Goal: Task Accomplishment & Management: Manage account settings

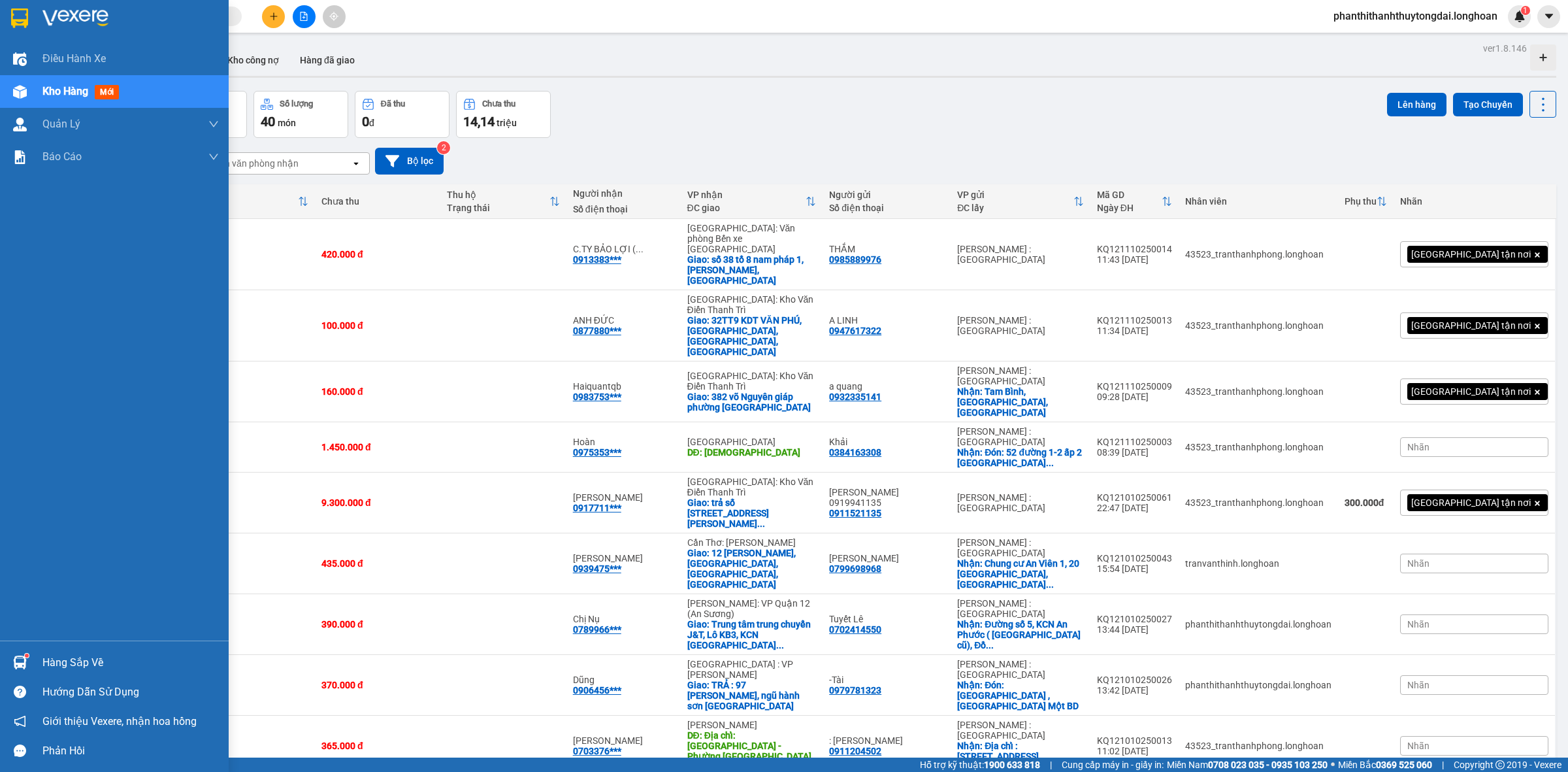
click at [18, 23] on img at bounding box center [20, 18] width 17 height 20
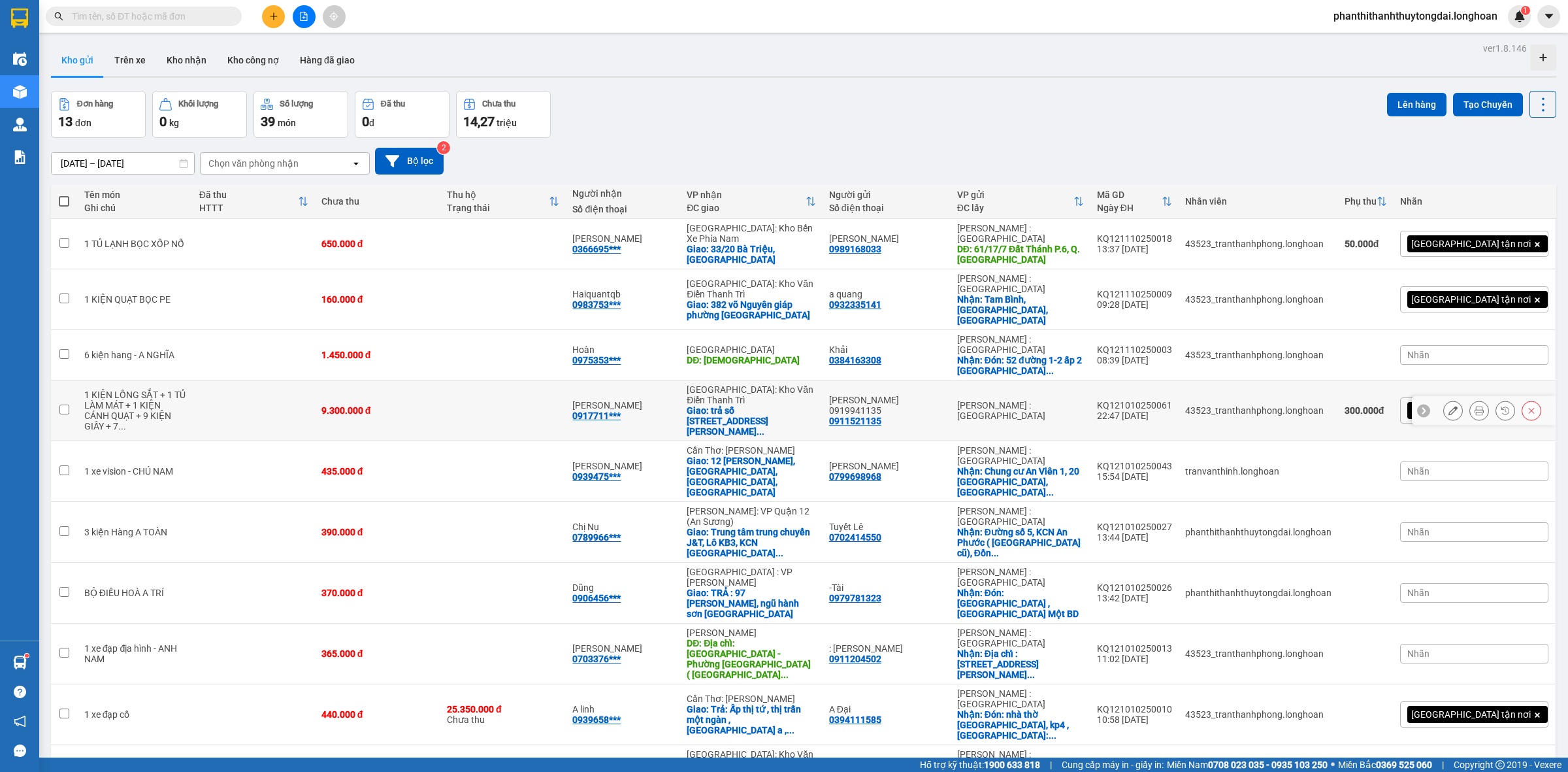
click at [1472, 399] on button at bounding box center [1479, 411] width 18 height 23
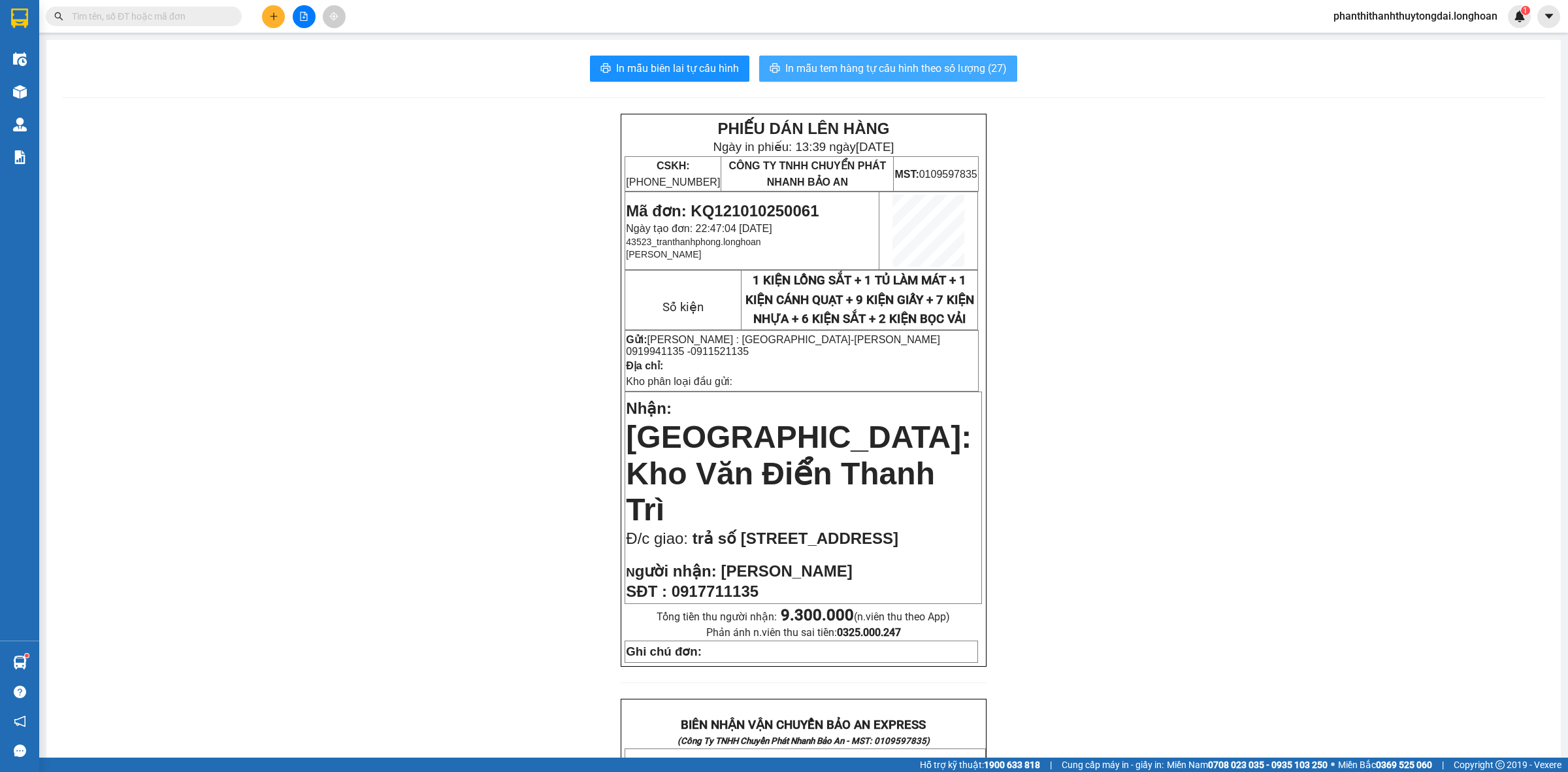
click at [919, 63] on span "In mẫu tem hàng tự cấu hình theo số lượng (27)" at bounding box center [896, 68] width 222 height 16
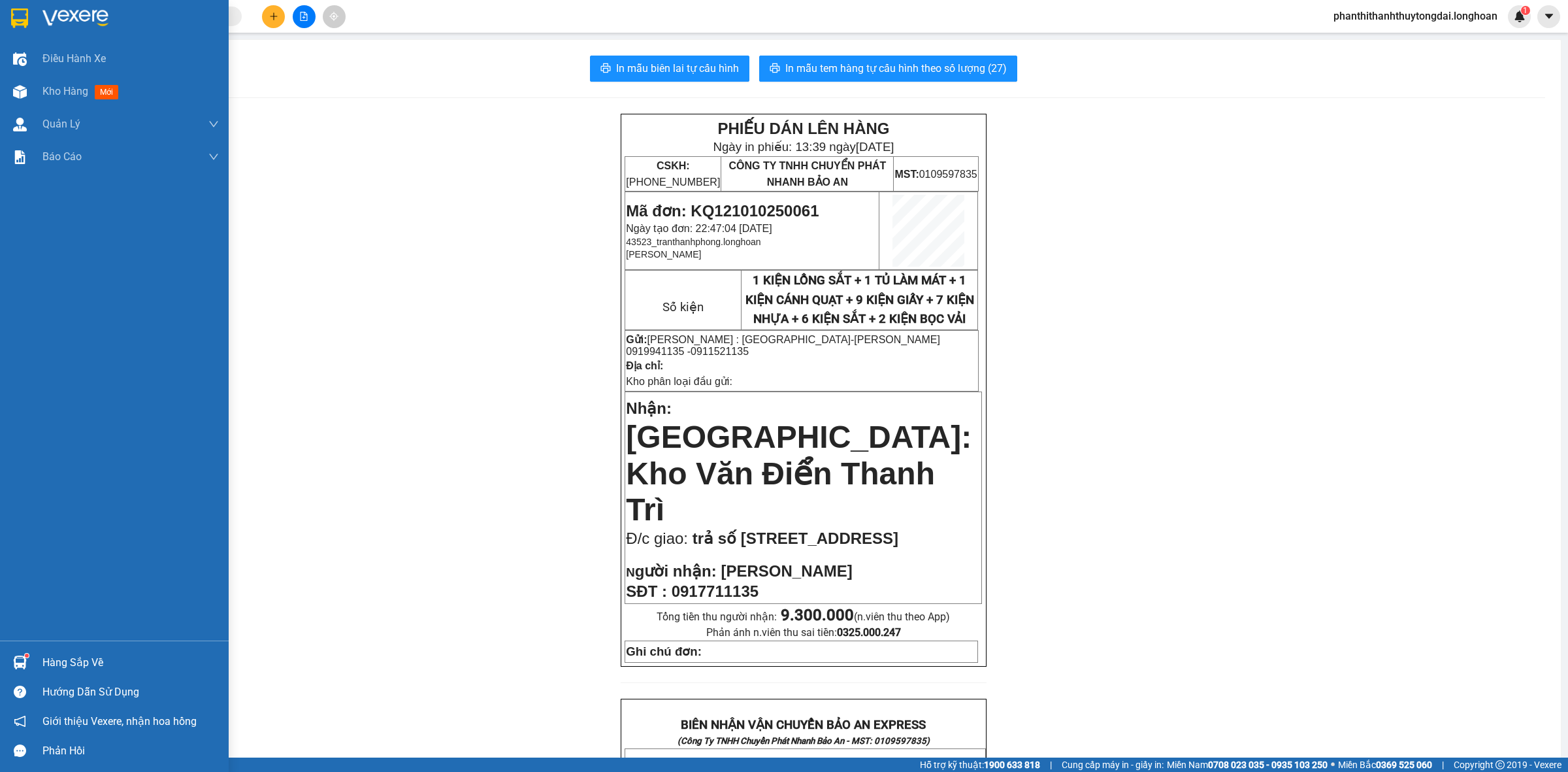
click at [7, 20] on div at bounding box center [114, 21] width 229 height 42
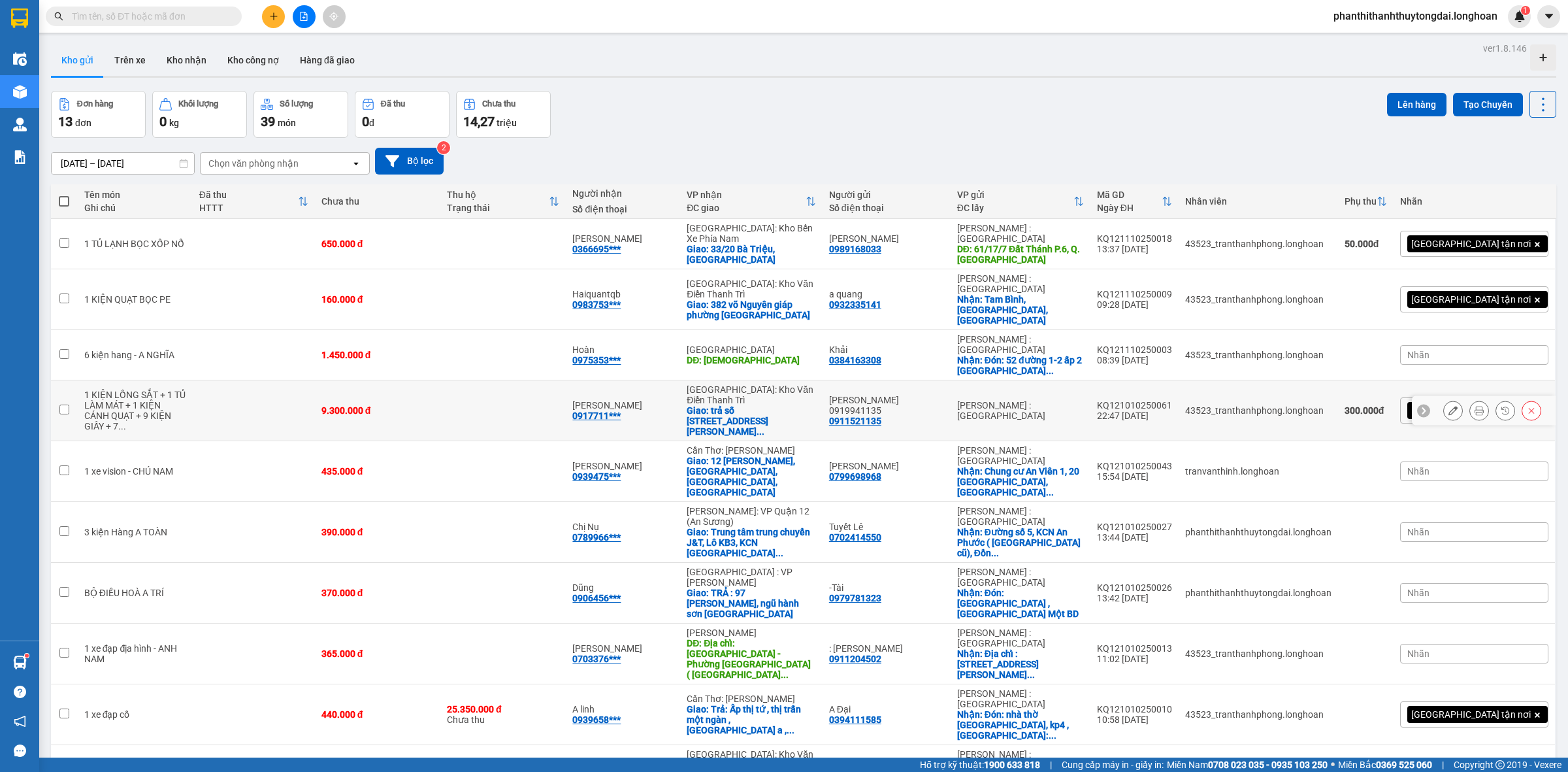
click at [441, 381] on td "9.300.000 đ" at bounding box center [377, 411] width 125 height 61
checkbox input "true"
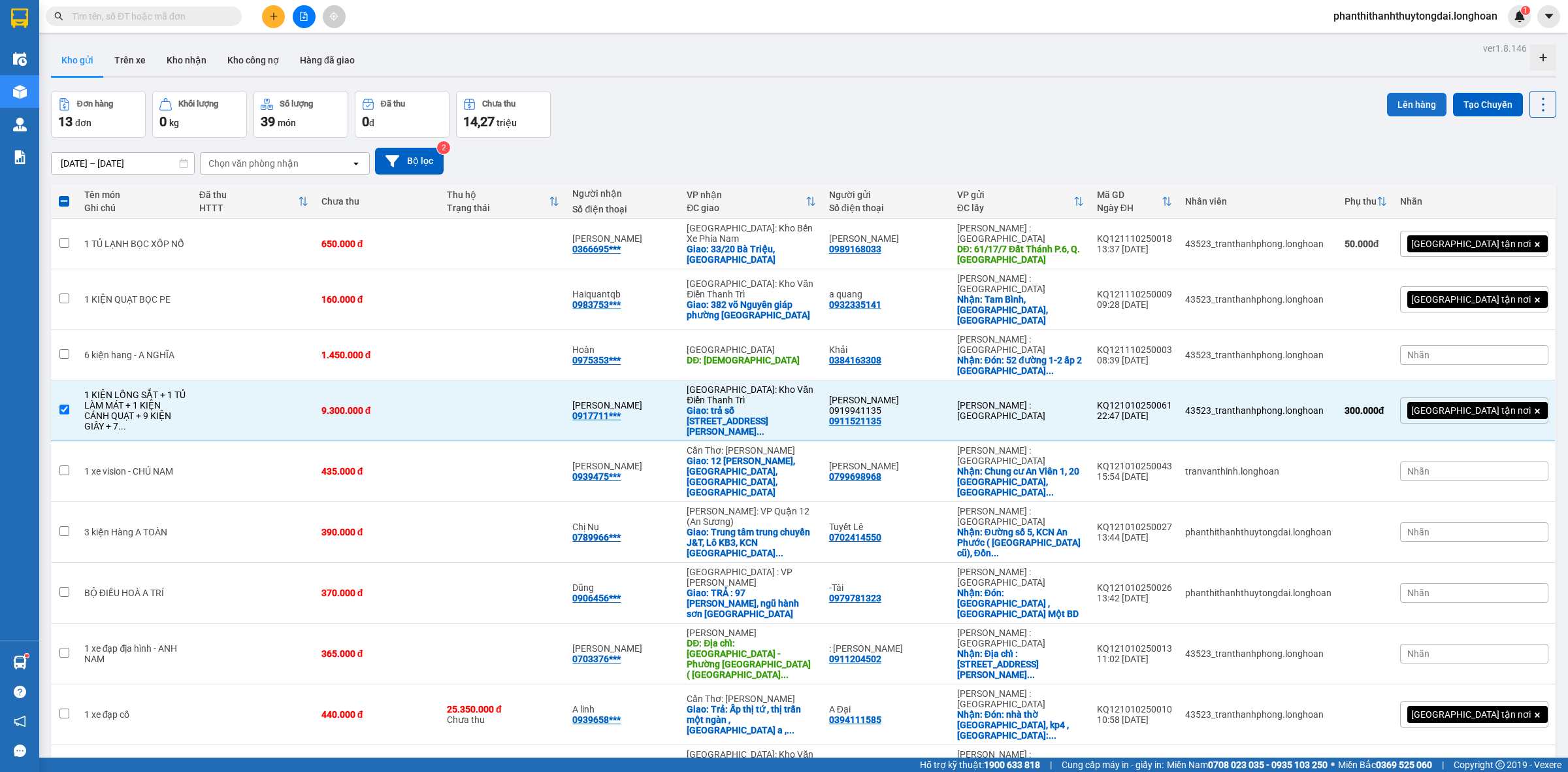
click at [1392, 109] on button "Lên hàng" at bounding box center [1417, 104] width 59 height 23
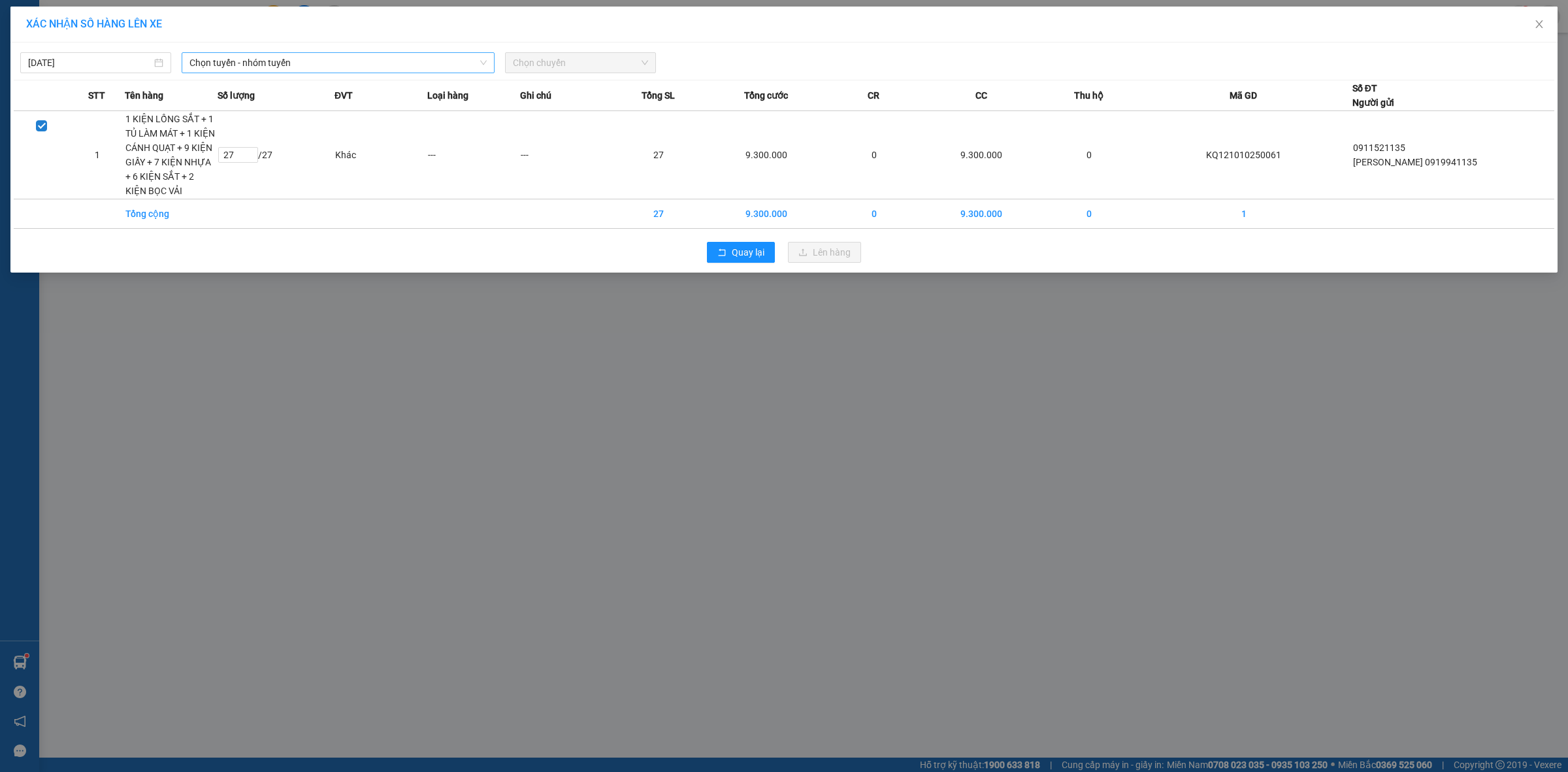
click at [285, 70] on span "Chọn tuyến - nhóm tuyến" at bounding box center [339, 63] width 297 height 20
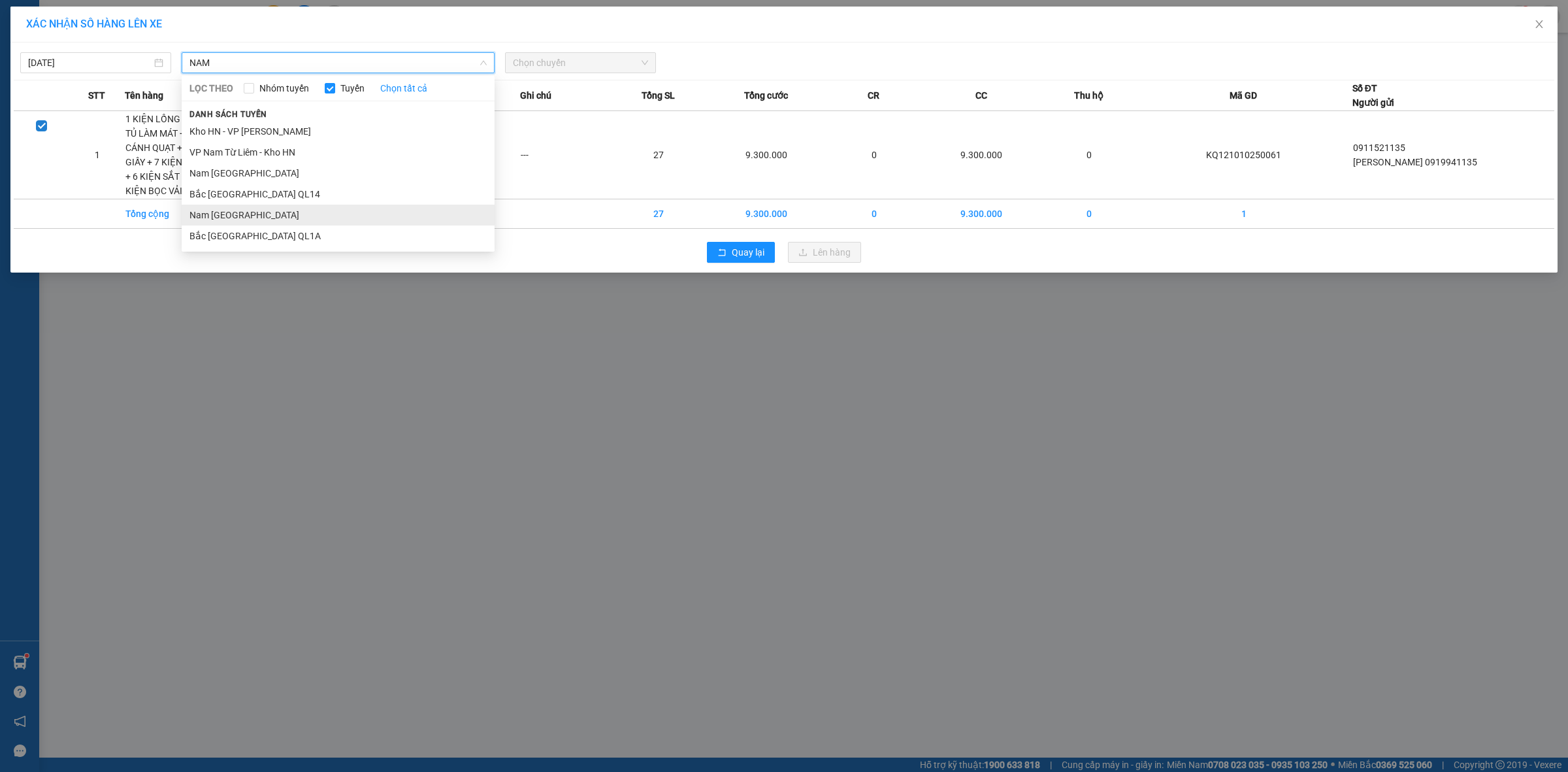
type input "NAM"
click at [278, 206] on li "Nam [GEOGRAPHIC_DATA]" at bounding box center [339, 215] width 313 height 21
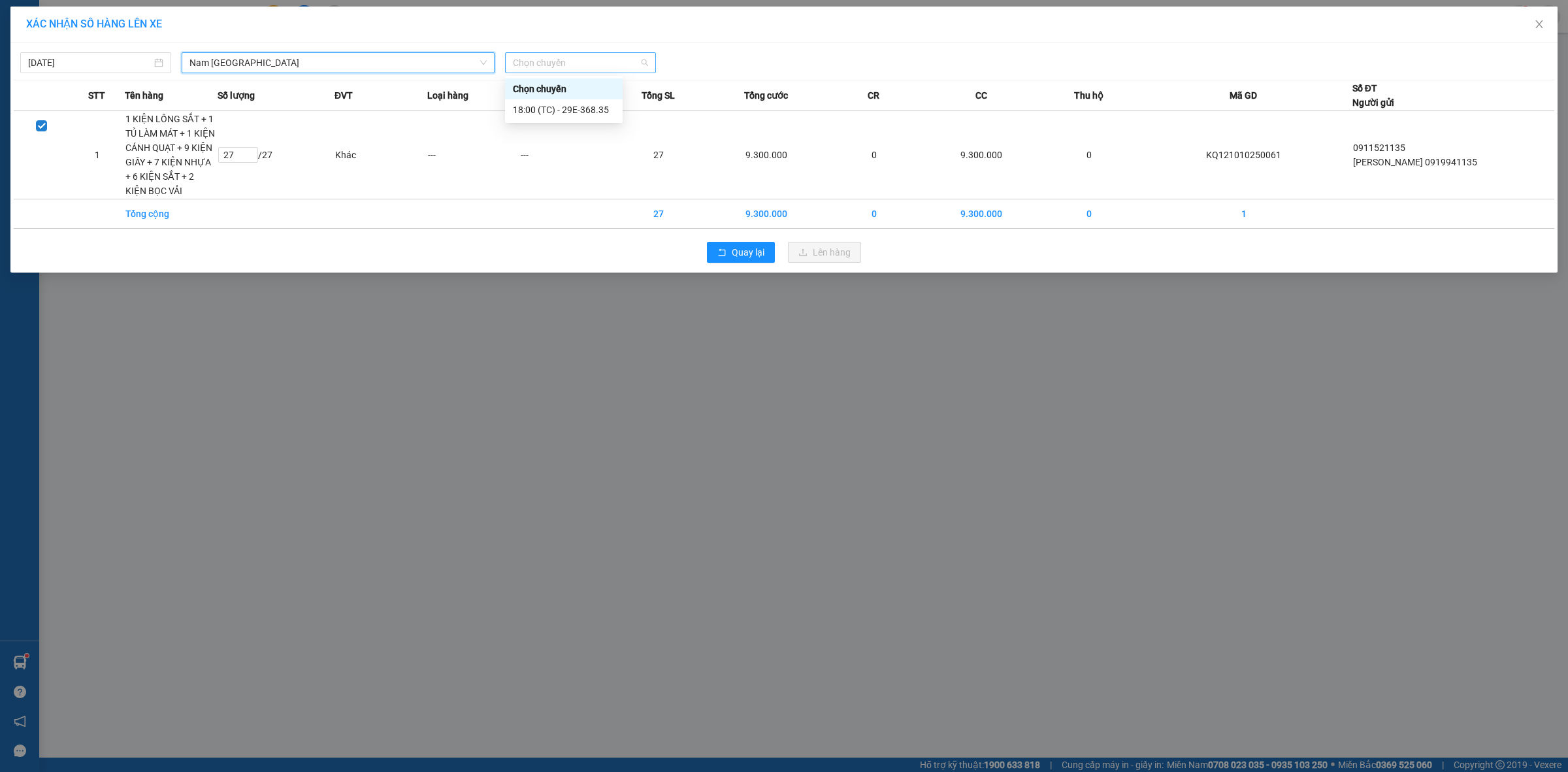
click at [572, 61] on span "Chọn chuyến" at bounding box center [580, 63] width 135 height 20
click at [540, 105] on div "18:00 (TC) - 29E-368.35" at bounding box center [564, 110] width 102 height 14
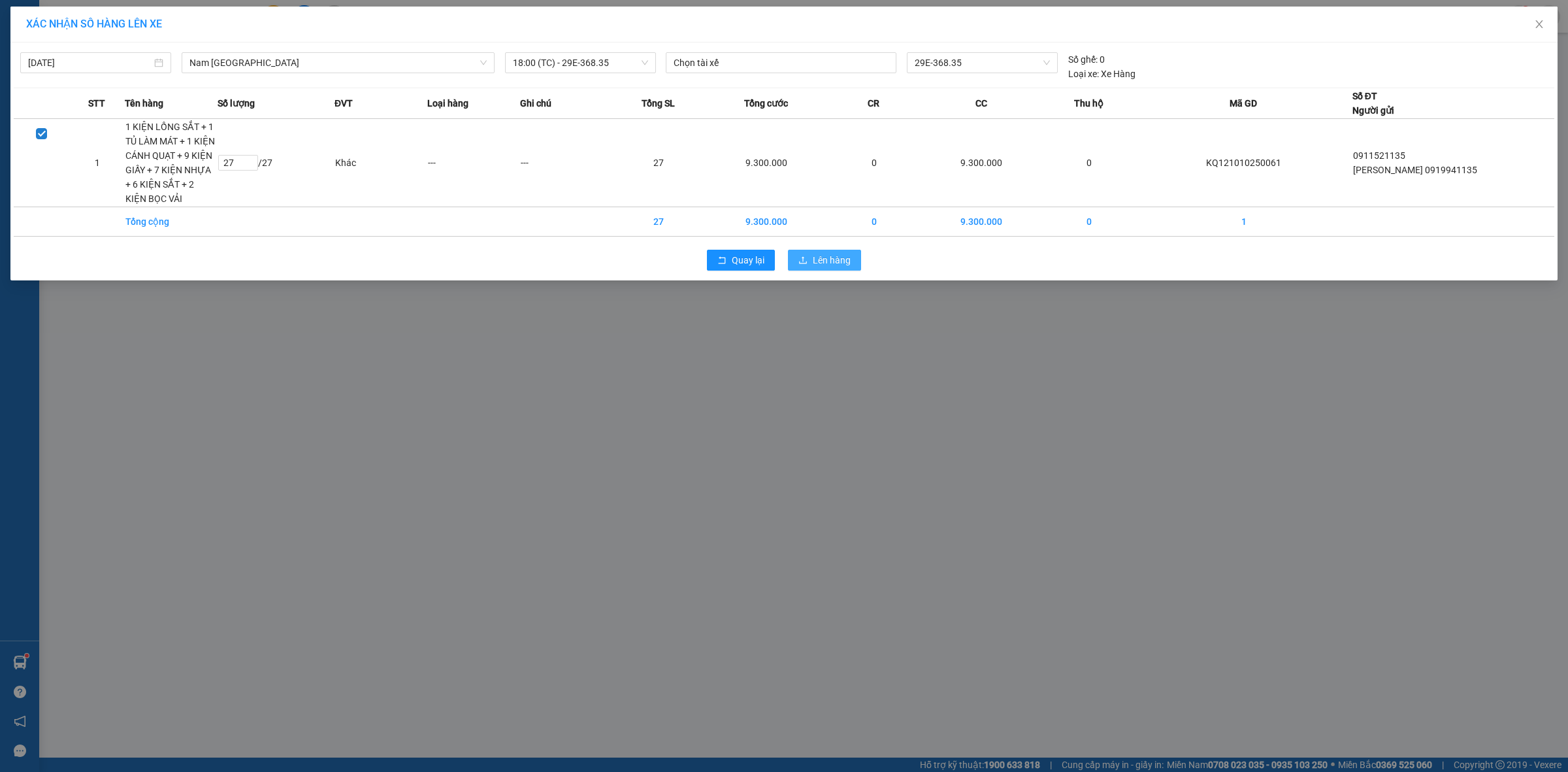
click at [815, 253] on span "Lên hàng" at bounding box center [832, 260] width 38 height 14
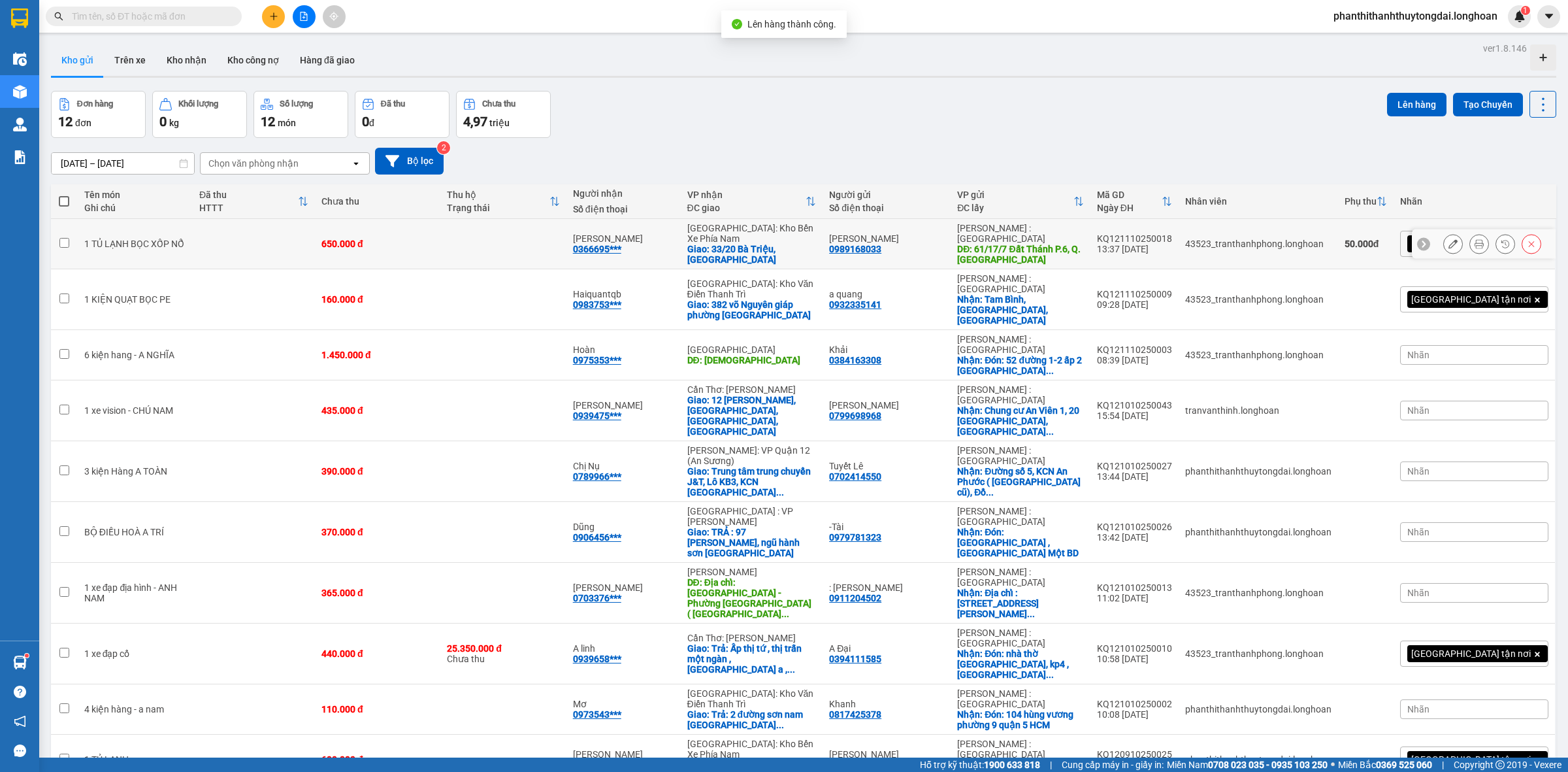
scroll to position [60, 0]
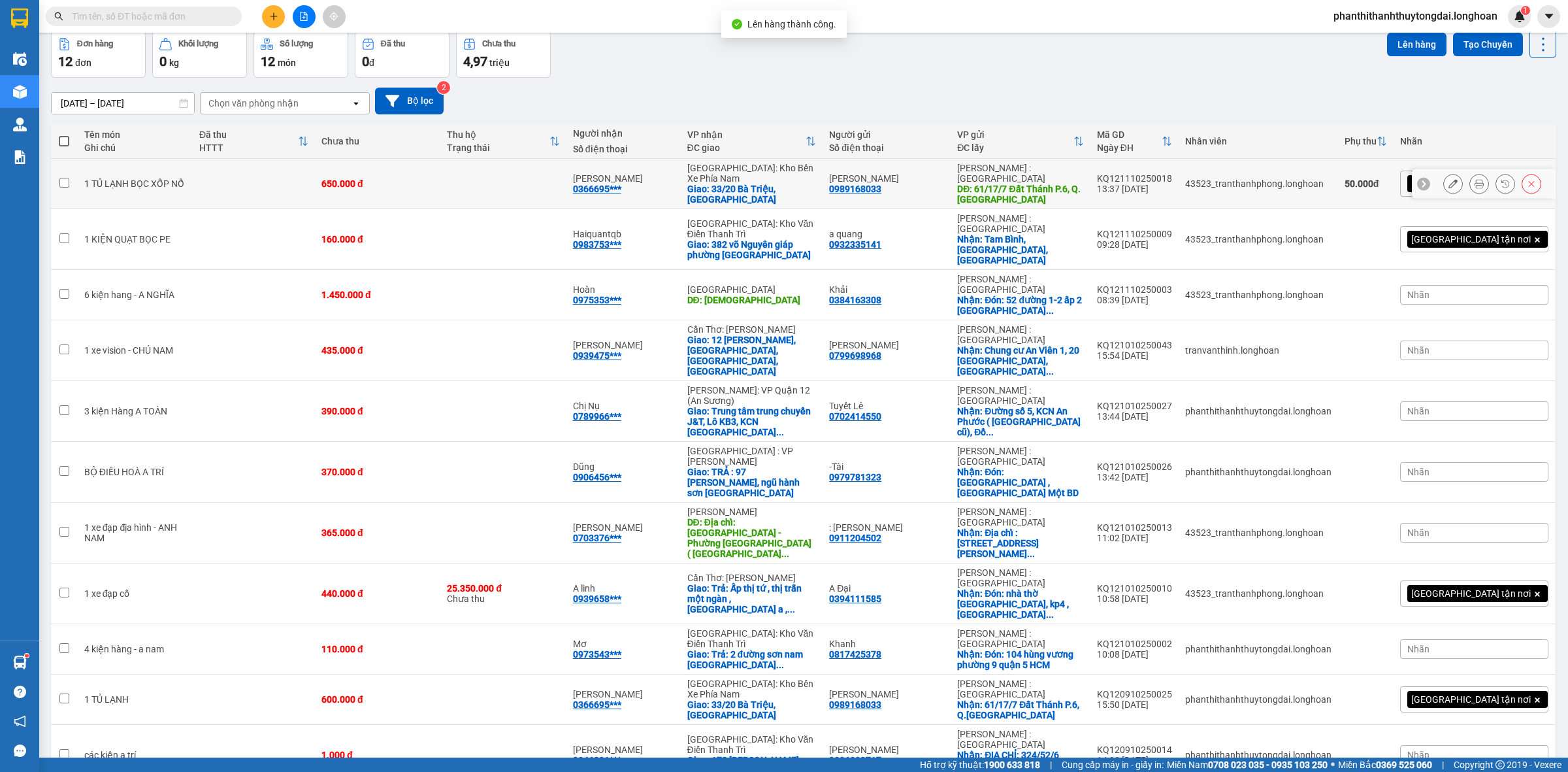
click at [486, 178] on td at bounding box center [503, 183] width 125 height 50
checkbox input "true"
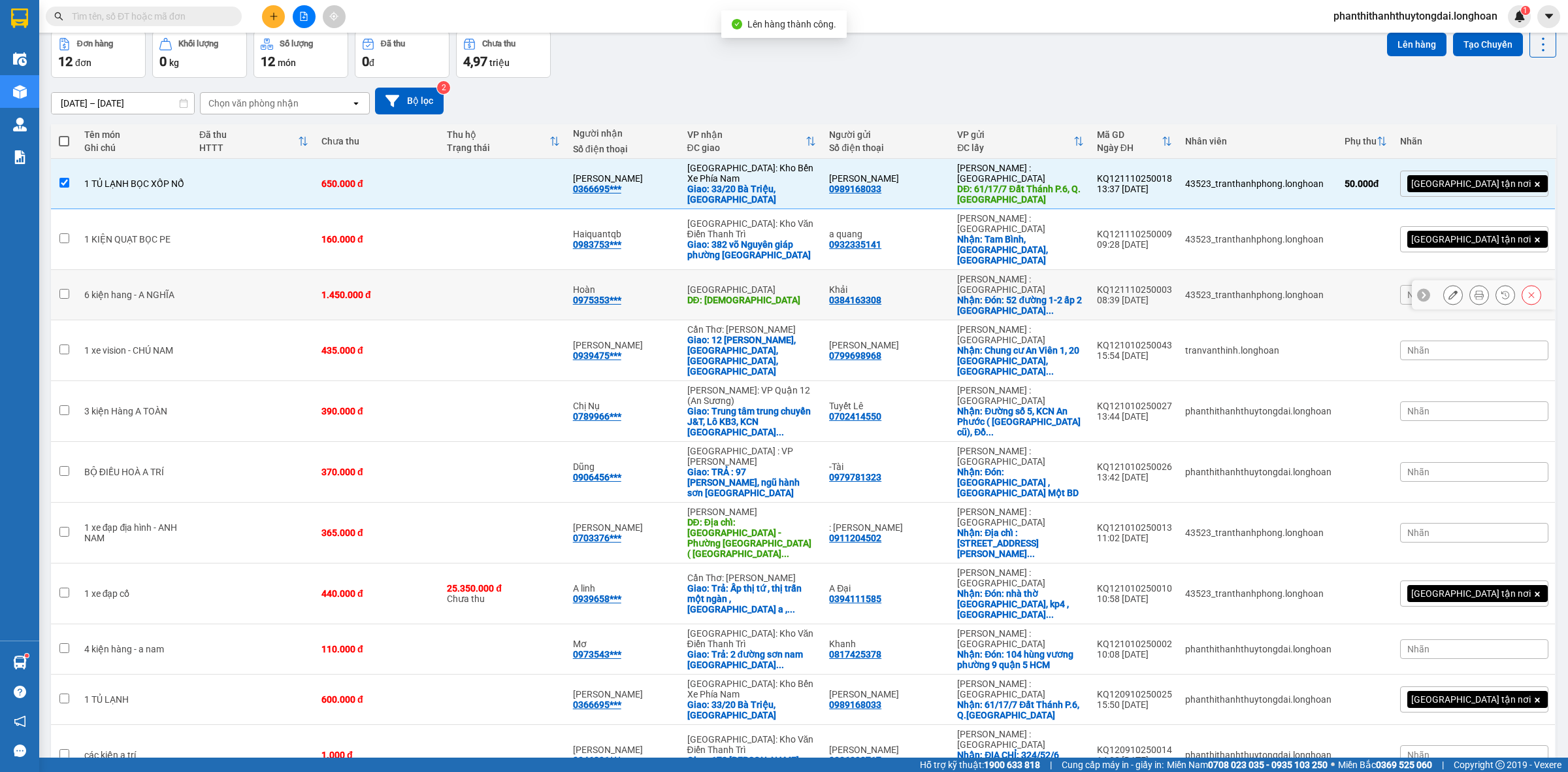
scroll to position [0, 0]
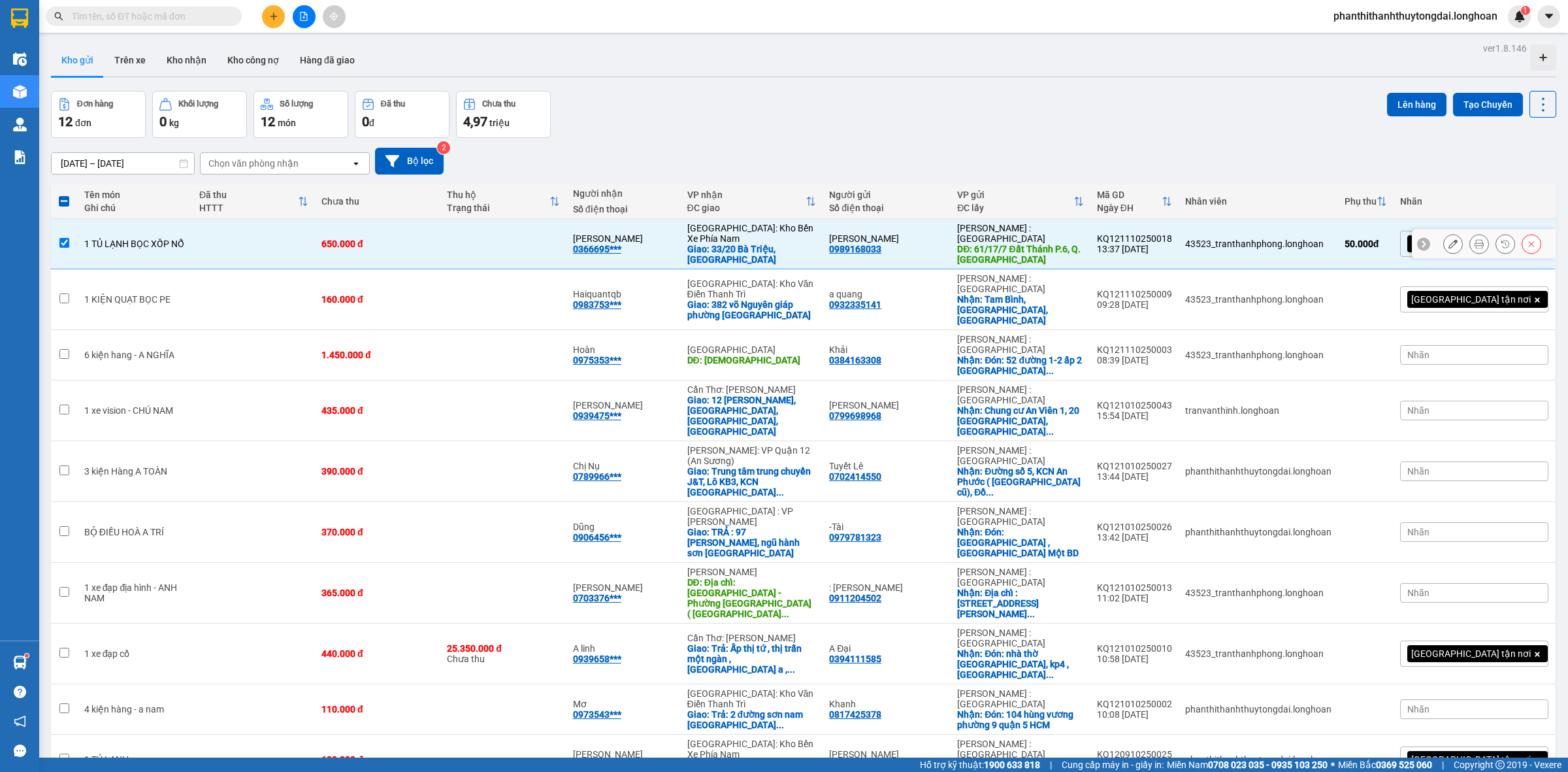
drag, startPoint x: 1405, startPoint y: 246, endPoint x: 1560, endPoint y: 261, distance: 155.7
click at [1417, 246] on div at bounding box center [1424, 244] width 13 height 13
click at [1482, 247] on span "[GEOGRAPHIC_DATA] tận nơi" at bounding box center [1471, 244] width 120 height 12
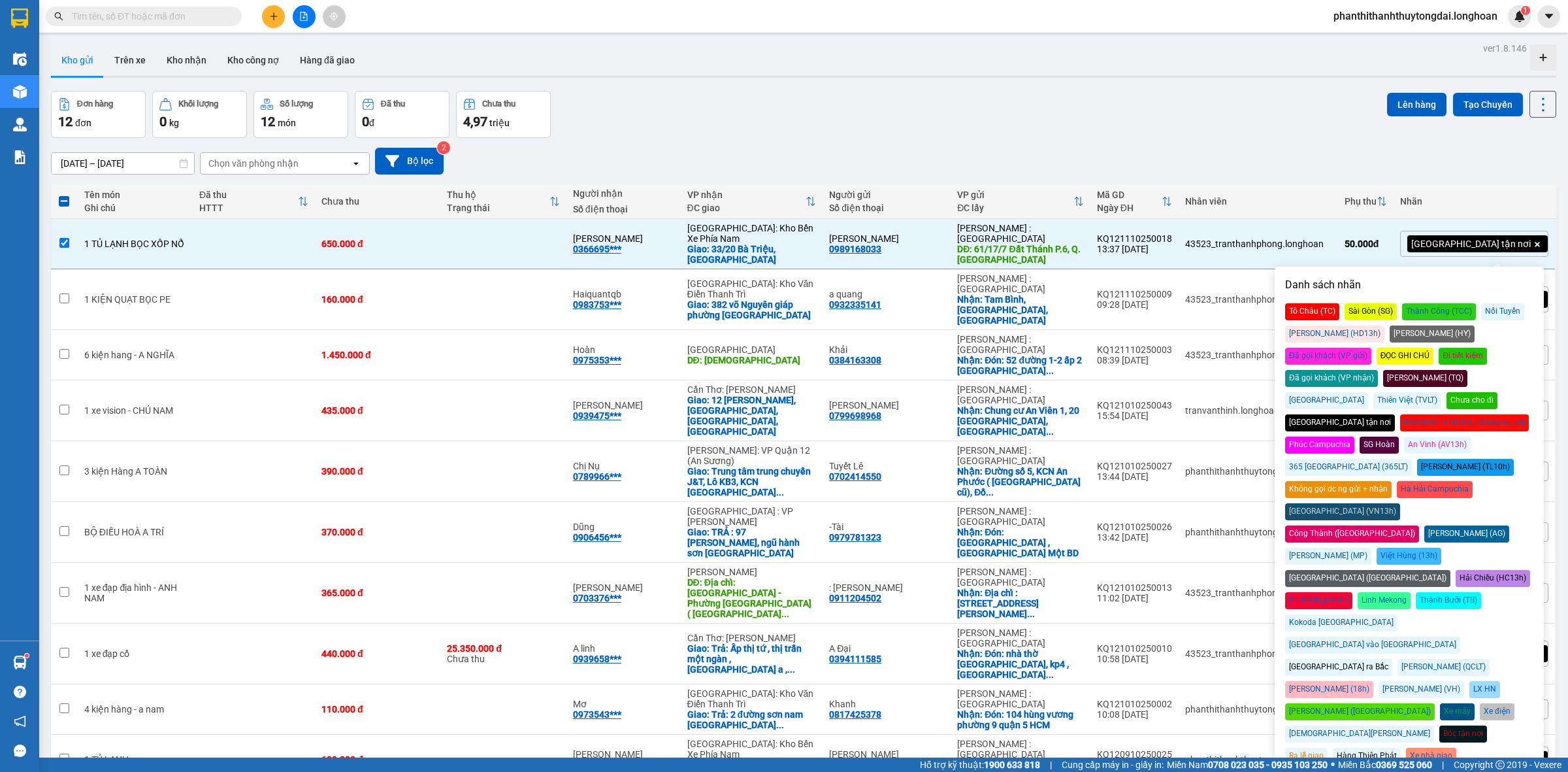
click at [1372, 348] on div "Đã gọi khách (VP gửi)" at bounding box center [1329, 356] width 86 height 17
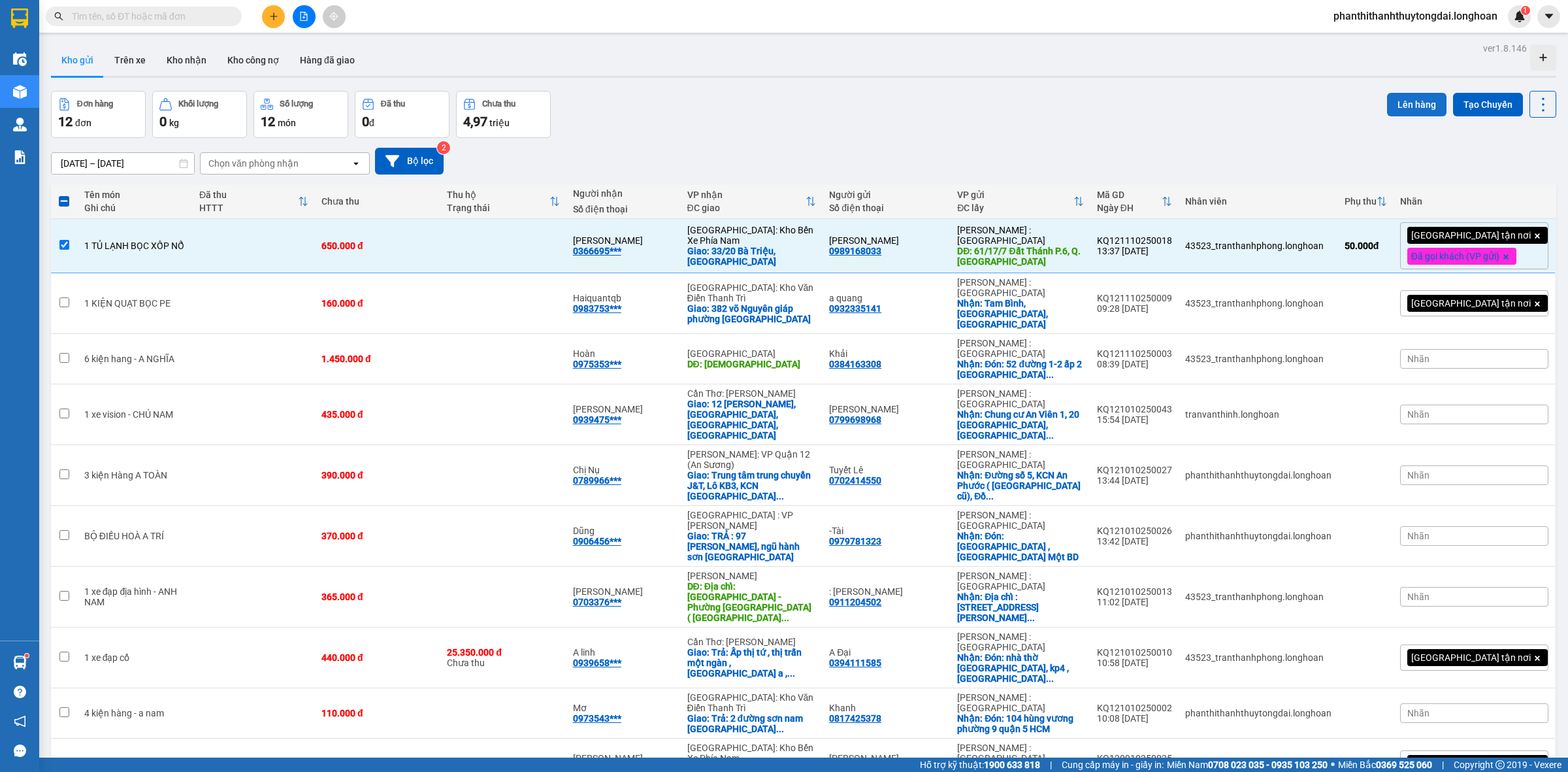
click at [1396, 93] on button "Lên hàng" at bounding box center [1417, 104] width 59 height 23
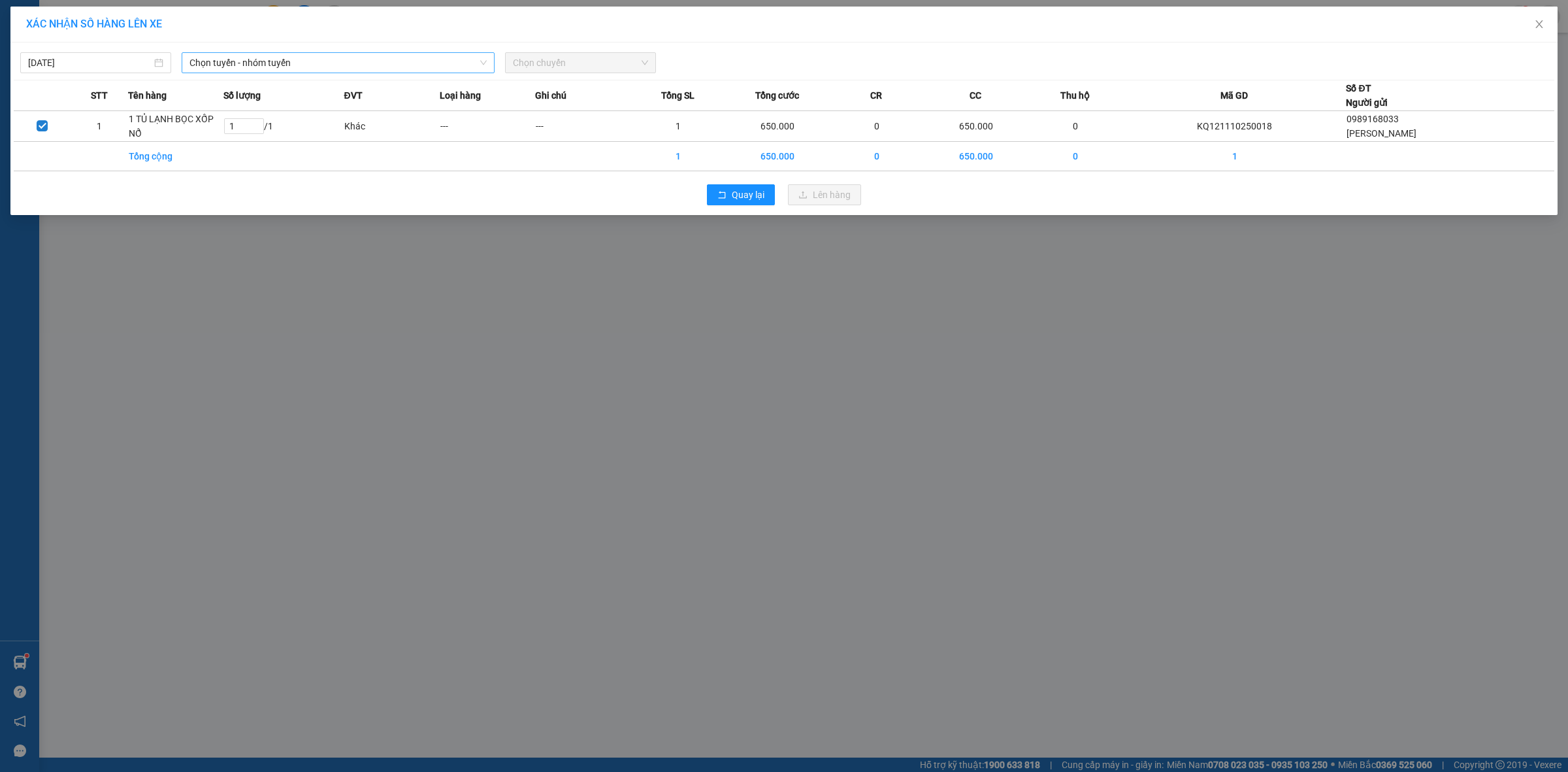
click at [351, 70] on span "Chọn tuyến - nhóm tuyến" at bounding box center [339, 63] width 297 height 20
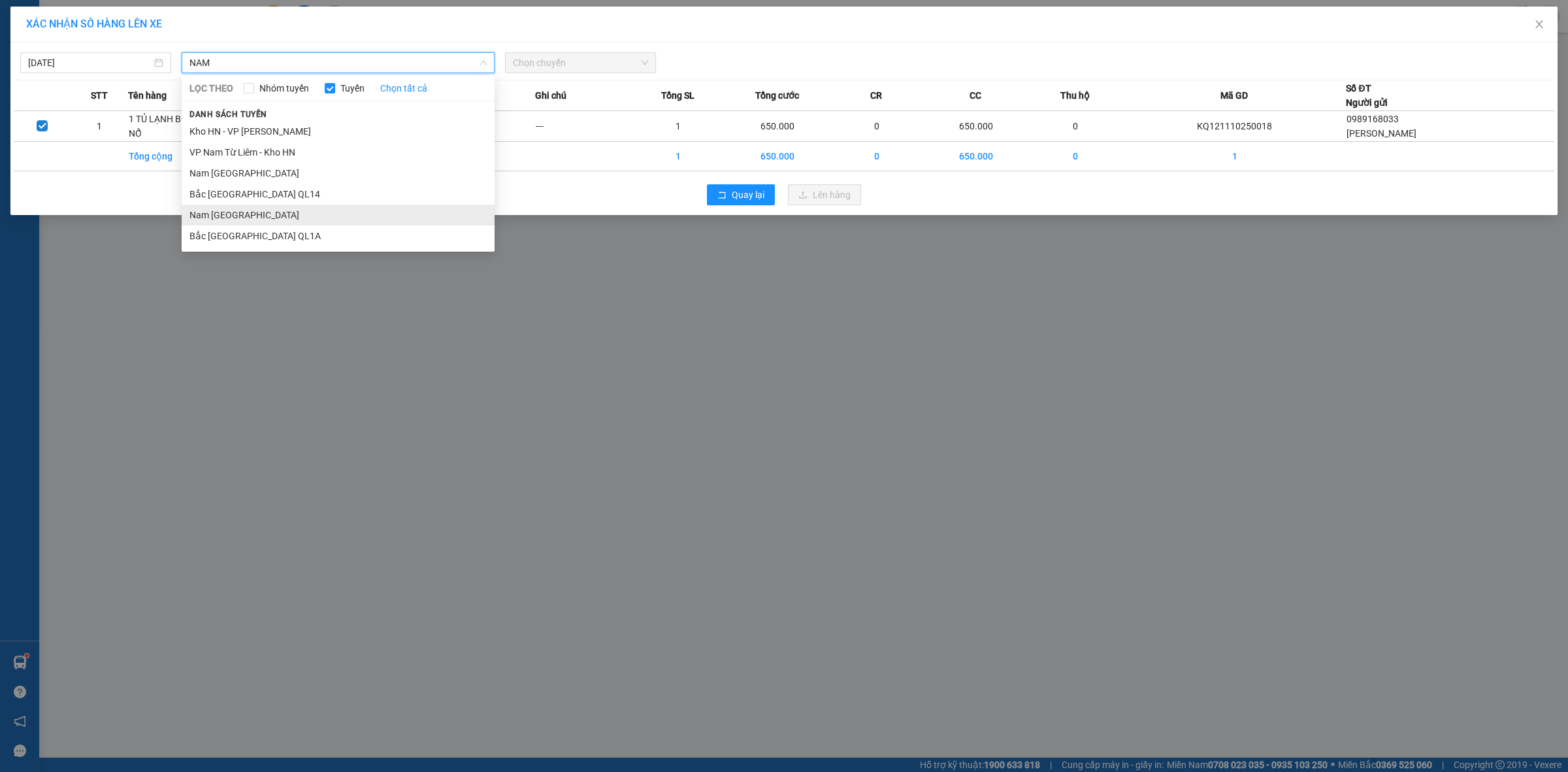
type input "NAM"
click at [220, 211] on li "Nam [GEOGRAPHIC_DATA]" at bounding box center [339, 215] width 313 height 21
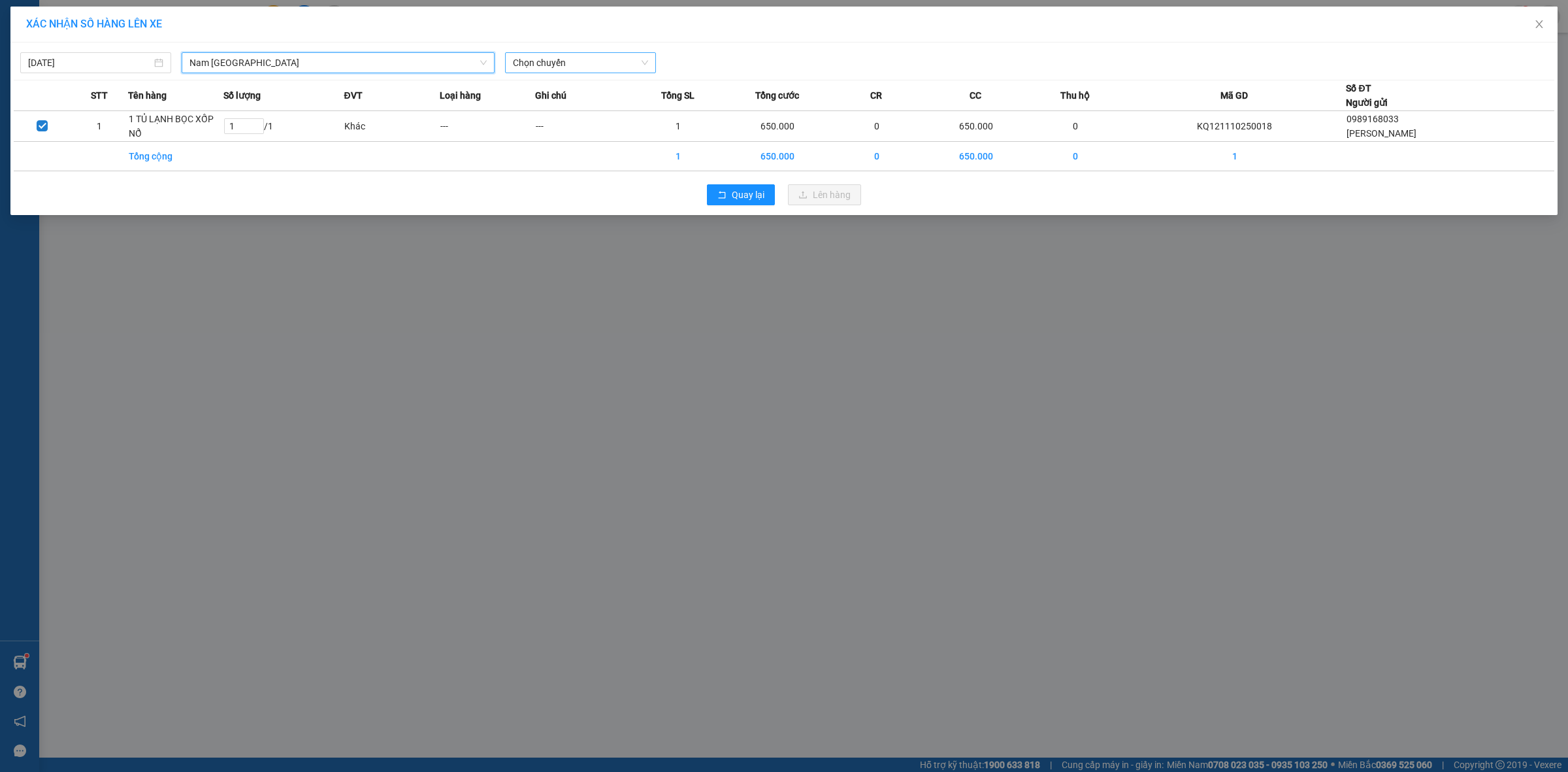
click at [564, 59] on span "Chọn chuyến" at bounding box center [580, 63] width 135 height 20
click at [536, 106] on div "18:00 (TC) - 29E-368.35" at bounding box center [564, 110] width 102 height 14
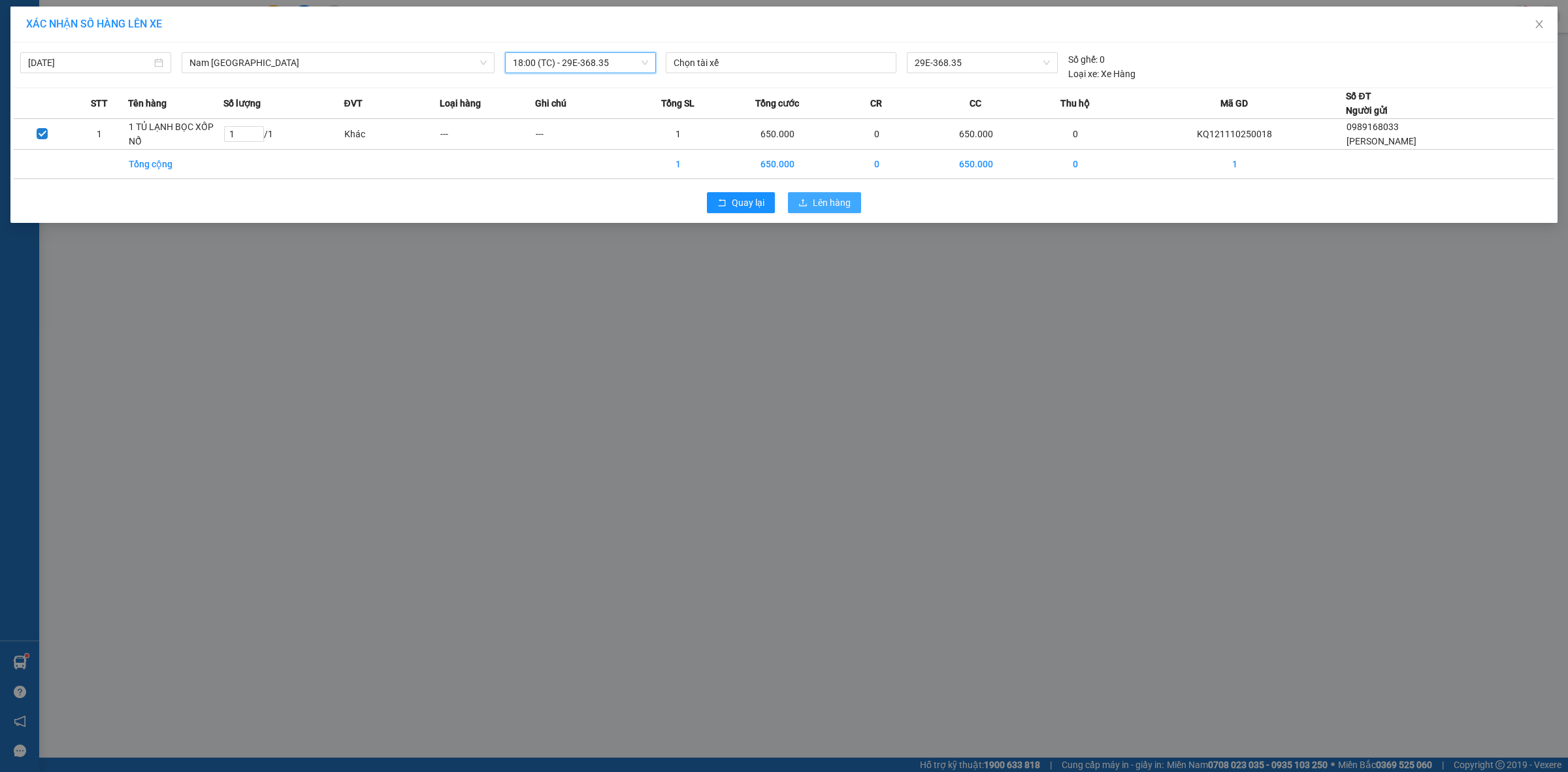
click at [828, 199] on span "Lên hàng" at bounding box center [832, 203] width 38 height 14
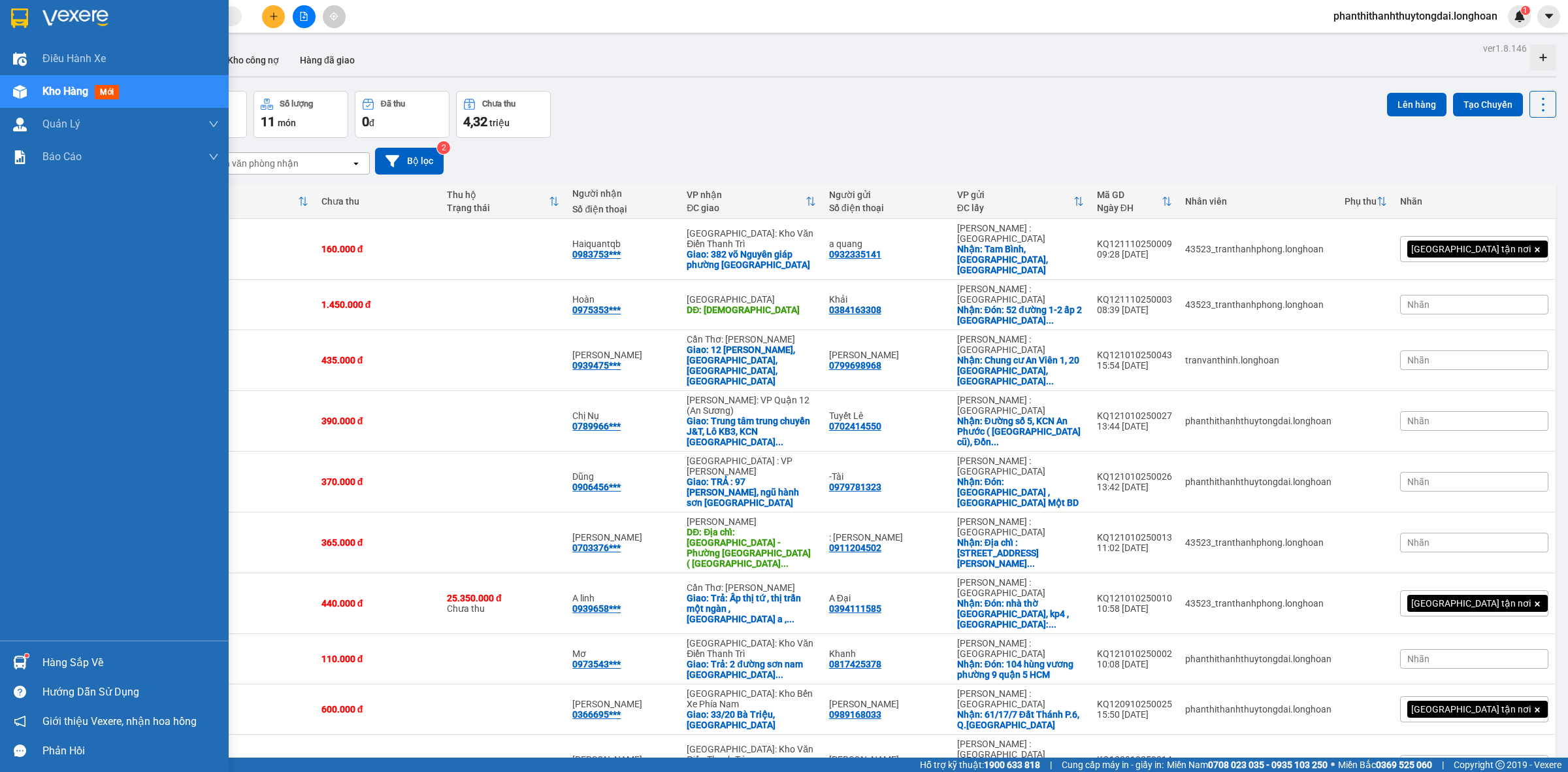
click at [17, 21] on img at bounding box center [20, 18] width 17 height 20
click at [21, 1] on div at bounding box center [114, 21] width 229 height 42
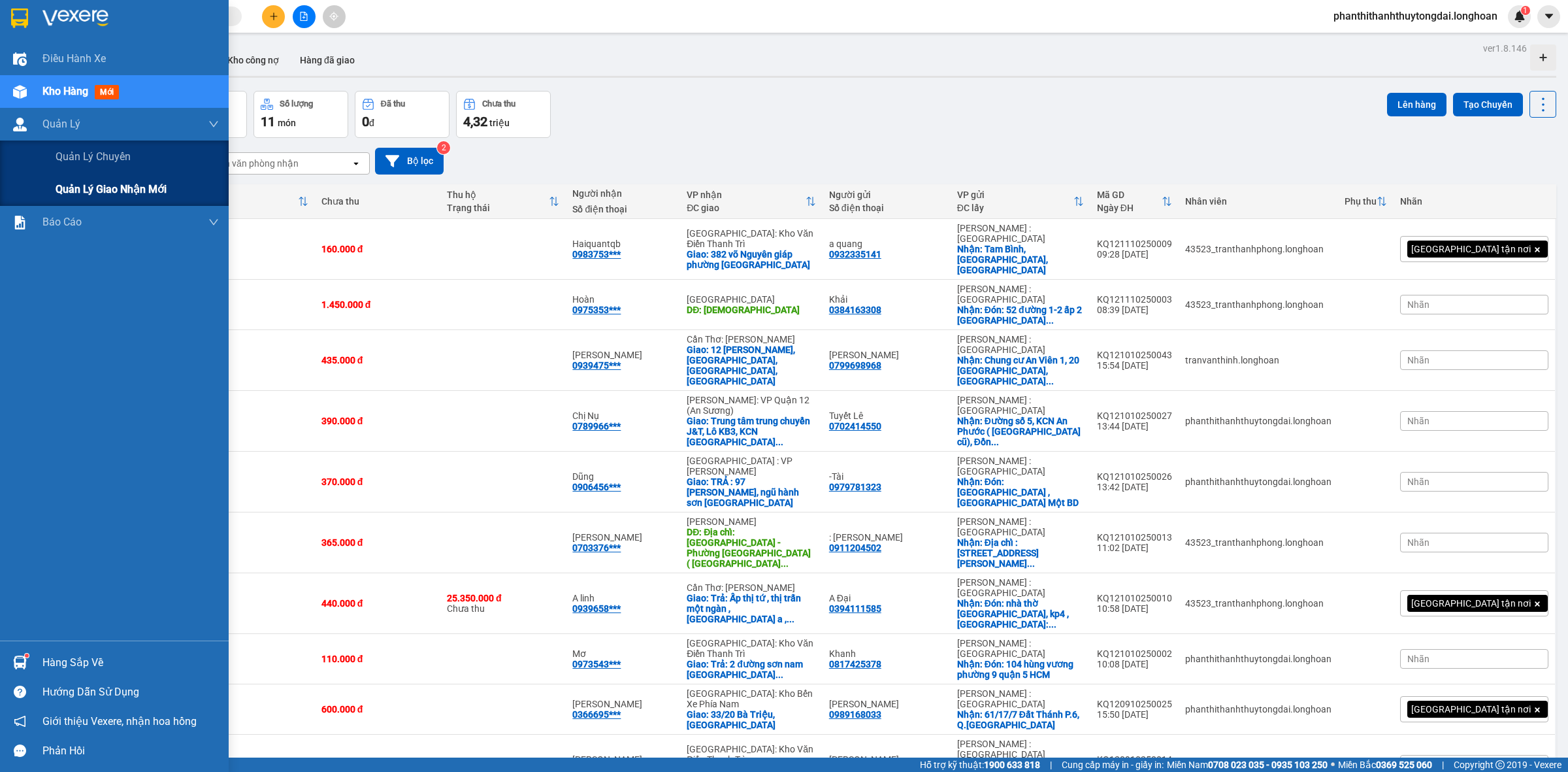
click at [52, 183] on div "Quản lý giao nhận mới" at bounding box center [114, 190] width 229 height 33
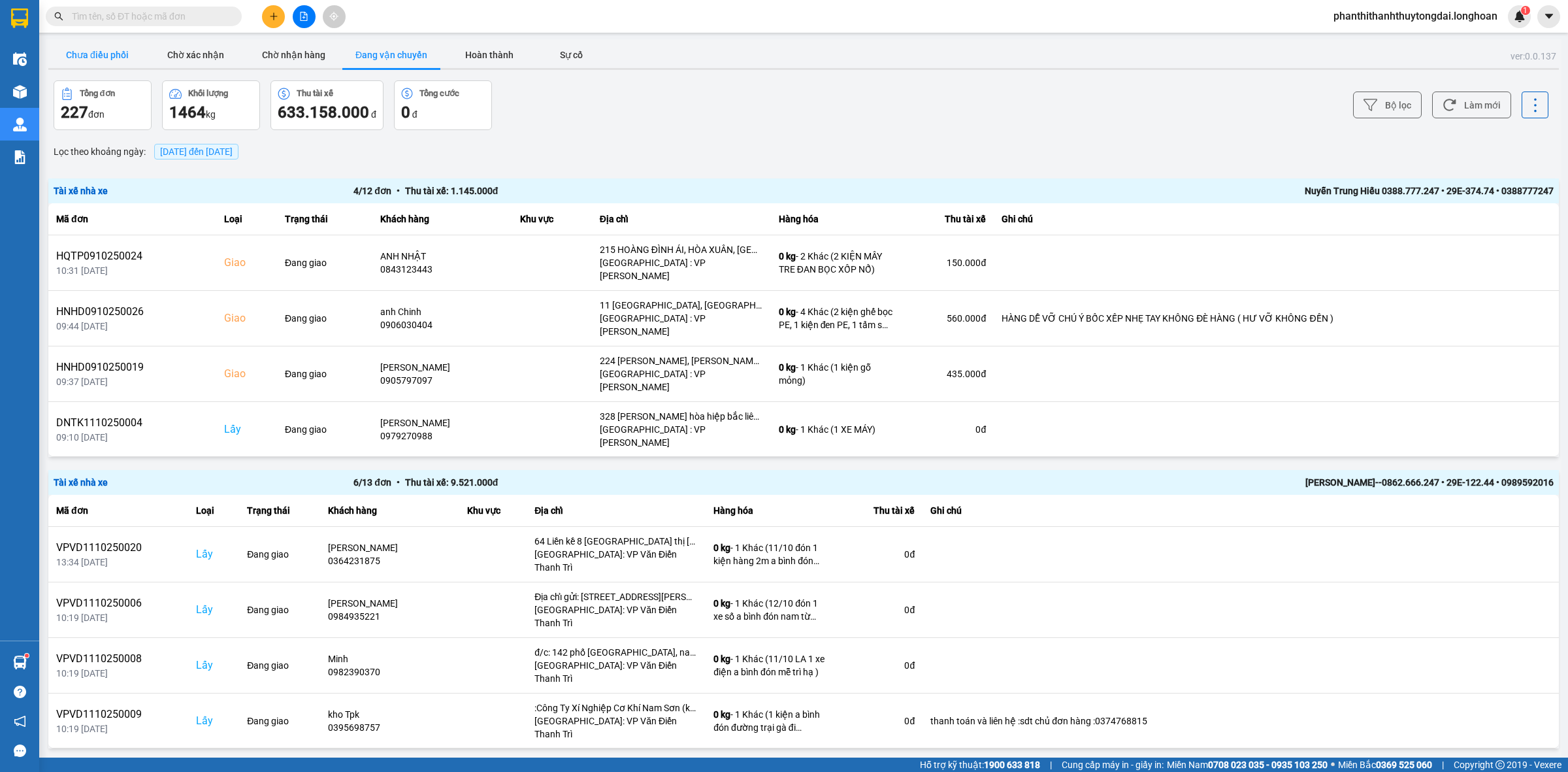
click at [62, 54] on button "Chưa điều phối" at bounding box center [97, 55] width 98 height 26
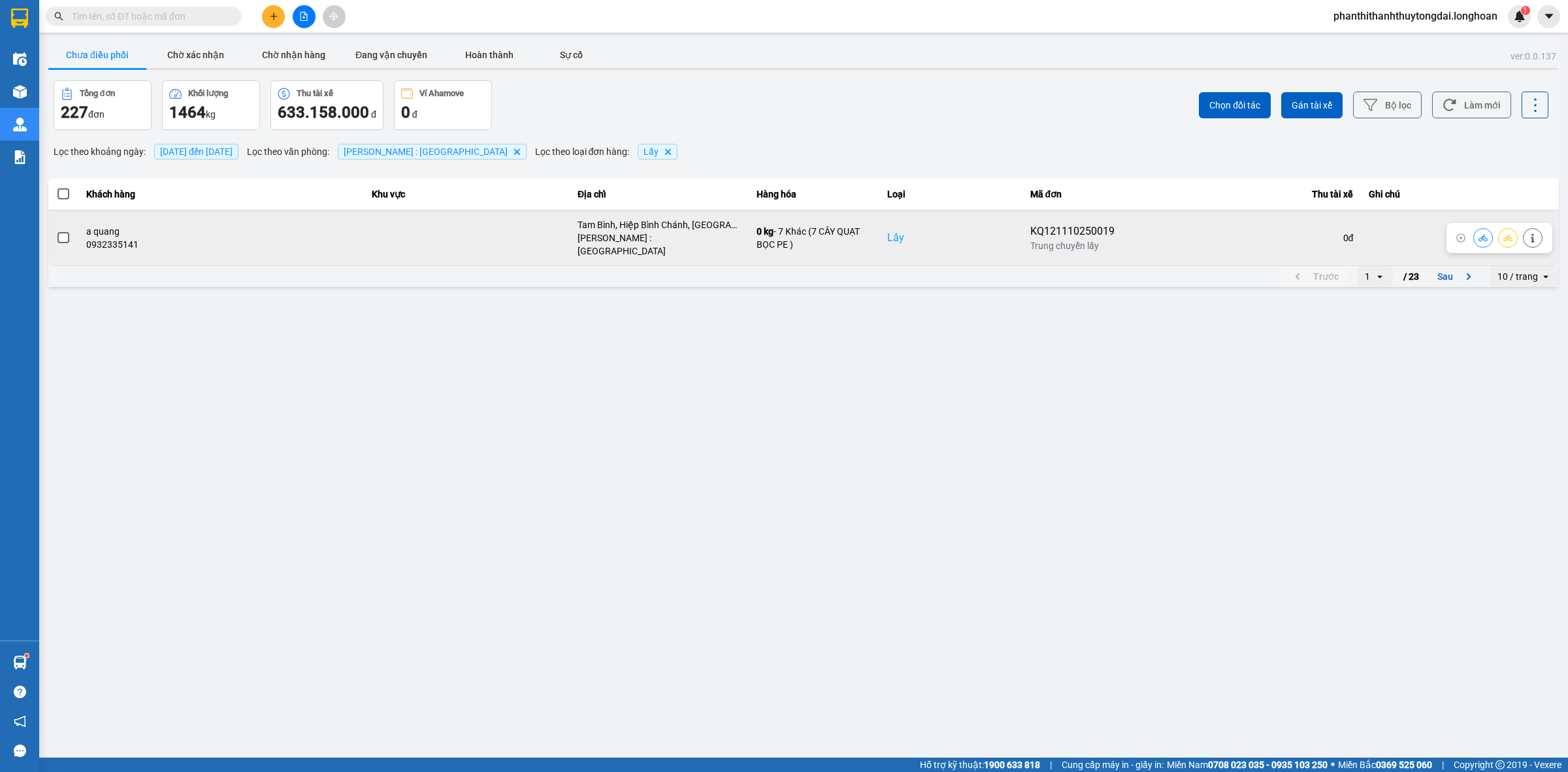
click at [59, 233] on span at bounding box center [63, 238] width 12 height 12
click at [56, 231] on input "checkbox" at bounding box center [56, 231] width 0 height 0
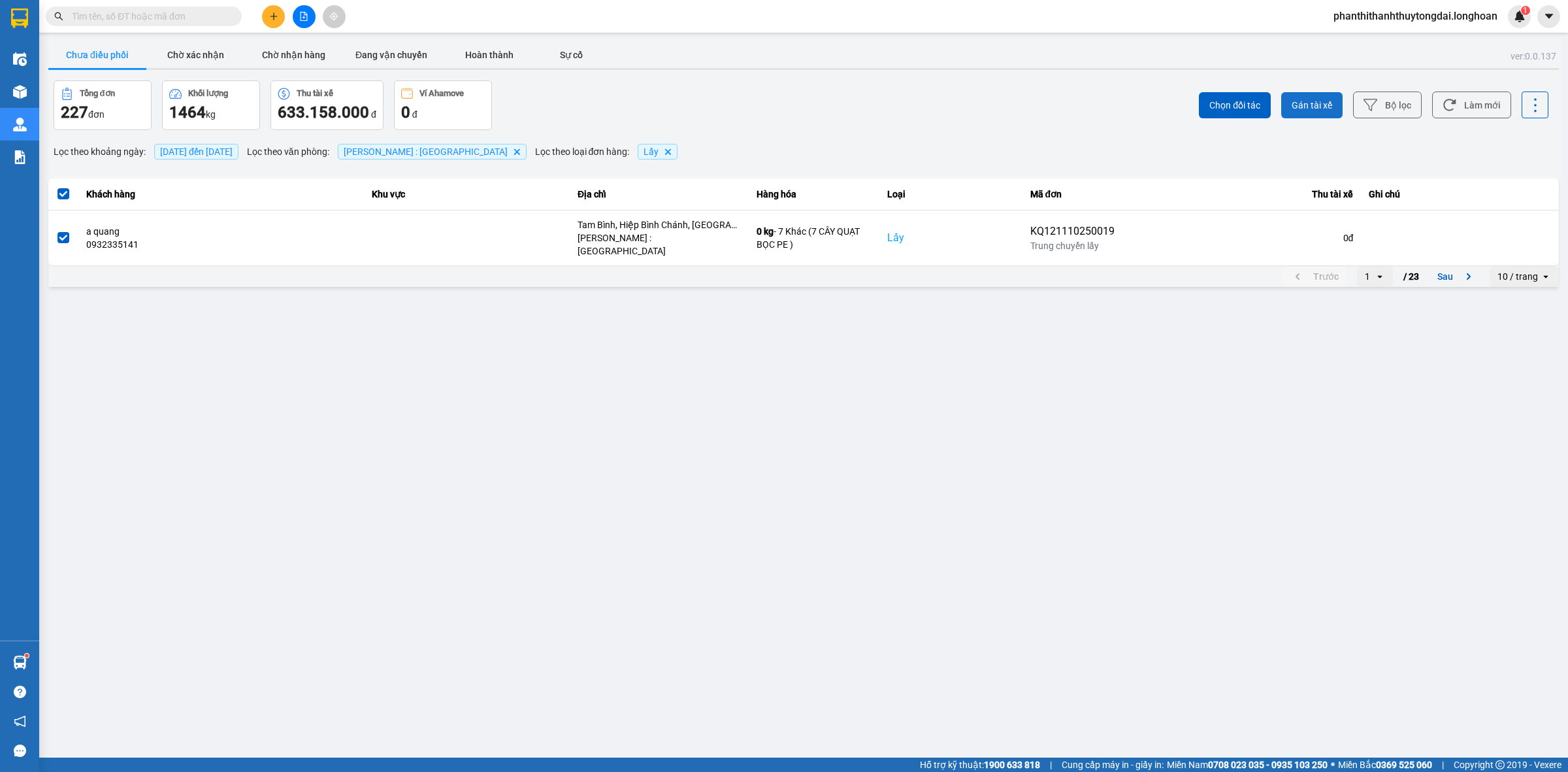
click at [1317, 108] on span "Gán tài xế" at bounding box center [1312, 105] width 40 height 13
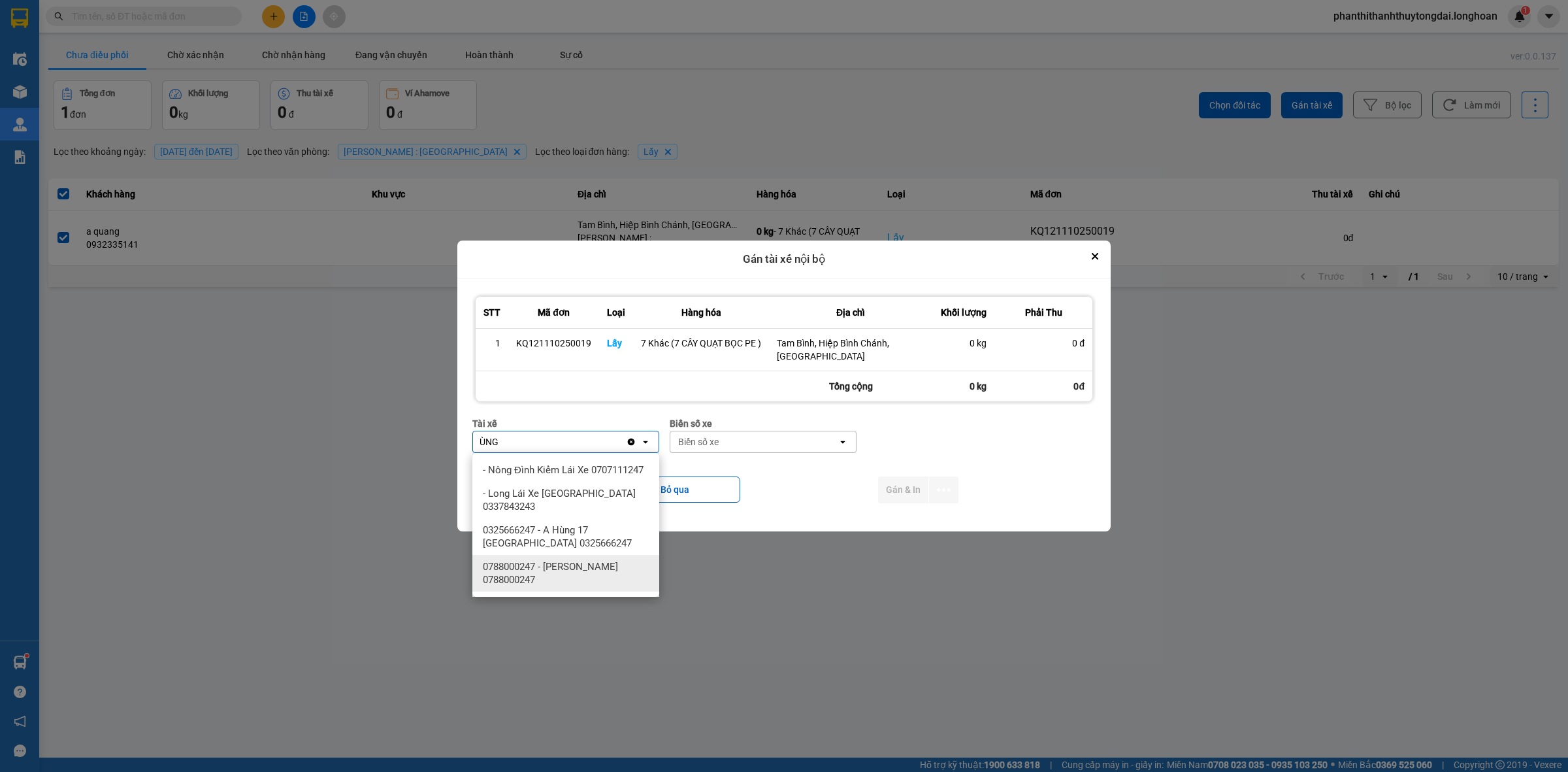
type input "ÙNG"
click at [528, 560] on span "0788000247 - [PERSON_NAME] 0788000247" at bounding box center [569, 573] width 171 height 26
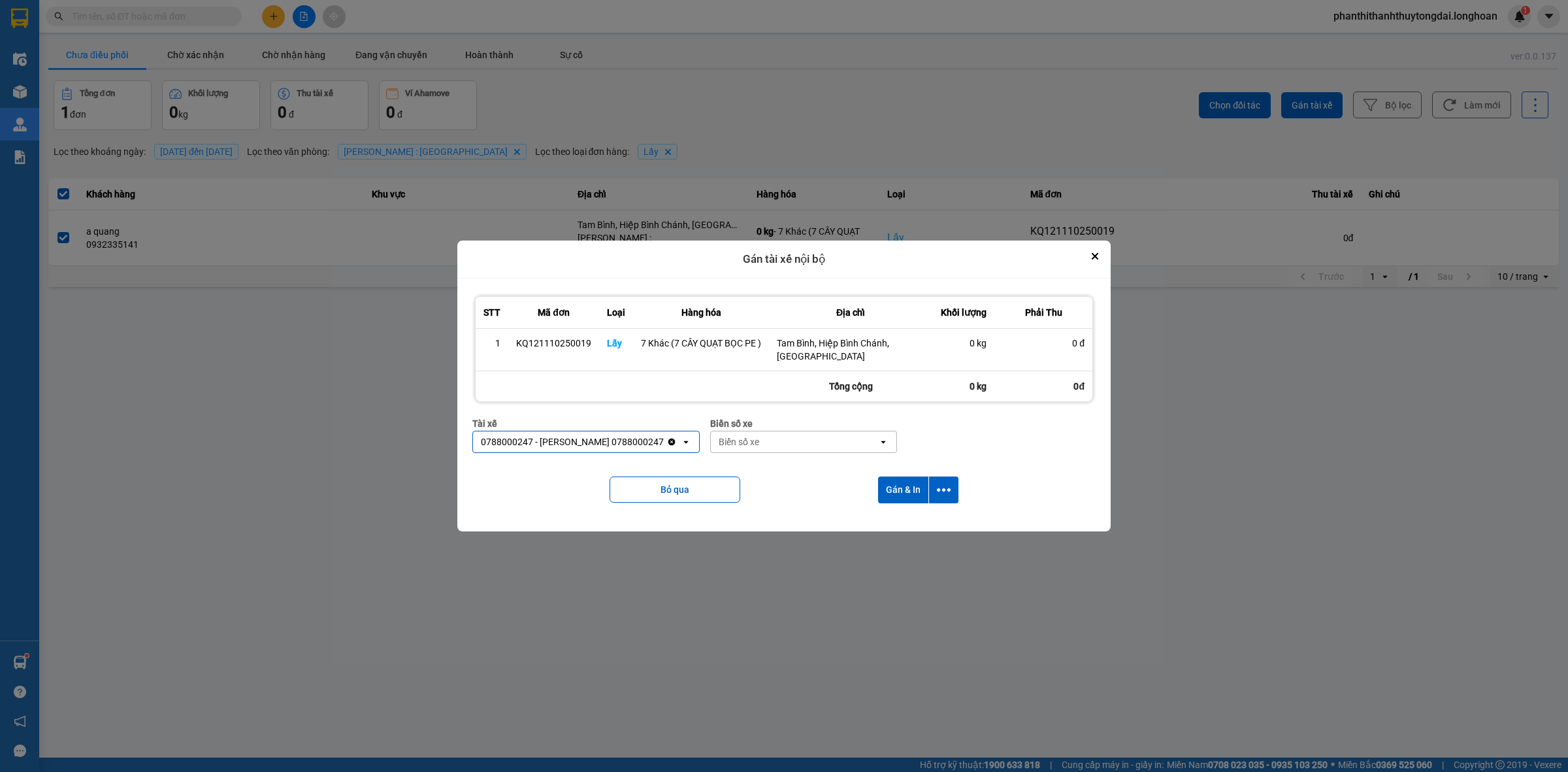
click at [769, 449] on div "Biển số xe" at bounding box center [795, 442] width 167 height 21
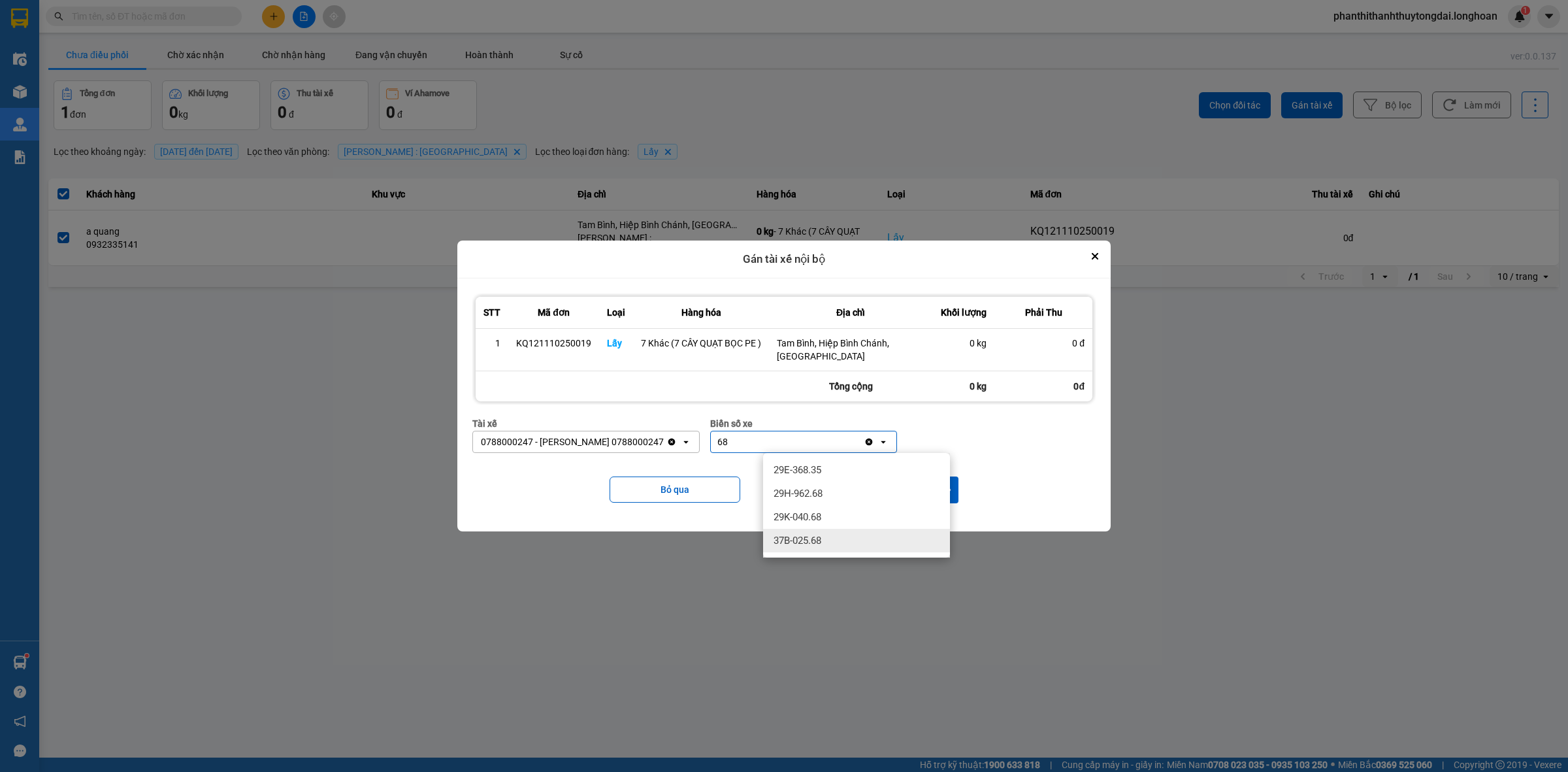
type input "68"
drag, startPoint x: 822, startPoint y: 539, endPoint x: 814, endPoint y: 520, distance: 20.6
click at [814, 520] on ul "29E-368.35 29H-962.68 29K-040.68 37B-025.68" at bounding box center [857, 505] width 187 height 105
click at [810, 516] on span "29K-040.68" at bounding box center [797, 517] width 47 height 13
click at [875, 490] on div "Bỏ qua Gán & In" at bounding box center [784, 489] width 623 height 53
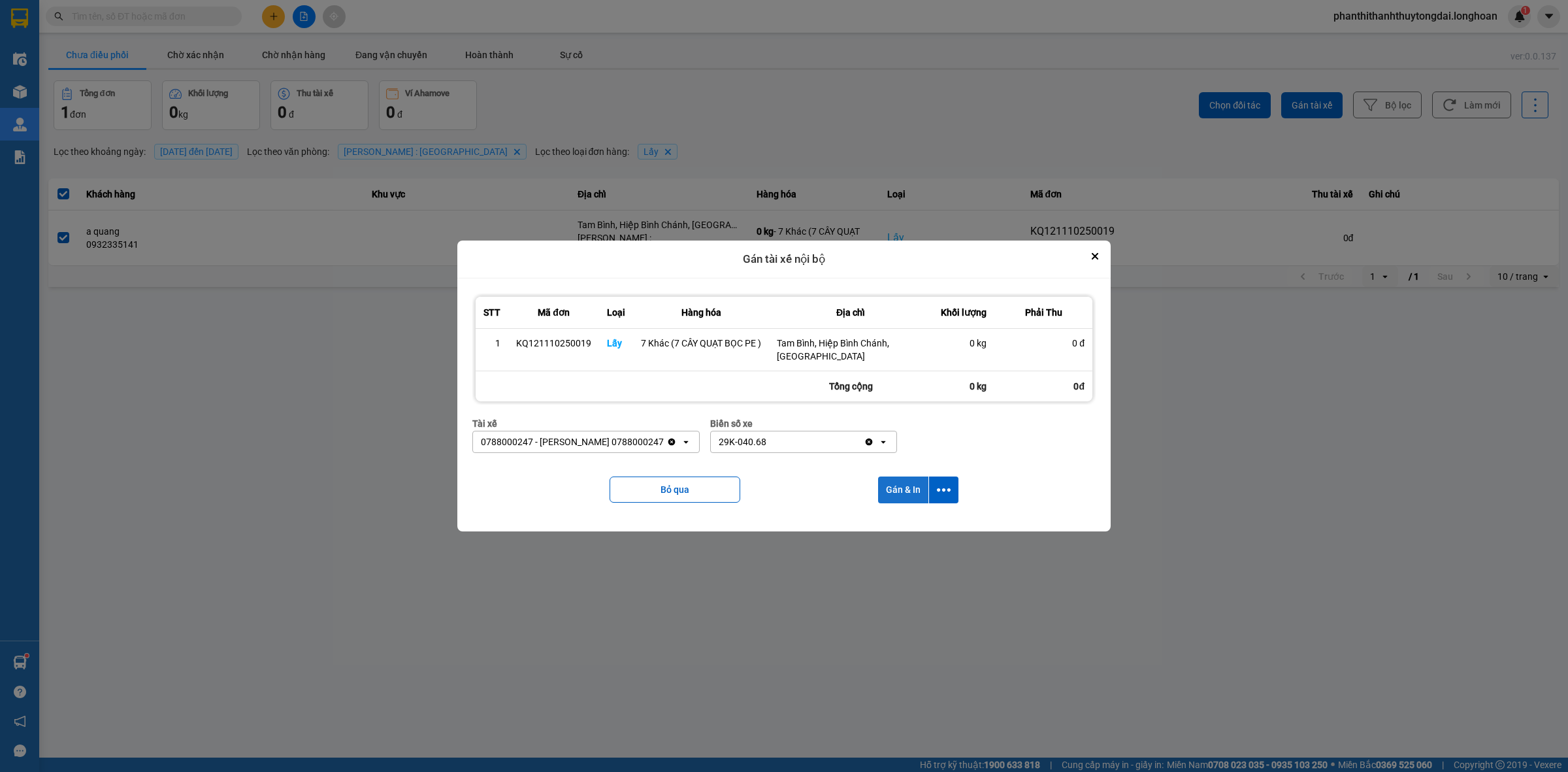
click at [892, 494] on button "Gán & In" at bounding box center [903, 490] width 50 height 27
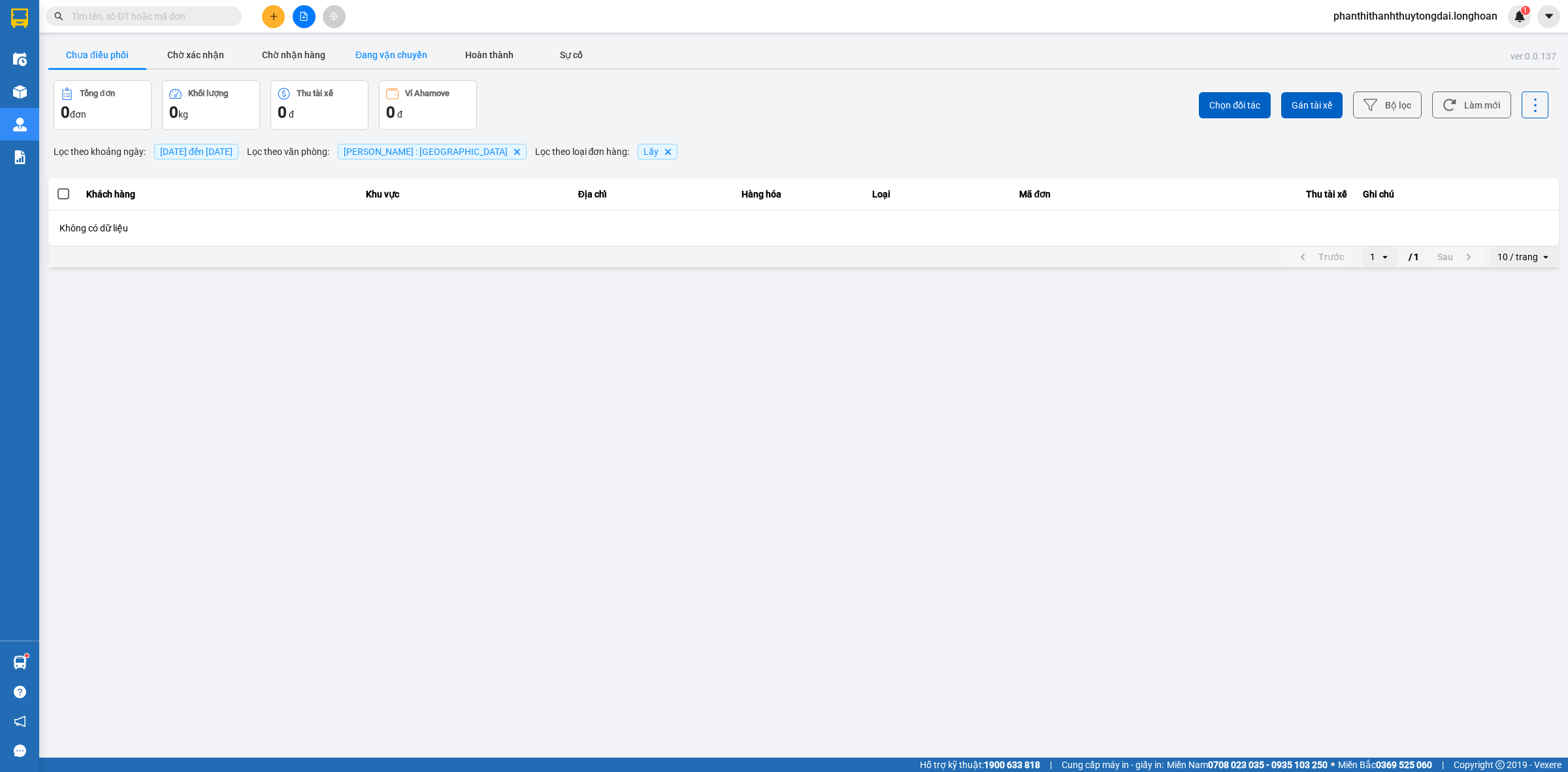
click at [360, 50] on button "Đang vận chuyển" at bounding box center [391, 55] width 98 height 26
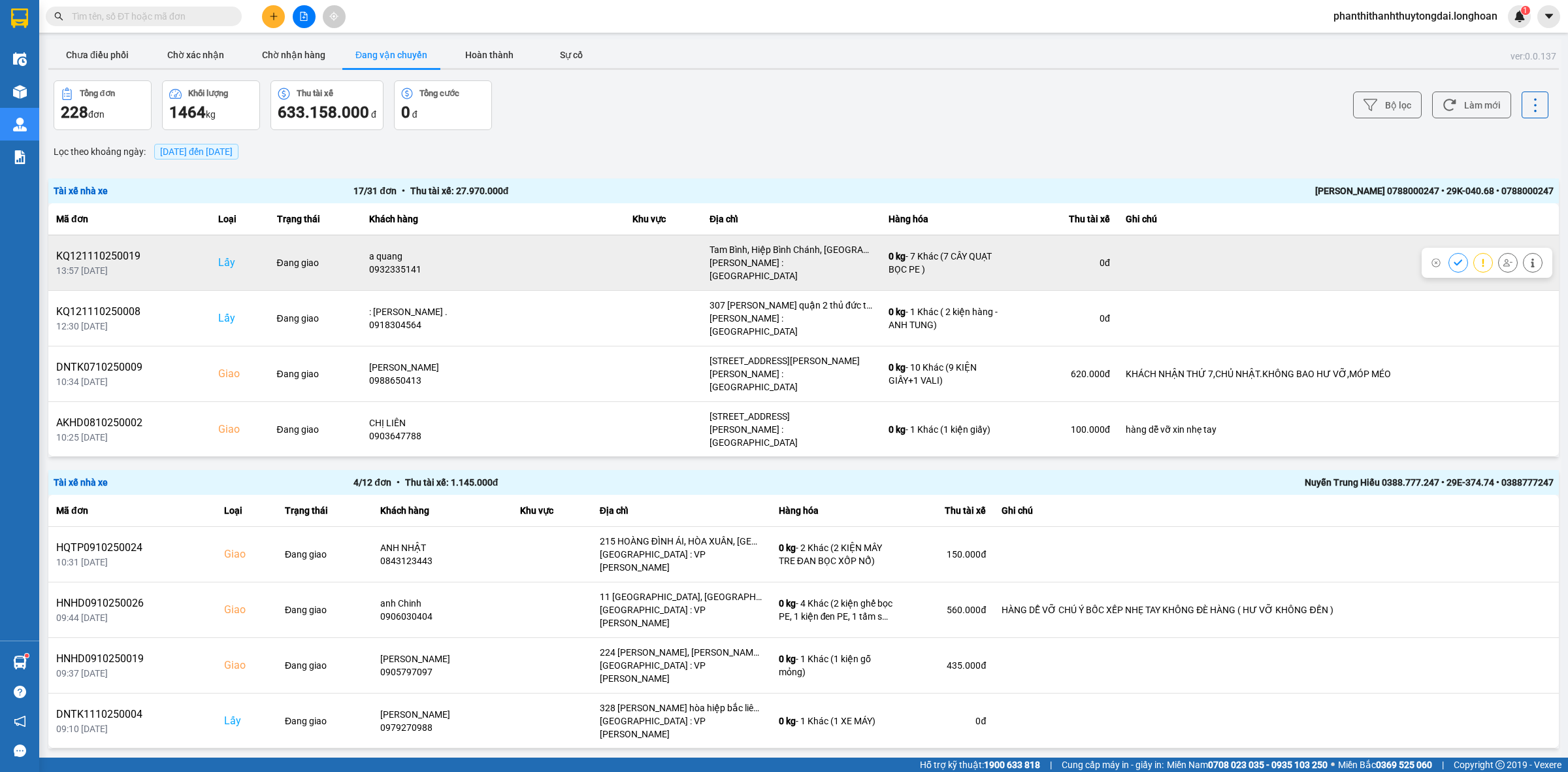
click at [1449, 263] on button at bounding box center [1458, 262] width 18 height 23
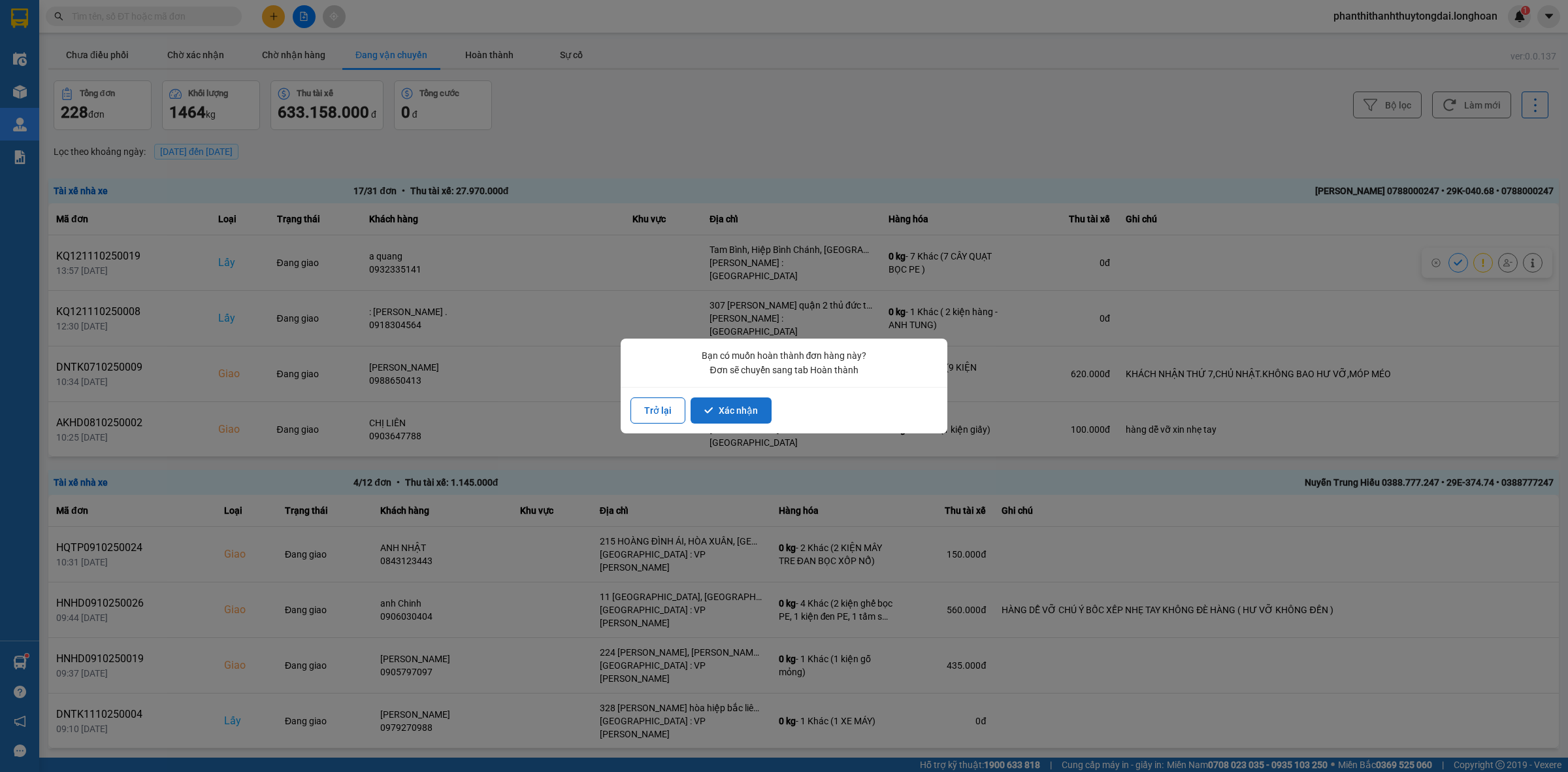
click at [734, 419] on button "Xác nhận" at bounding box center [731, 410] width 81 height 26
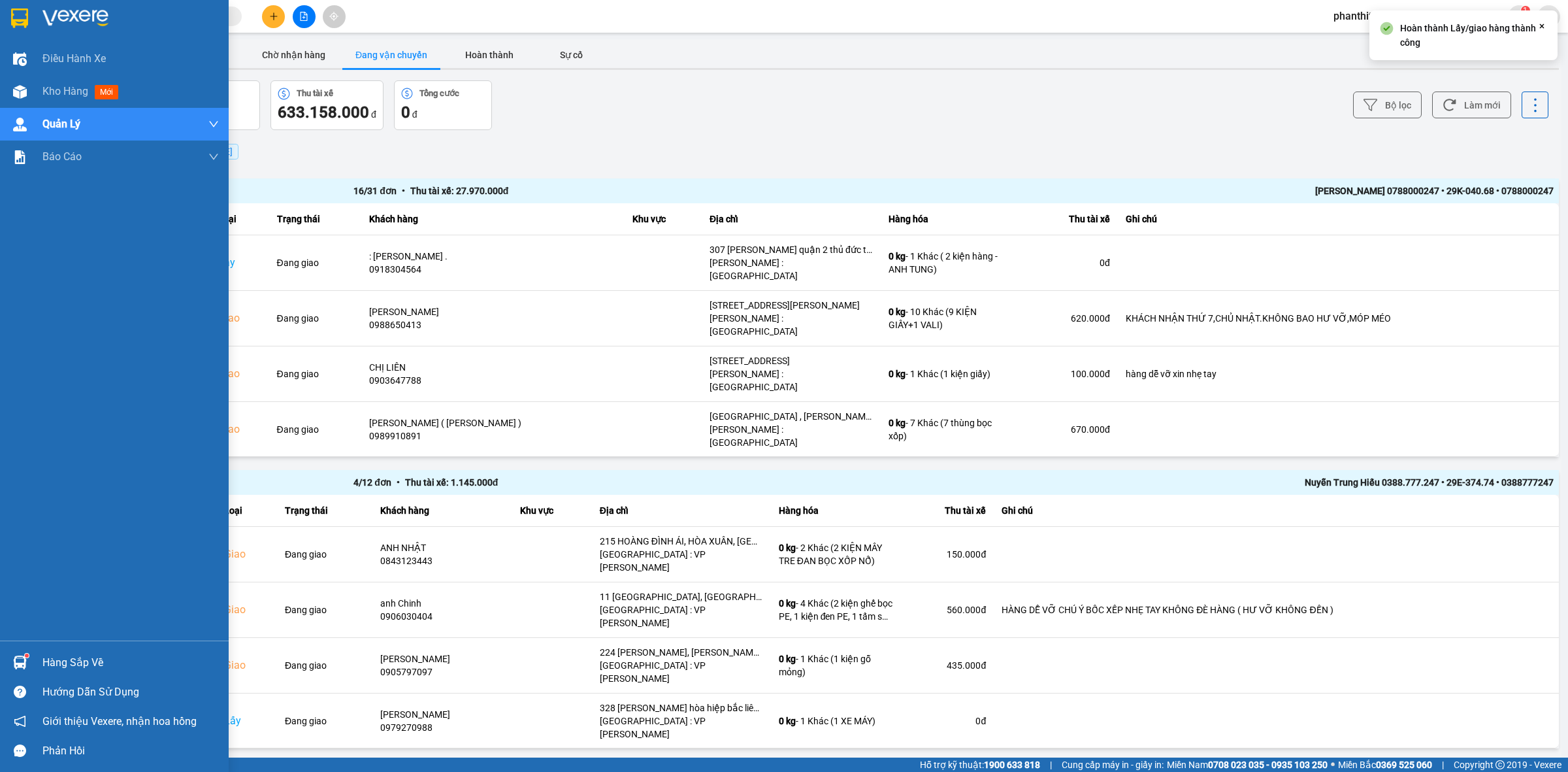
click at [0, 18] on div at bounding box center [114, 21] width 229 height 42
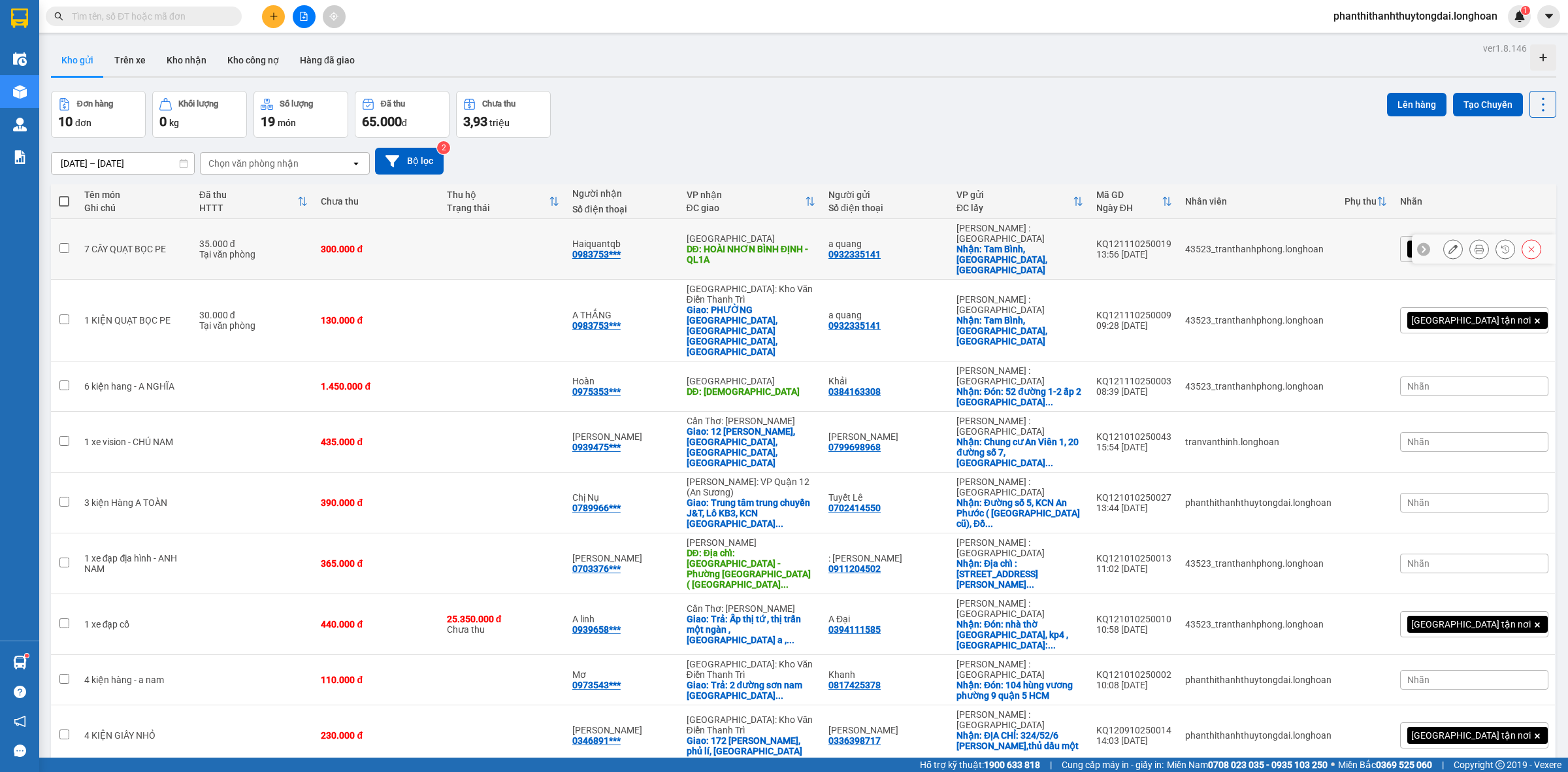
drag, startPoint x: 322, startPoint y: 239, endPoint x: 322, endPoint y: 269, distance: 30.0
click at [308, 249] on div "Tại văn phòng" at bounding box center [254, 254] width 109 height 11
checkbox input "true"
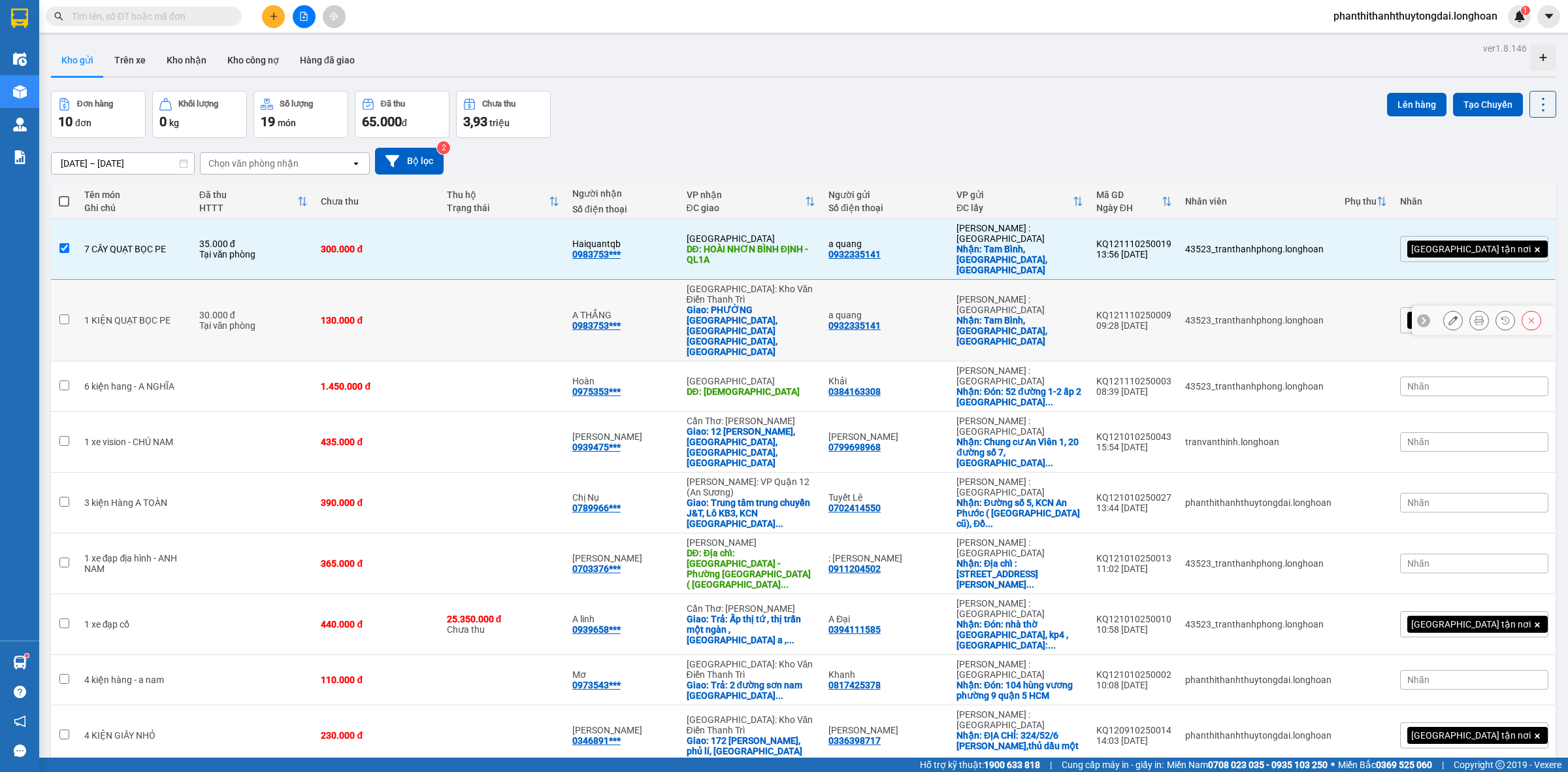
click at [308, 310] on div "30.000 đ" at bounding box center [254, 314] width 109 height 11
checkbox input "true"
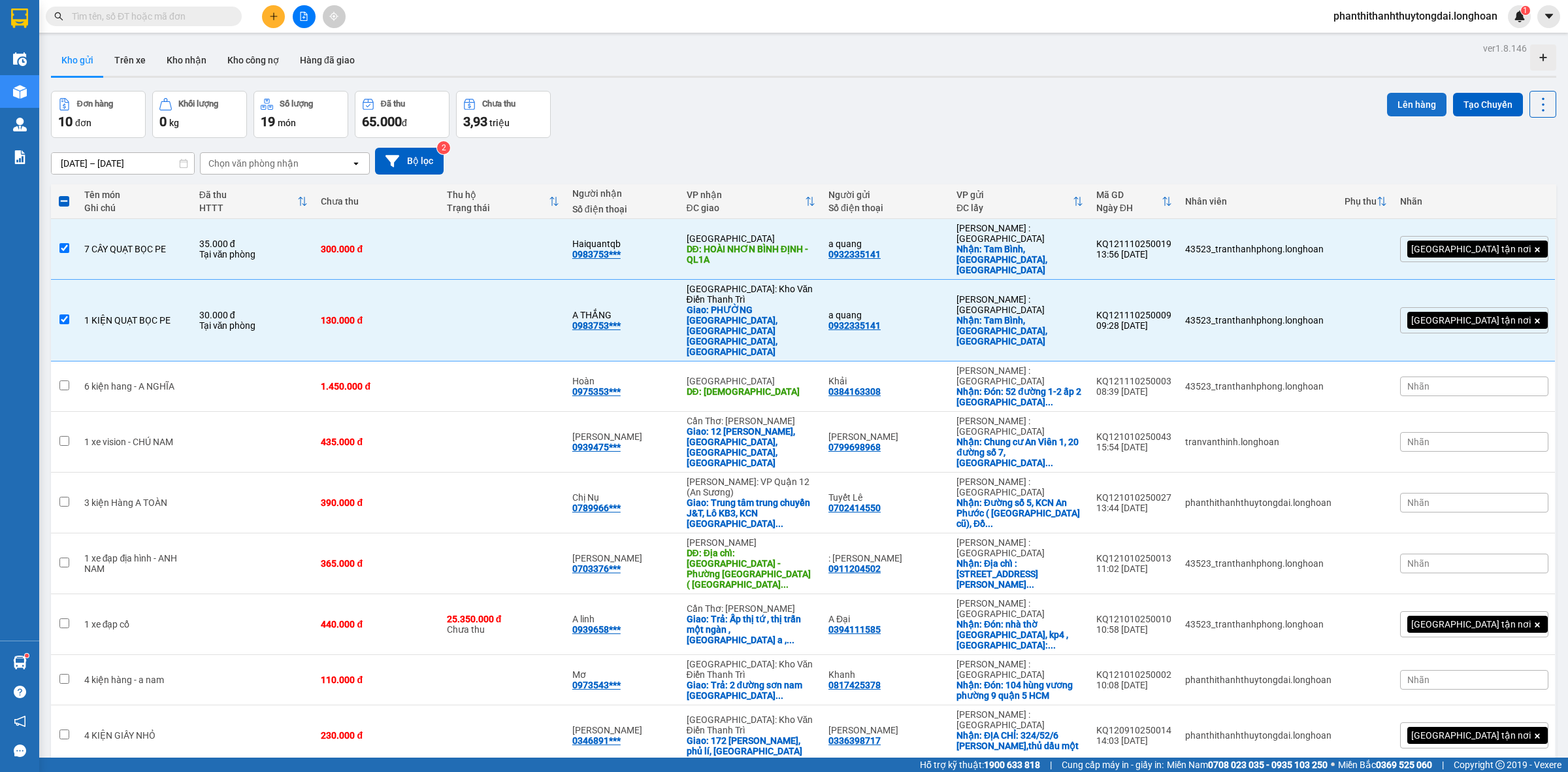
drag, startPoint x: 1407, startPoint y: 111, endPoint x: 1389, endPoint y: 111, distance: 18.0
click at [1399, 110] on button "Lên hàng" at bounding box center [1417, 104] width 59 height 23
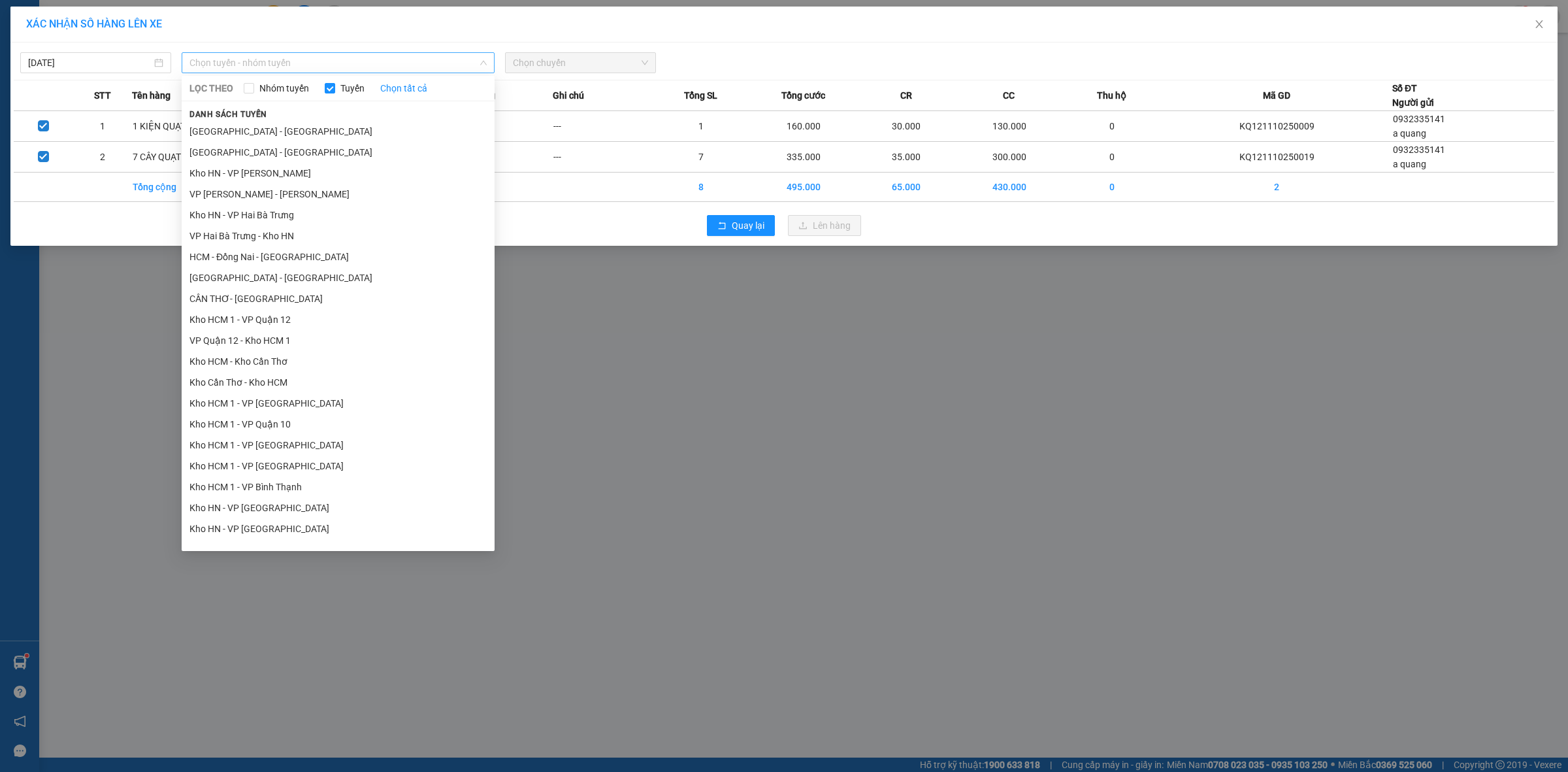
click at [443, 61] on span "Chọn tuyến - nhóm tuyến" at bounding box center [339, 63] width 297 height 20
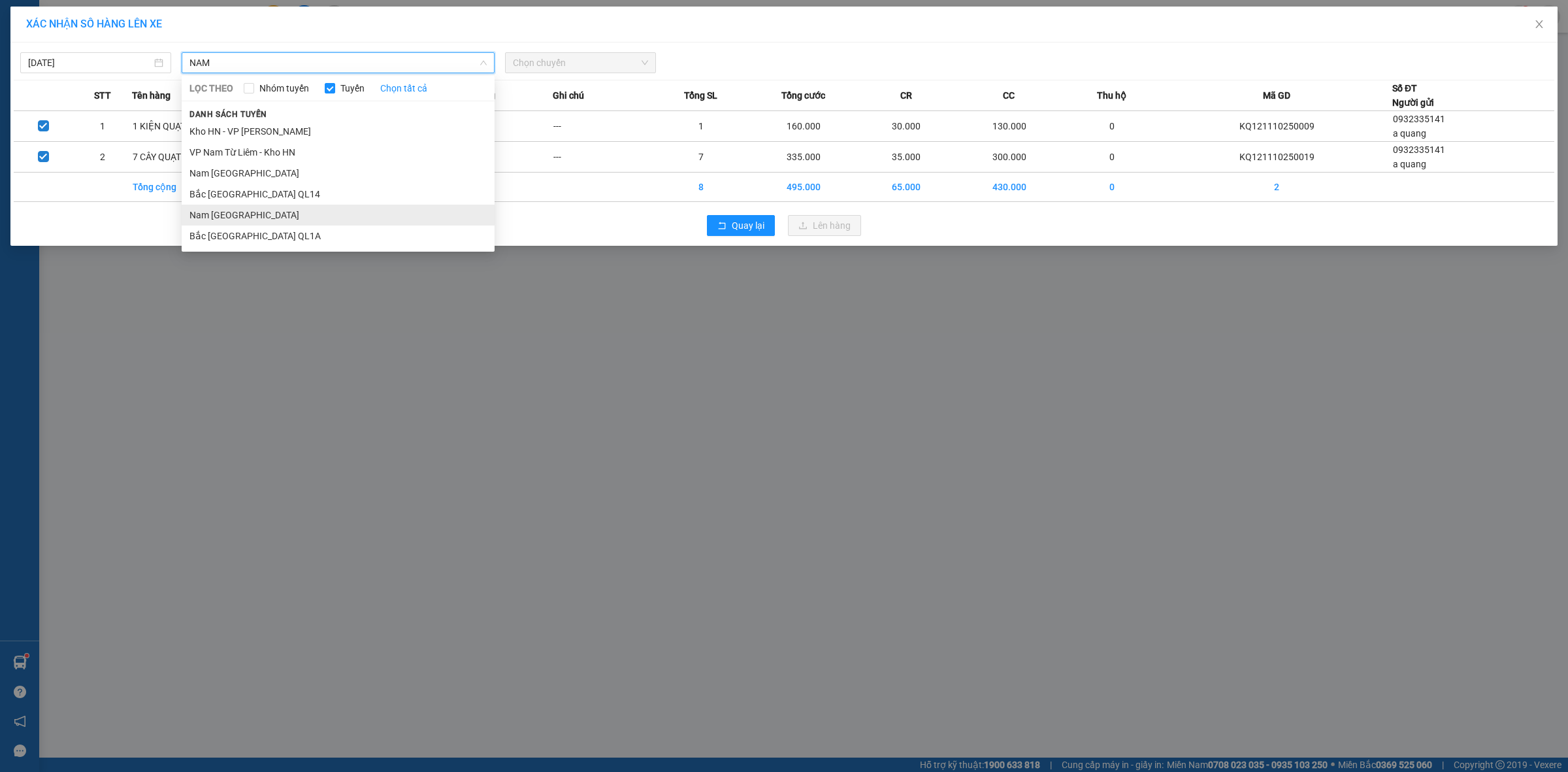
type input "NAM"
drag, startPoint x: 246, startPoint y: 216, endPoint x: 255, endPoint y: 215, distance: 9.1
click at [247, 217] on li "Nam [GEOGRAPHIC_DATA]" at bounding box center [339, 215] width 313 height 21
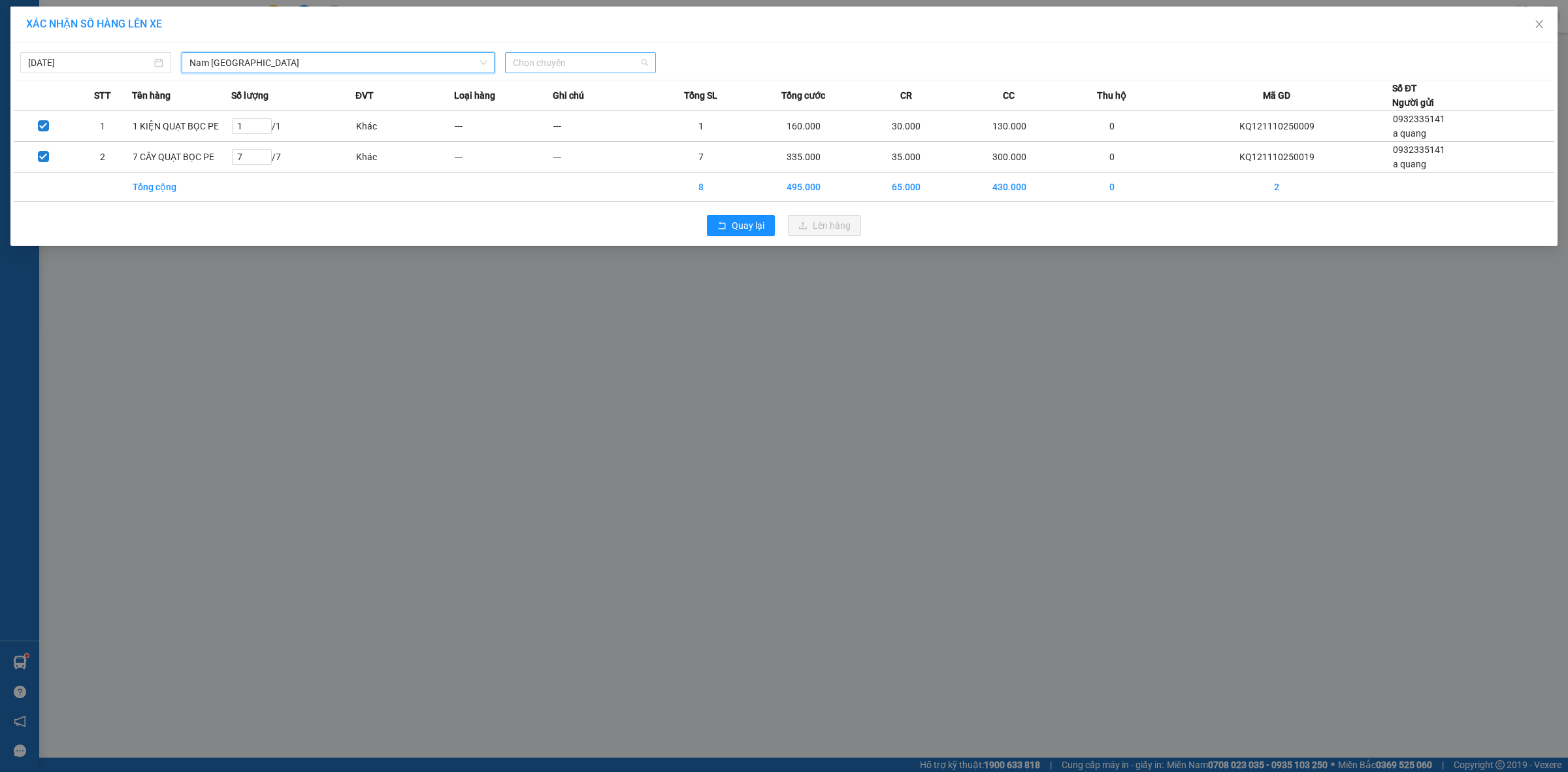
drag, startPoint x: 549, startPoint y: 64, endPoint x: 545, endPoint y: 93, distance: 29.3
click at [550, 64] on span "Chọn chuyến" at bounding box center [580, 63] width 135 height 20
click at [547, 103] on div "18:00 (TC) - 29E-368.35" at bounding box center [564, 110] width 102 height 14
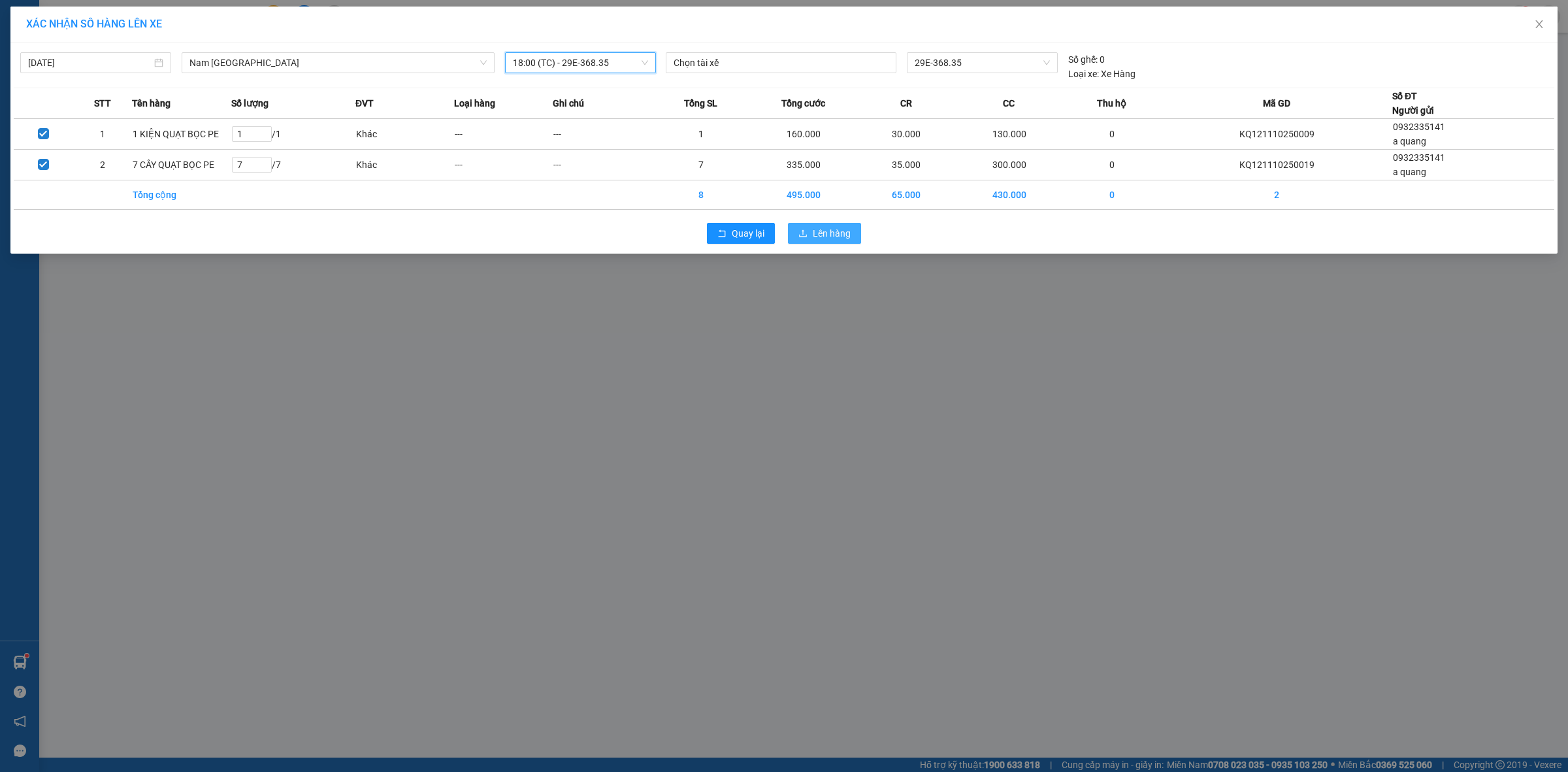
click at [838, 235] on span "Lên hàng" at bounding box center [832, 233] width 38 height 14
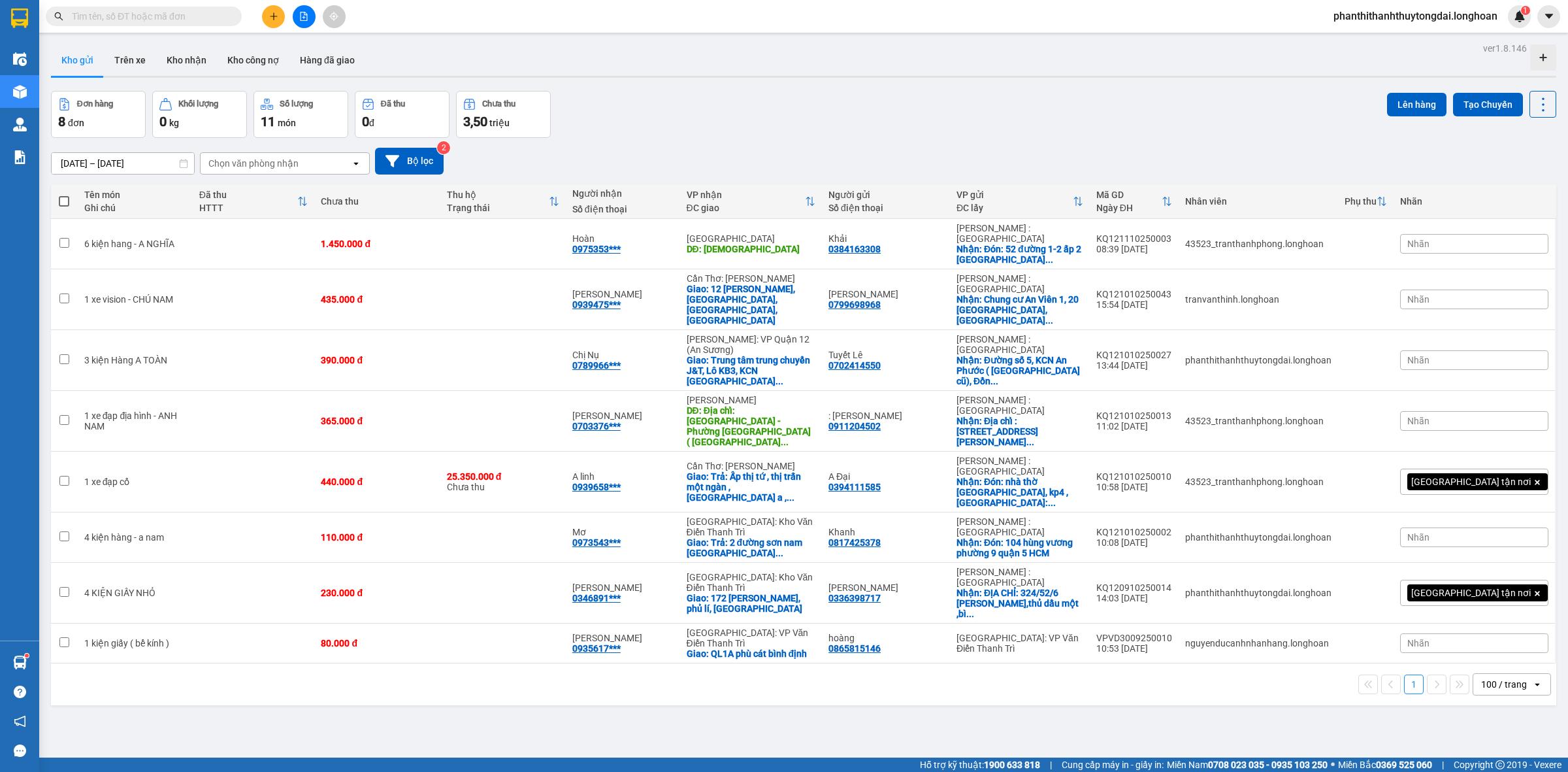
click at [121, 11] on input "text" at bounding box center [149, 16] width 154 height 14
paste input "0336398717"
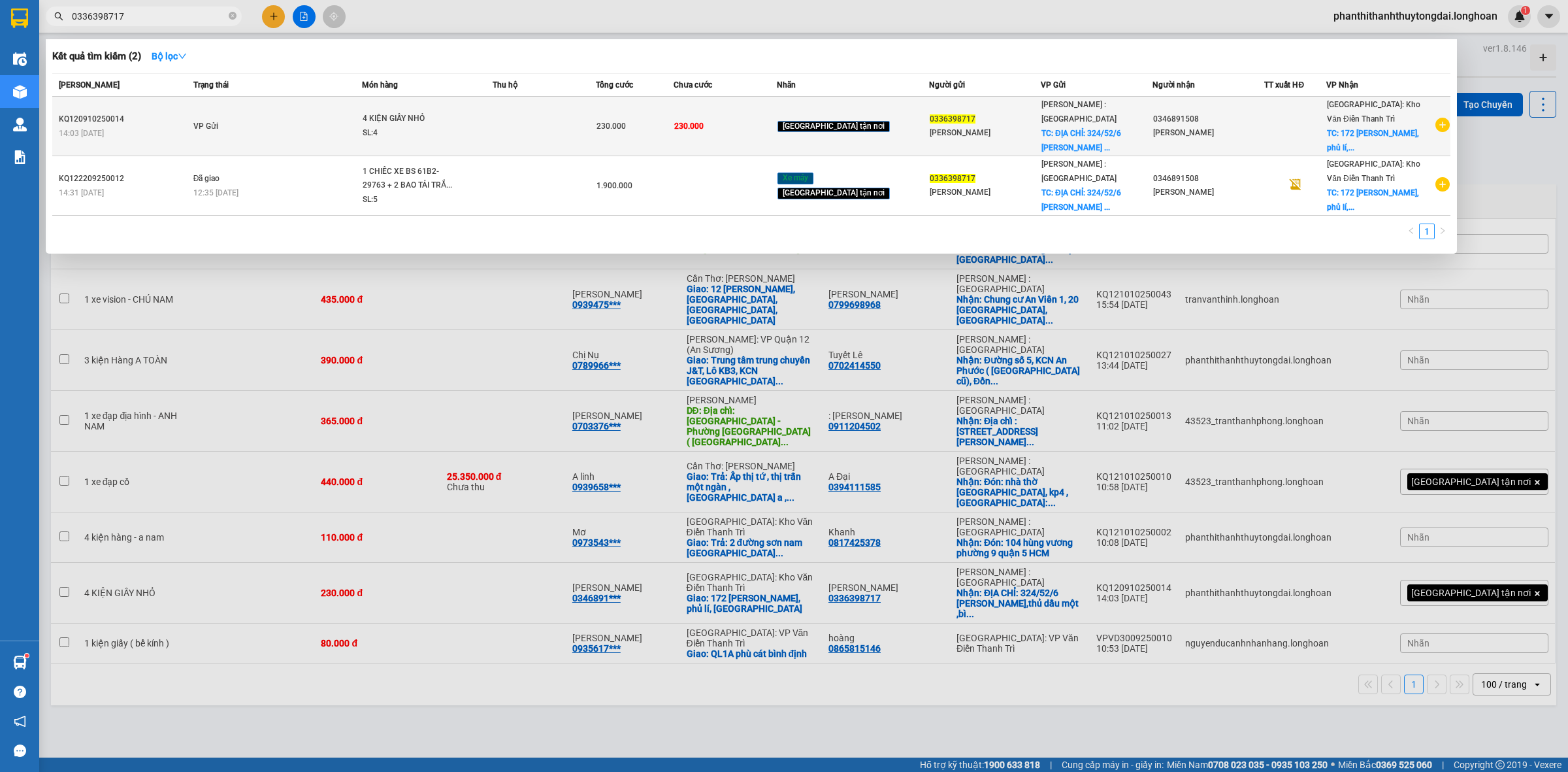
type input "0336398717"
click at [246, 115] on td "VP Gửi" at bounding box center [275, 127] width 172 height 59
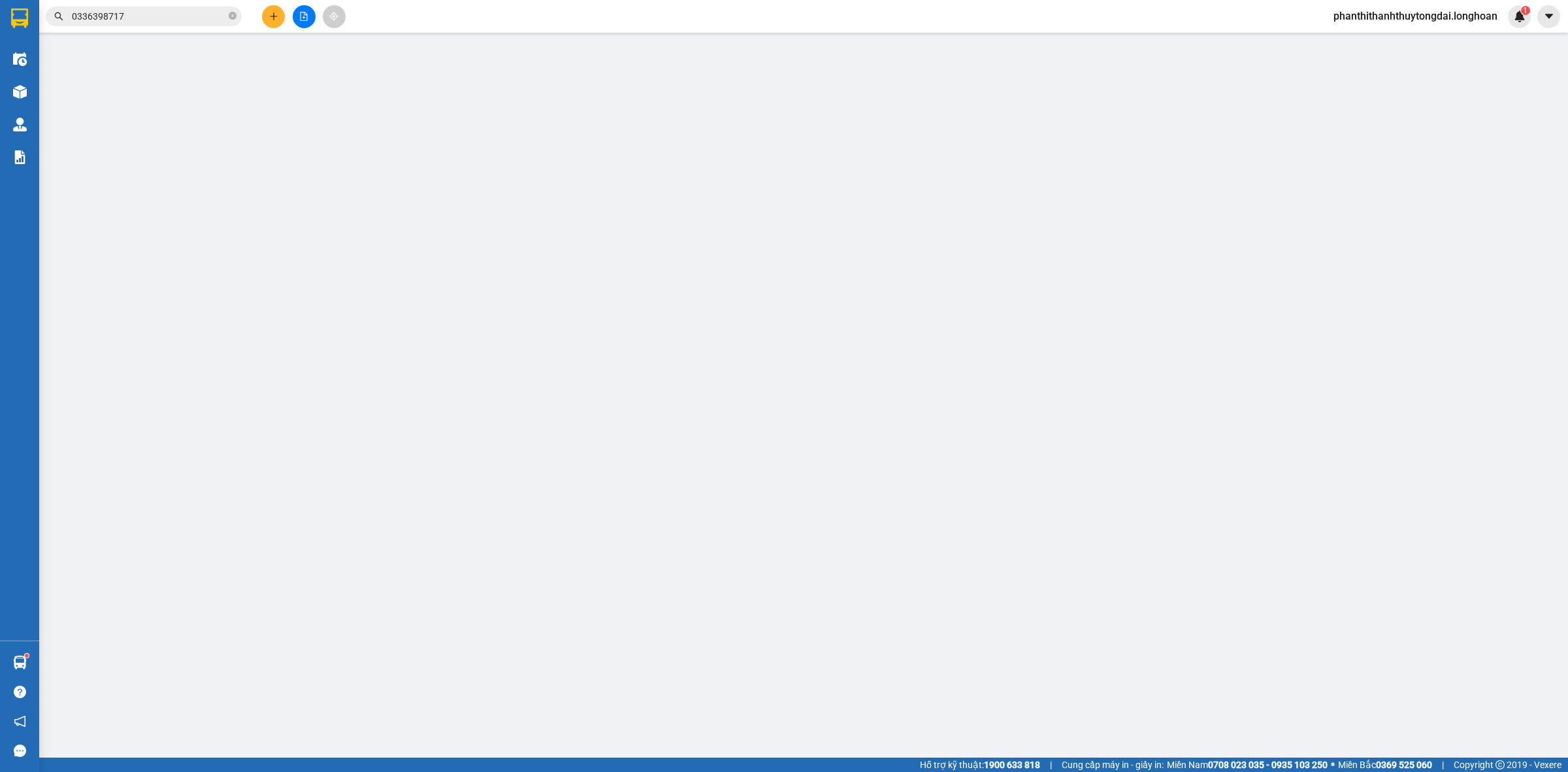
type input "0336398717"
type input "[PERSON_NAME]"
checkbox input "true"
type input "ĐỊA CHỈ: 324/52/6 [PERSON_NAME],thủ dầu một ,bình dương"
type input "0346891508"
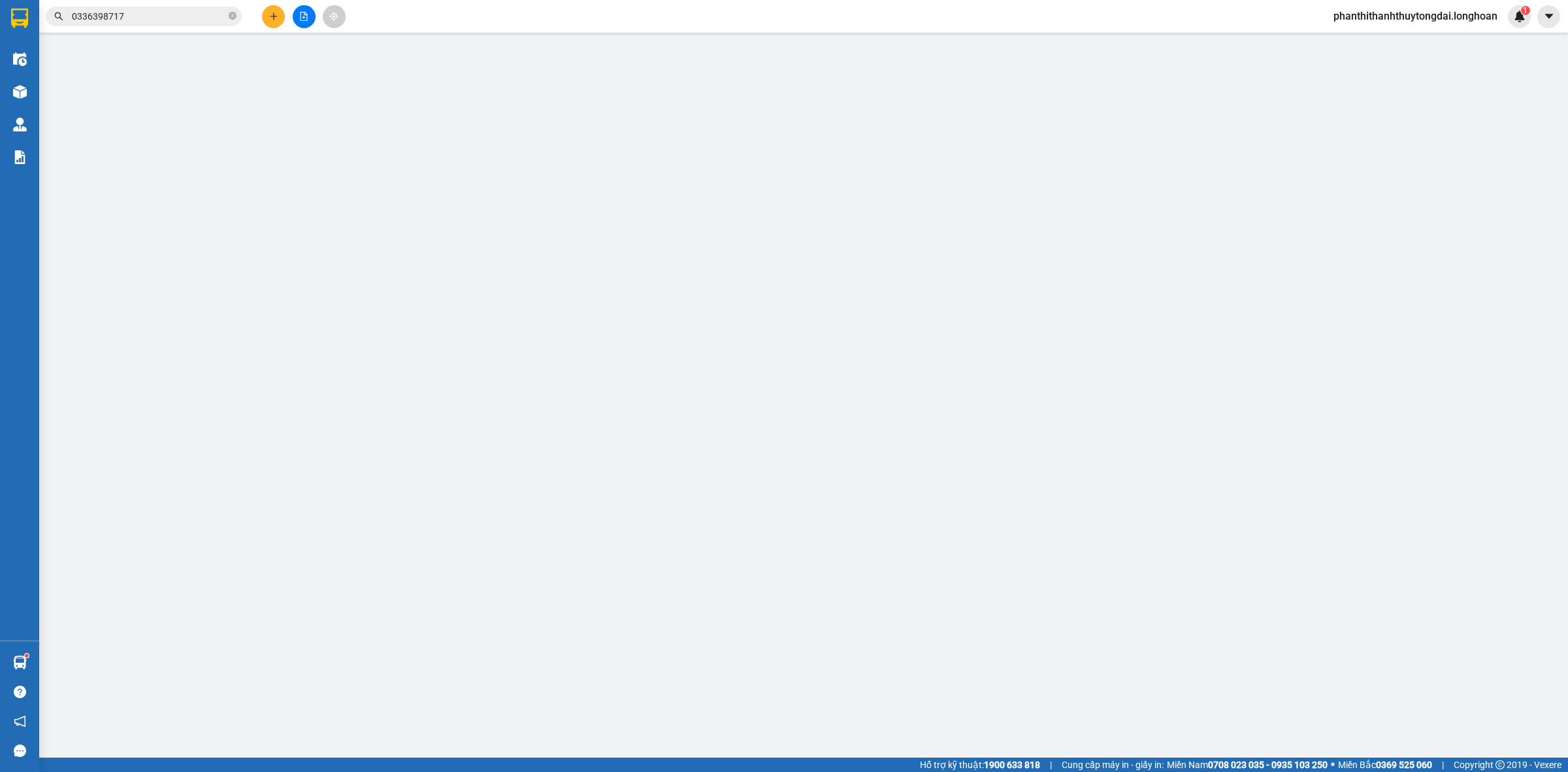
type input "[PERSON_NAME]"
checkbox input "true"
type input "172 [PERSON_NAME], [GEOGRAPHIC_DATA], [GEOGRAPHIC_DATA]"
type input "NHẬN THEO KIỆN-GIAO NGUYÊN KIỆN - HƯ VỠ KHÔNG ĐỀN"
type input "0"
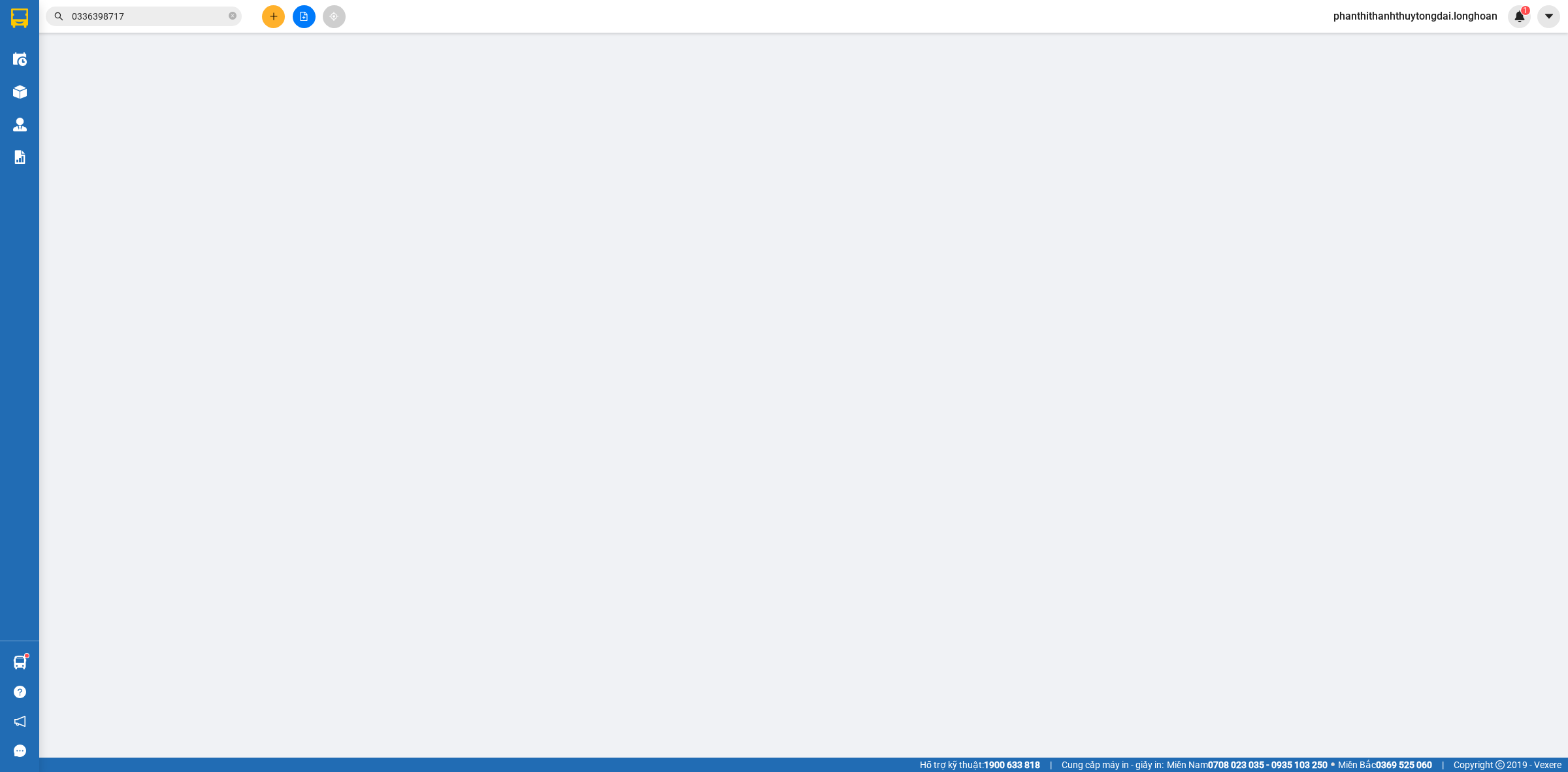
type input "230.000"
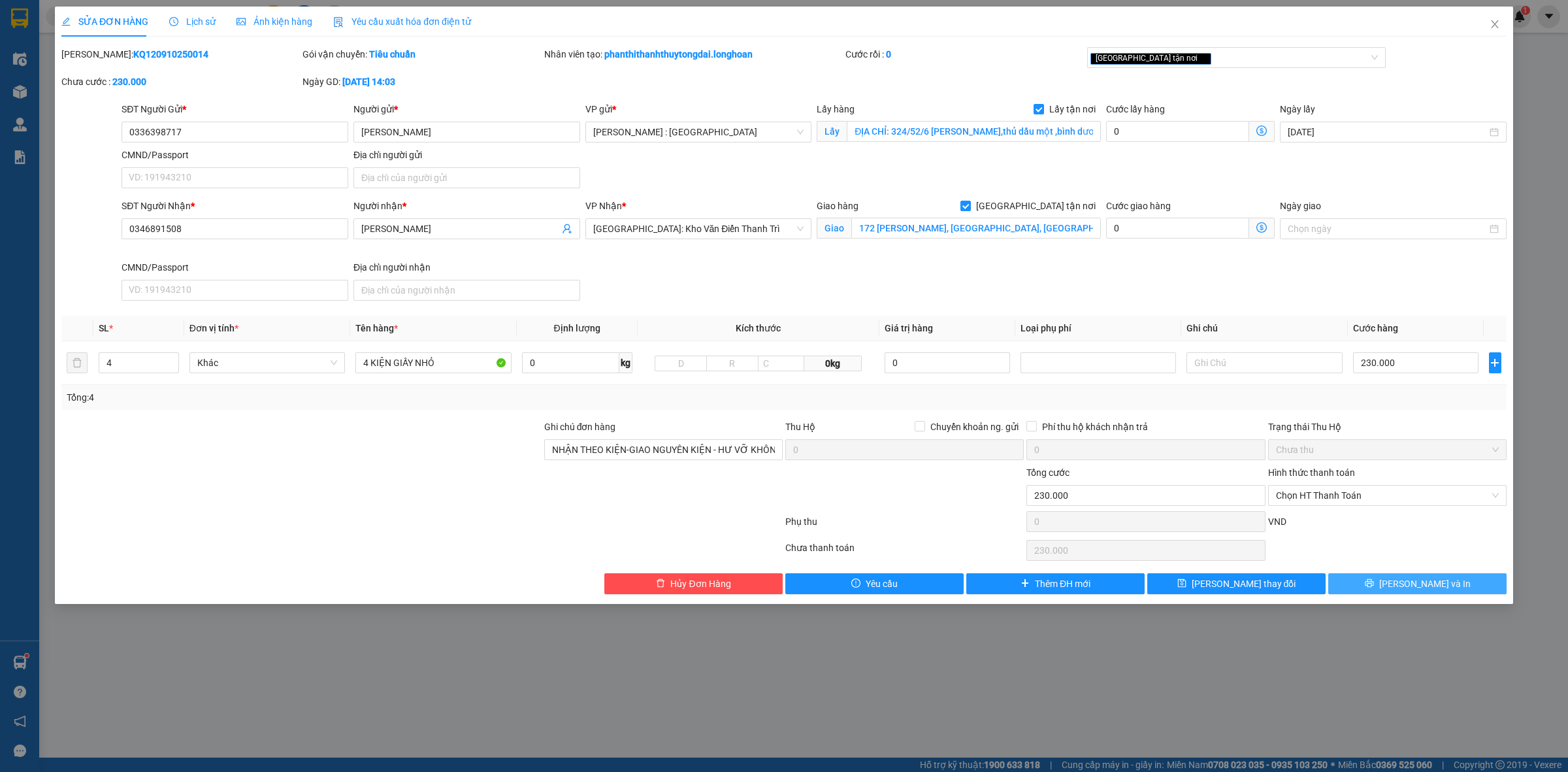
click at [1377, 586] on button "[PERSON_NAME] và In" at bounding box center [1418, 584] width 178 height 21
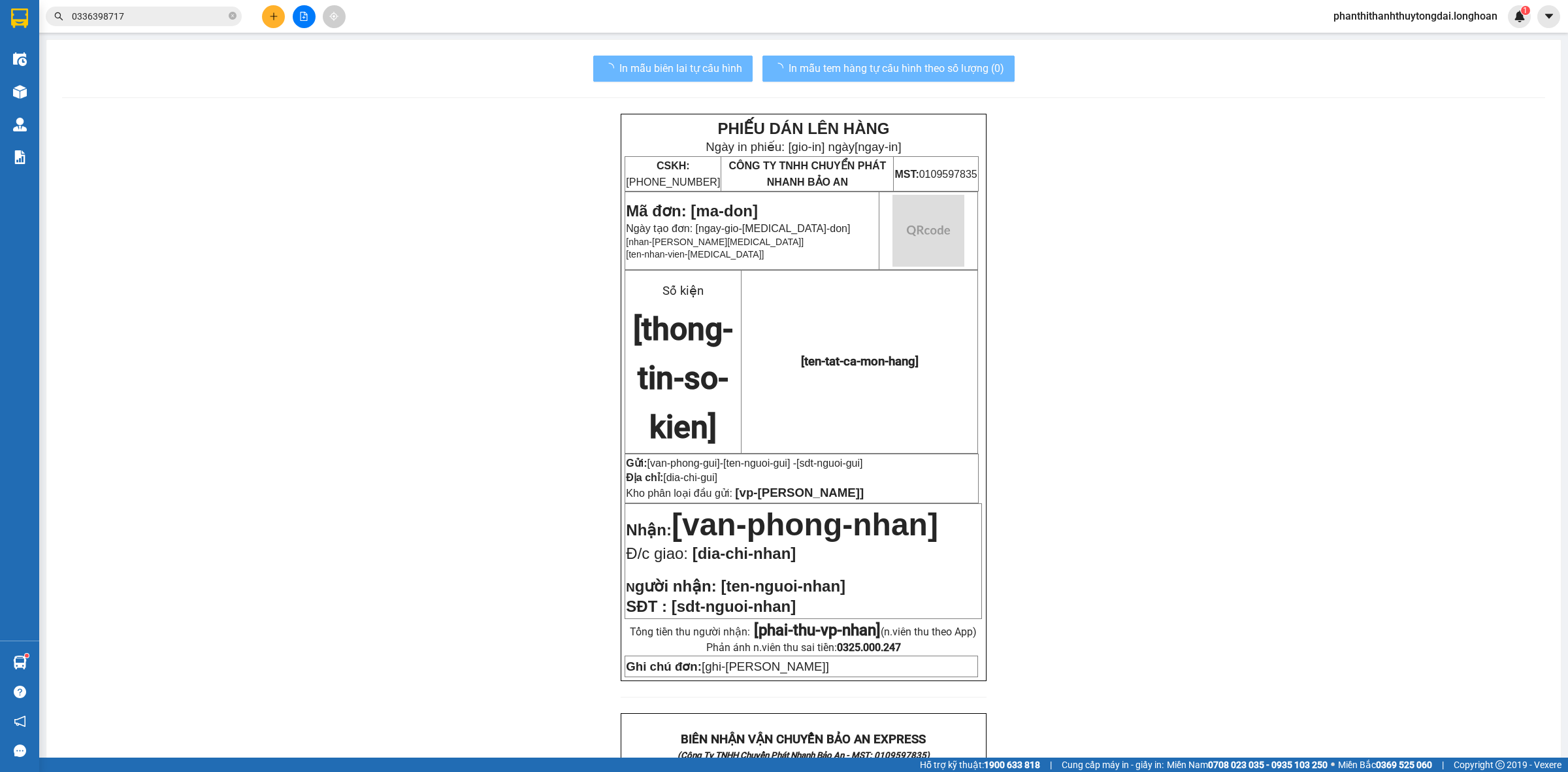
scroll to position [693, 0]
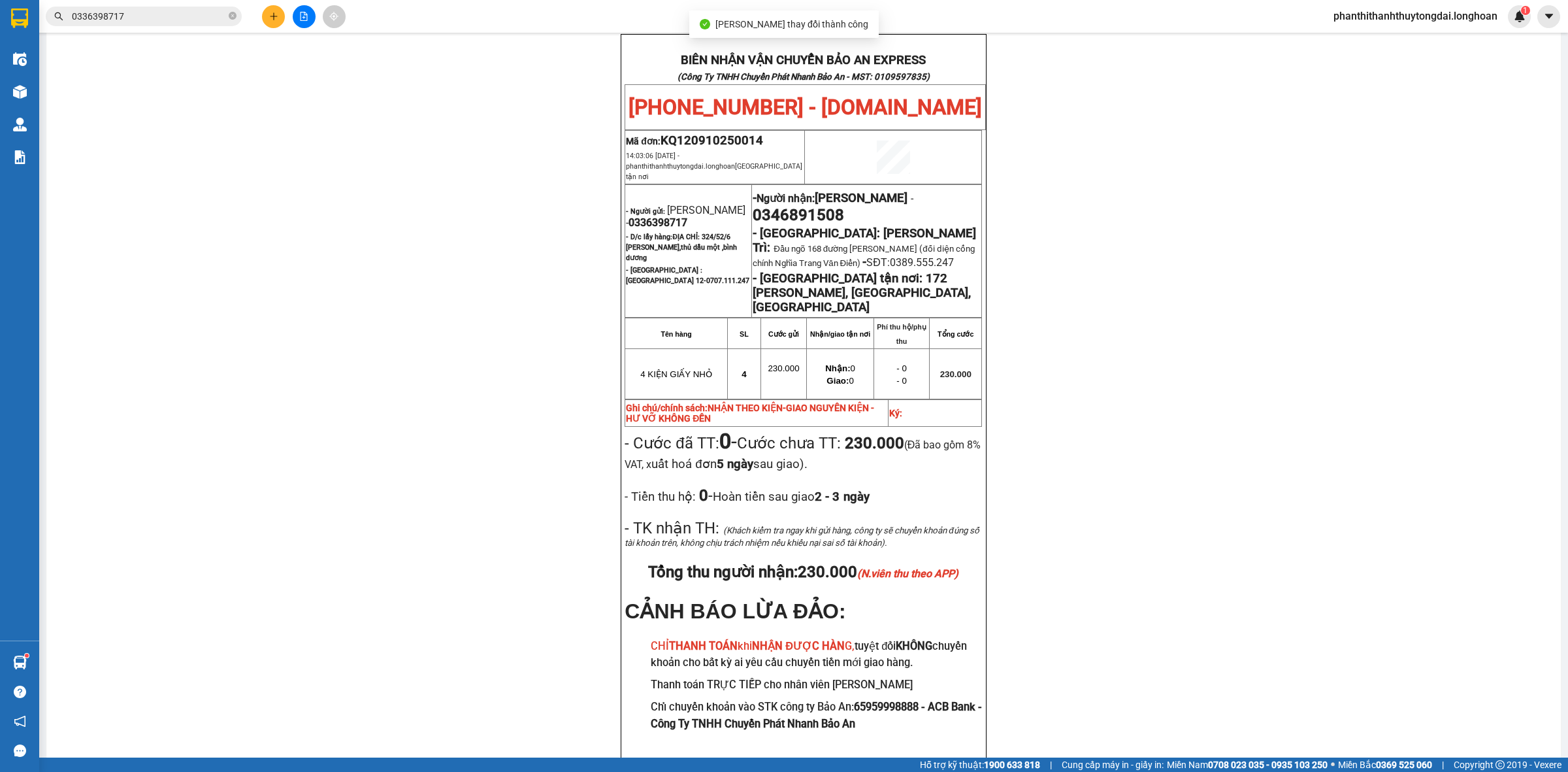
click at [668, 216] on span "0336398717" at bounding box center [658, 222] width 59 height 13
copy span "0336398717"
click at [668, 216] on span "0336398717" at bounding box center [658, 222] width 59 height 13
click at [1493, 256] on div "PHIẾU DÁN LÊN HÀNG Ngày in phiếu: 13:58 [DATE] CSKH: [PHONE_NUMBER] CÔNG TY TNH…" at bounding box center [804, 106] width 1483 height 1370
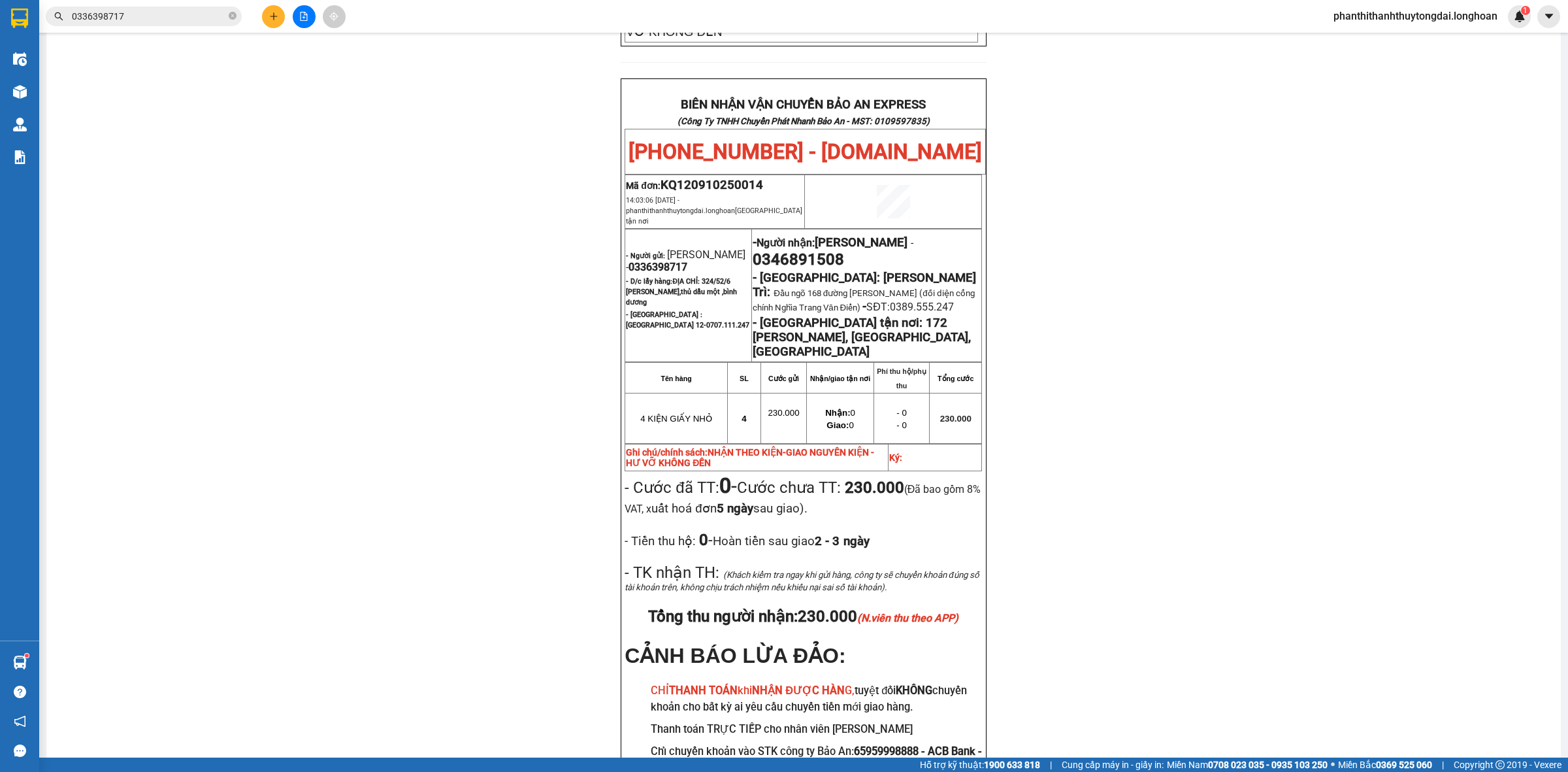
scroll to position [628, 0]
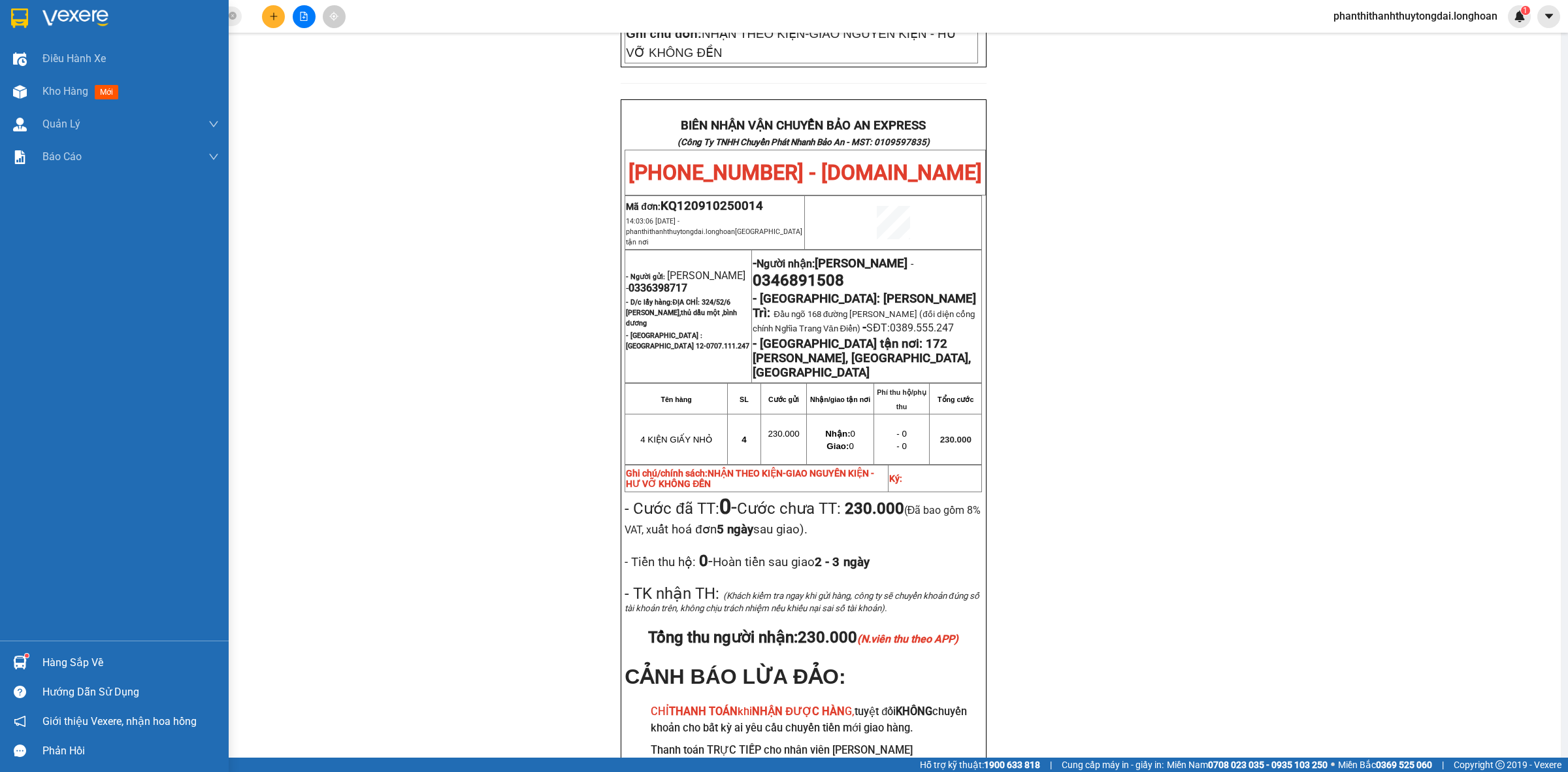
click at [0, 11] on div at bounding box center [114, 21] width 229 height 42
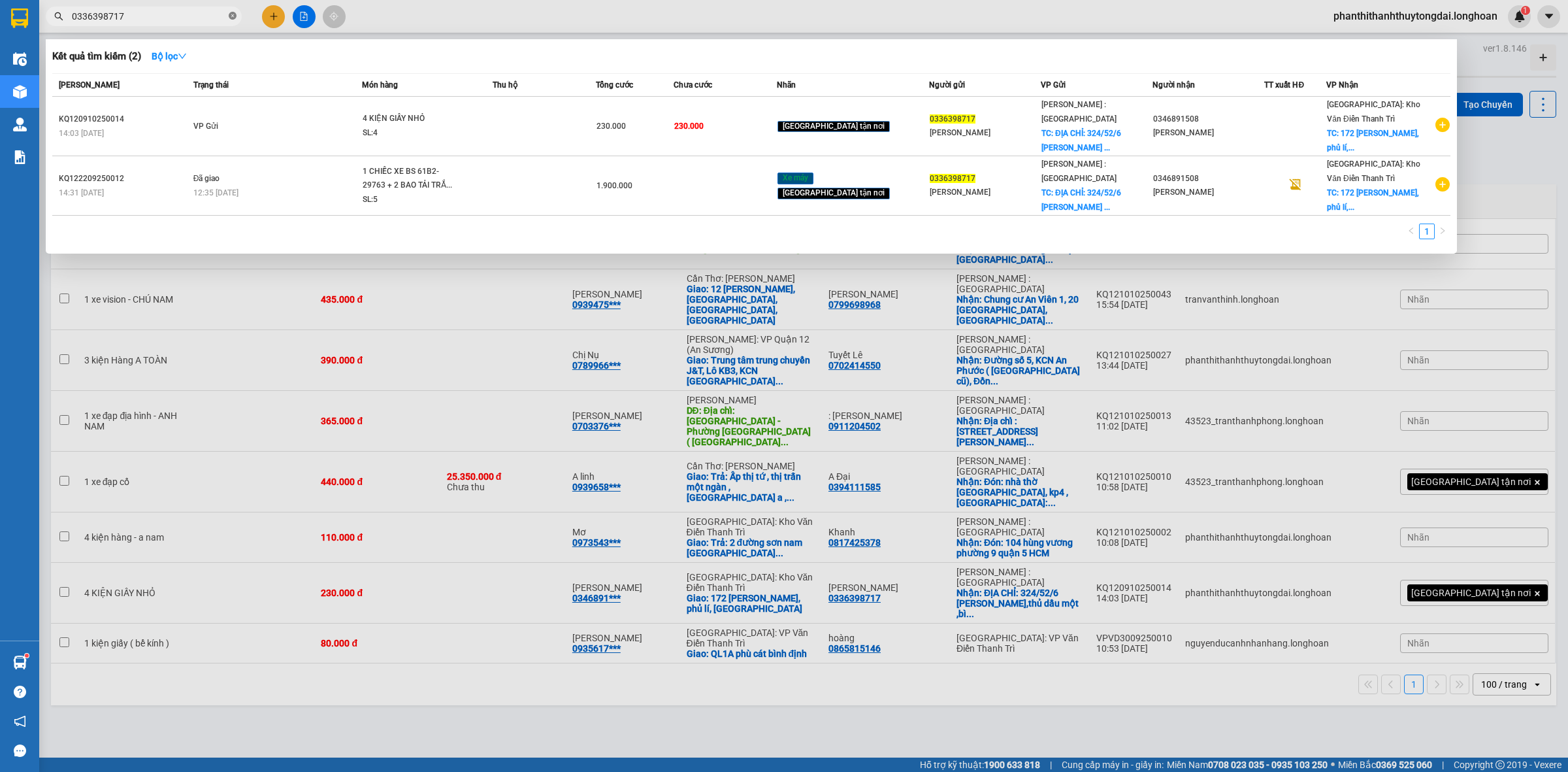
click at [235, 16] on icon "close-circle" at bounding box center [232, 16] width 8 height 8
paste input "0909900667"
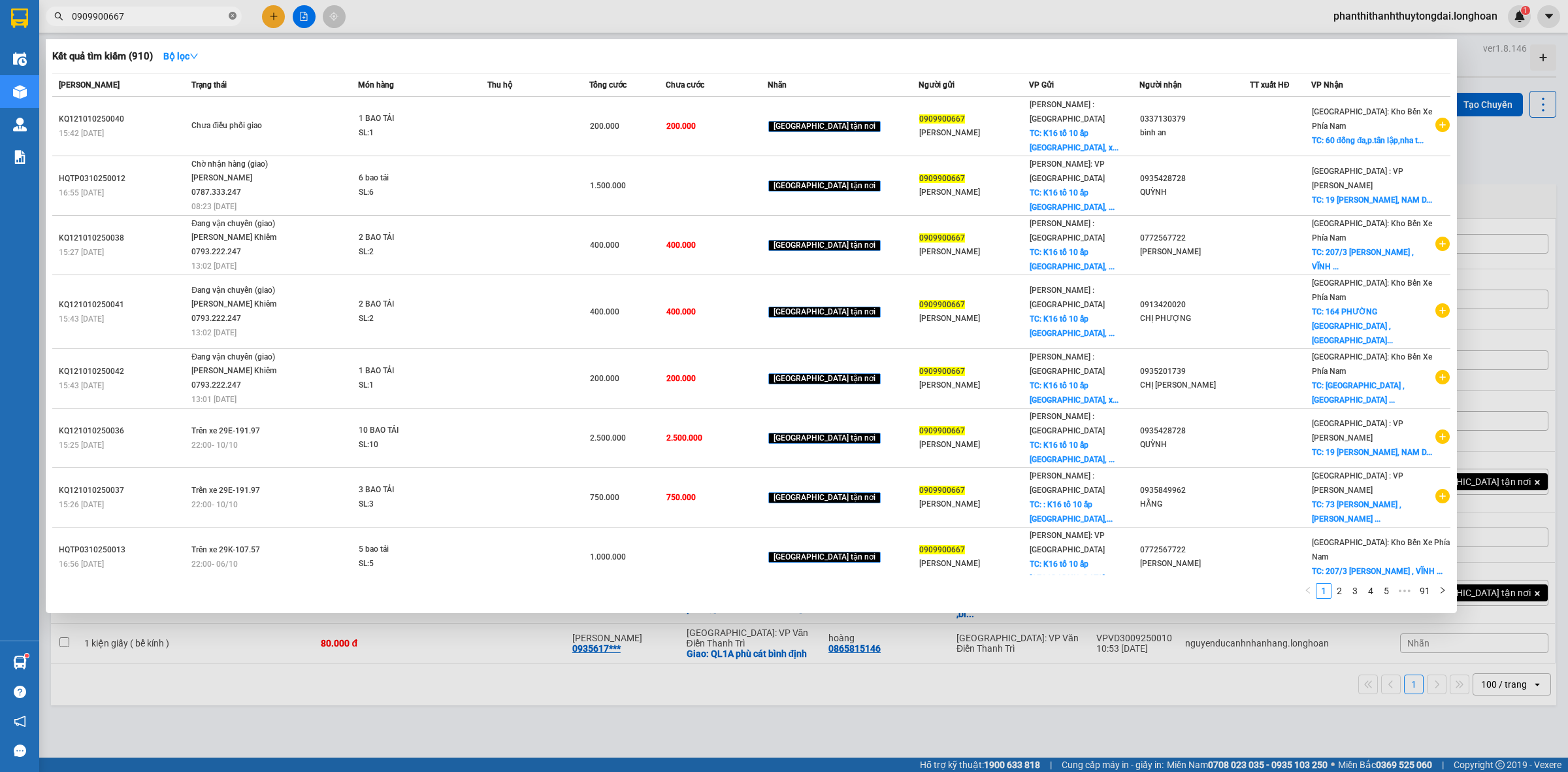
paste input "0346891508"
type input "09099006670346891508"
click at [232, 16] on icon "close-circle" at bounding box center [232, 16] width 8 height 8
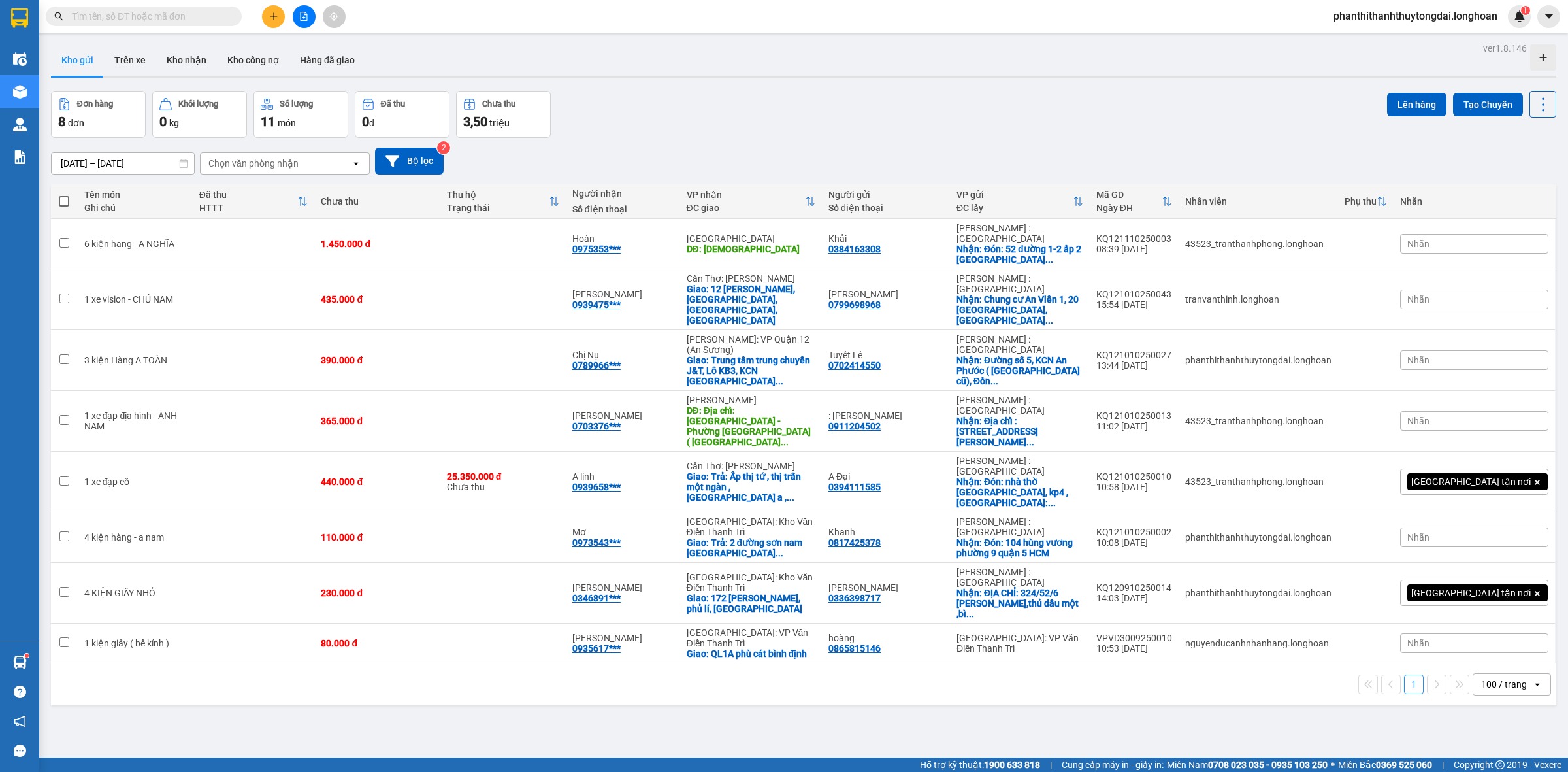
paste input "0346891508"
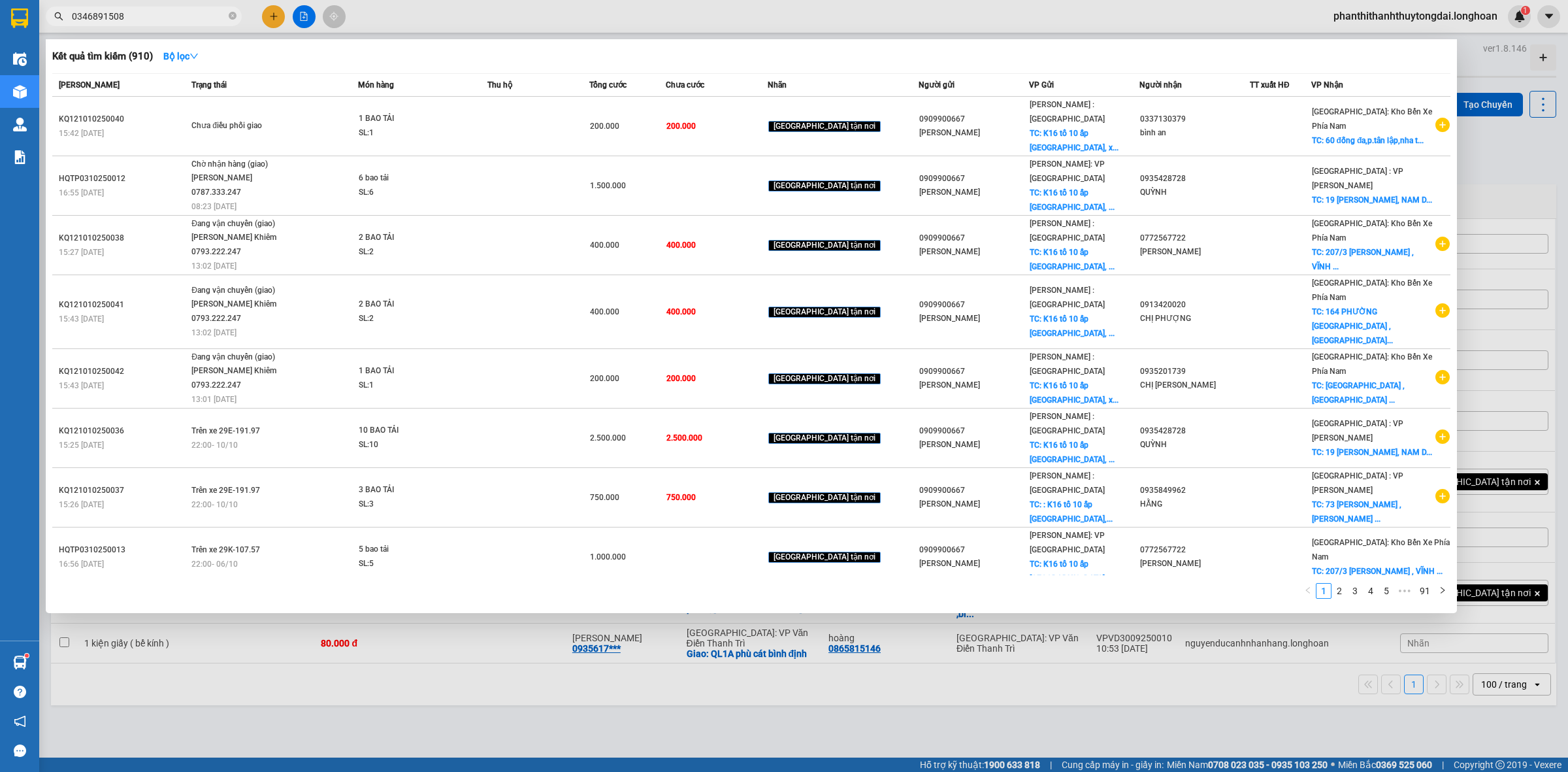
click at [203, 16] on input "0346891508" at bounding box center [149, 16] width 154 height 14
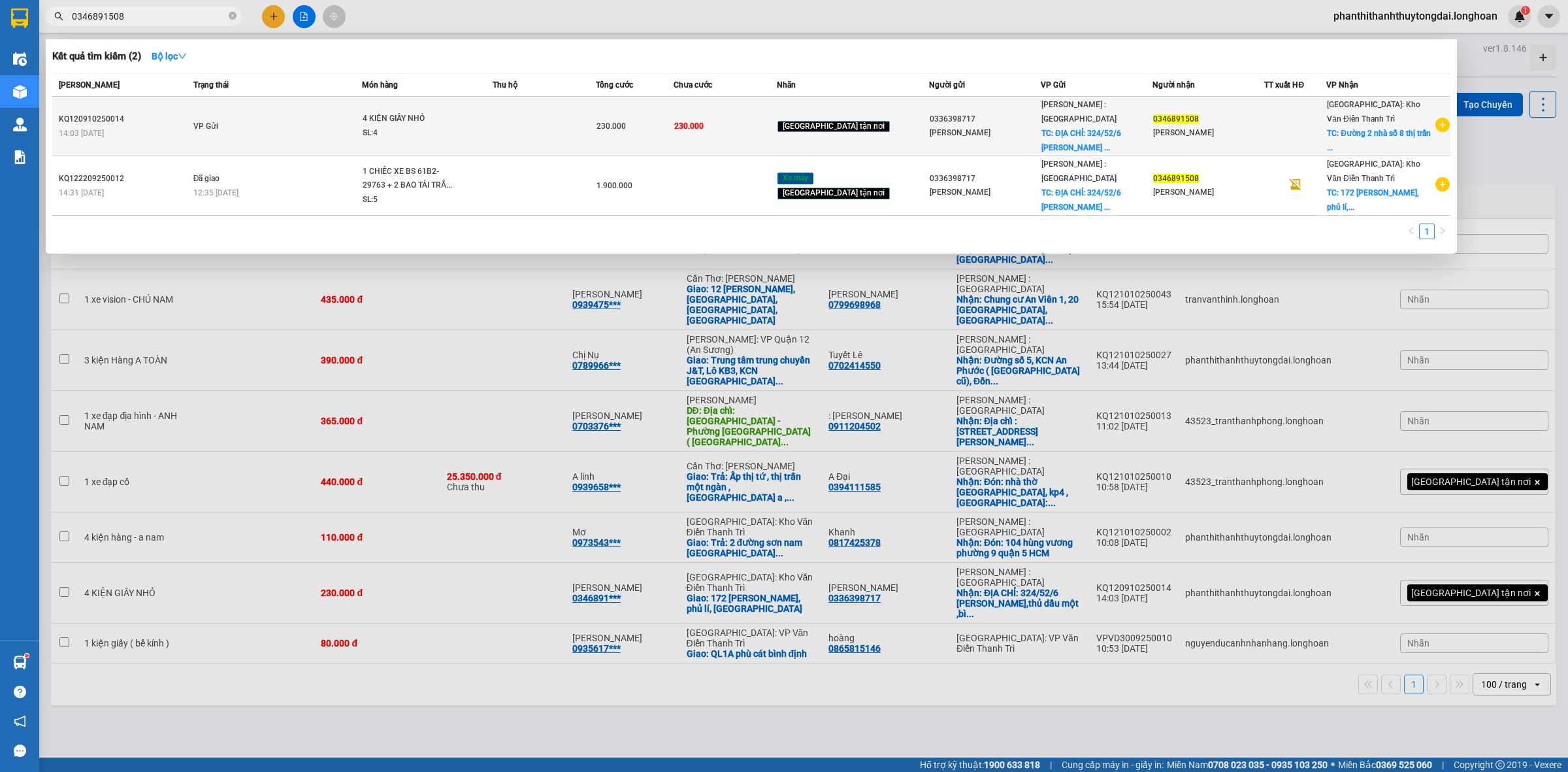
type input "0346891508"
click at [752, 129] on td "230.000" at bounding box center [725, 127] width 103 height 59
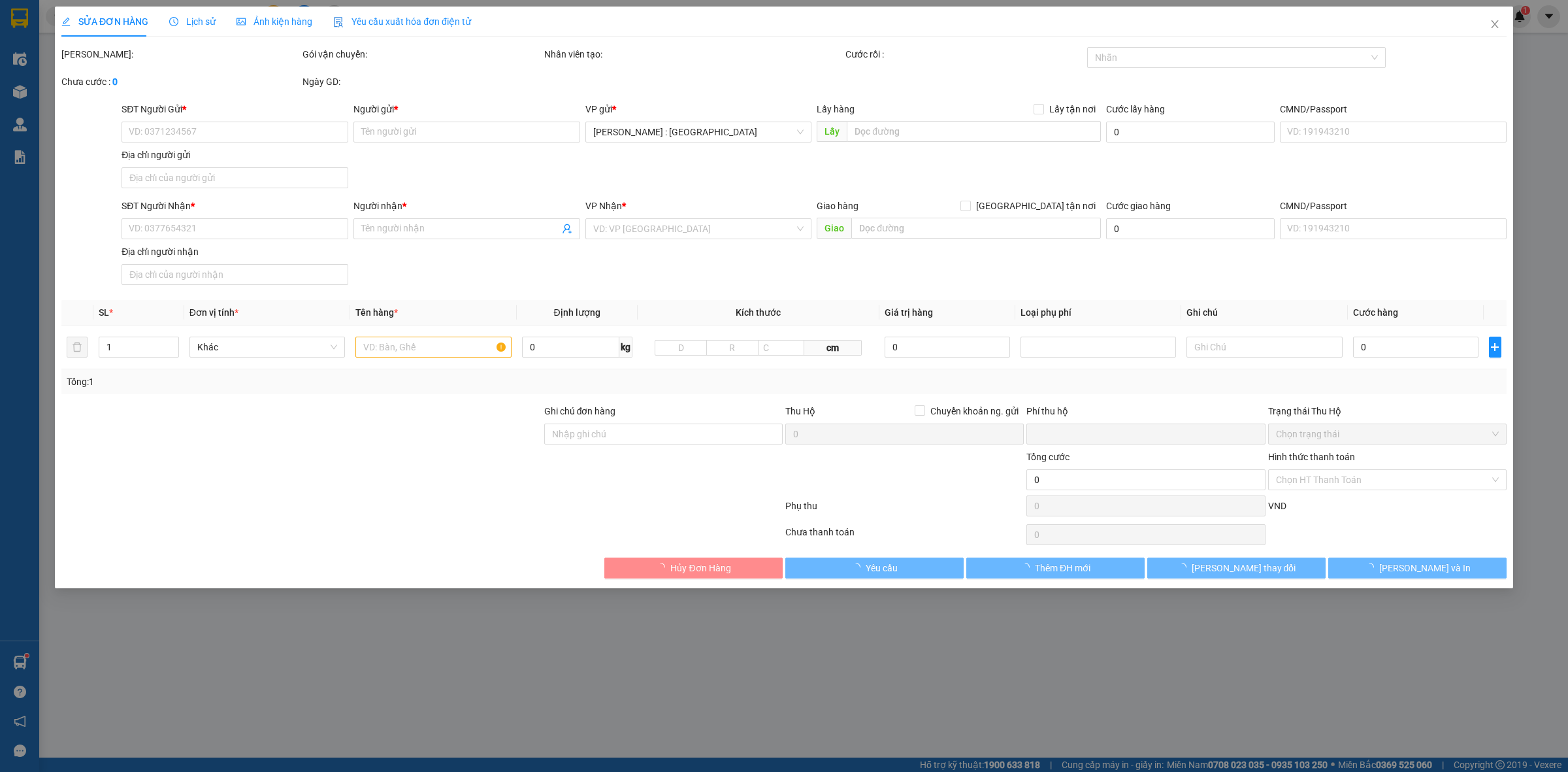
type input "0336398717"
type input "[PERSON_NAME]"
checkbox input "true"
type input "ĐỊA CHỈ: 324/52/6 [PERSON_NAME],thủ dầu một ,bình dương"
type input "0346891508"
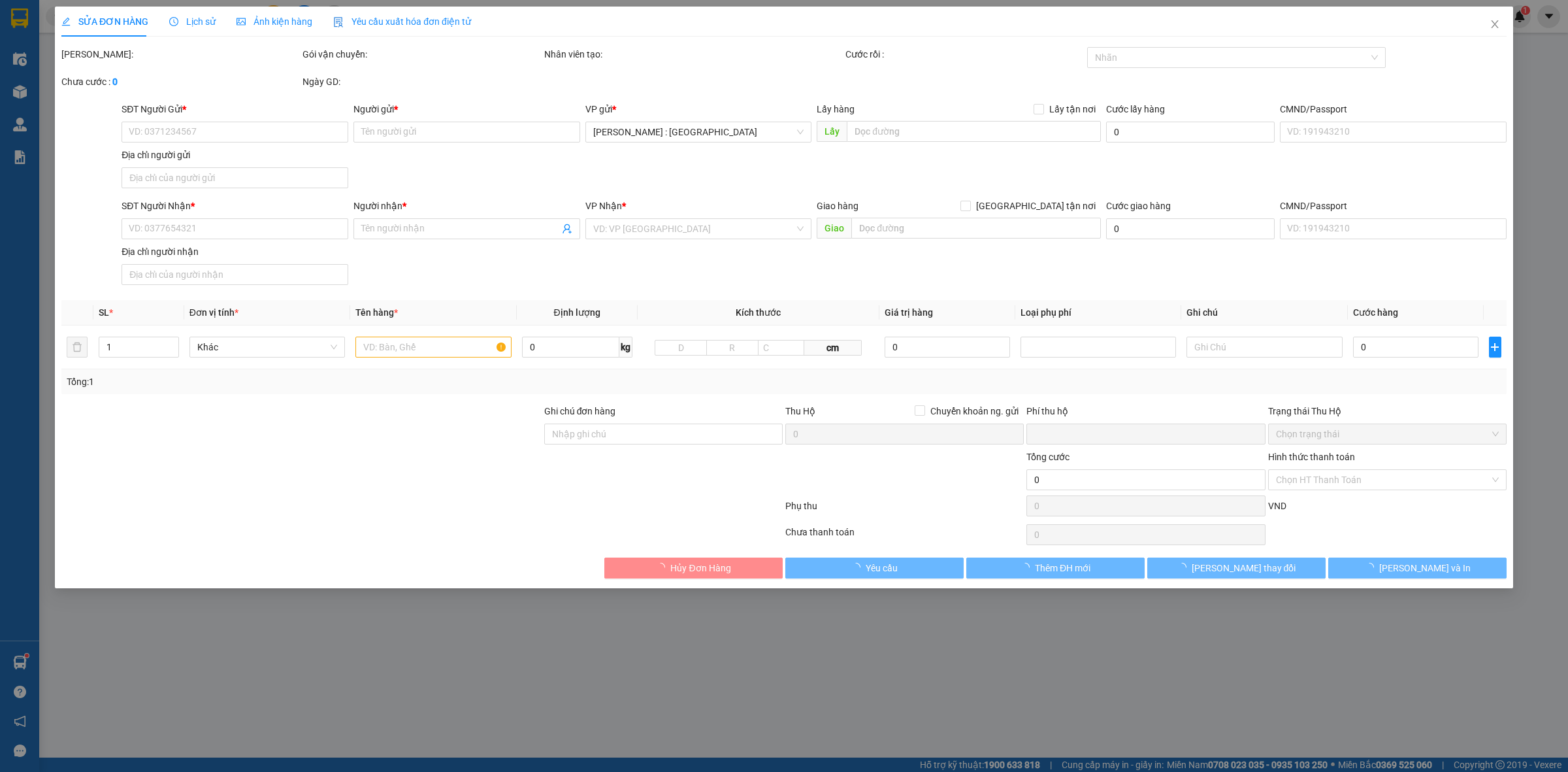
type input "[PERSON_NAME]"
checkbox input "true"
type input "Đường 2 nhà số 8 thị trấn minh đức thuỷ nguyên [GEOGRAPHIC_DATA]"
type input "NHẬN THEO KIỆN-GIAO NGUYÊN KIỆN - HƯ VỠ KHÔNG ĐỀN"
type input "0"
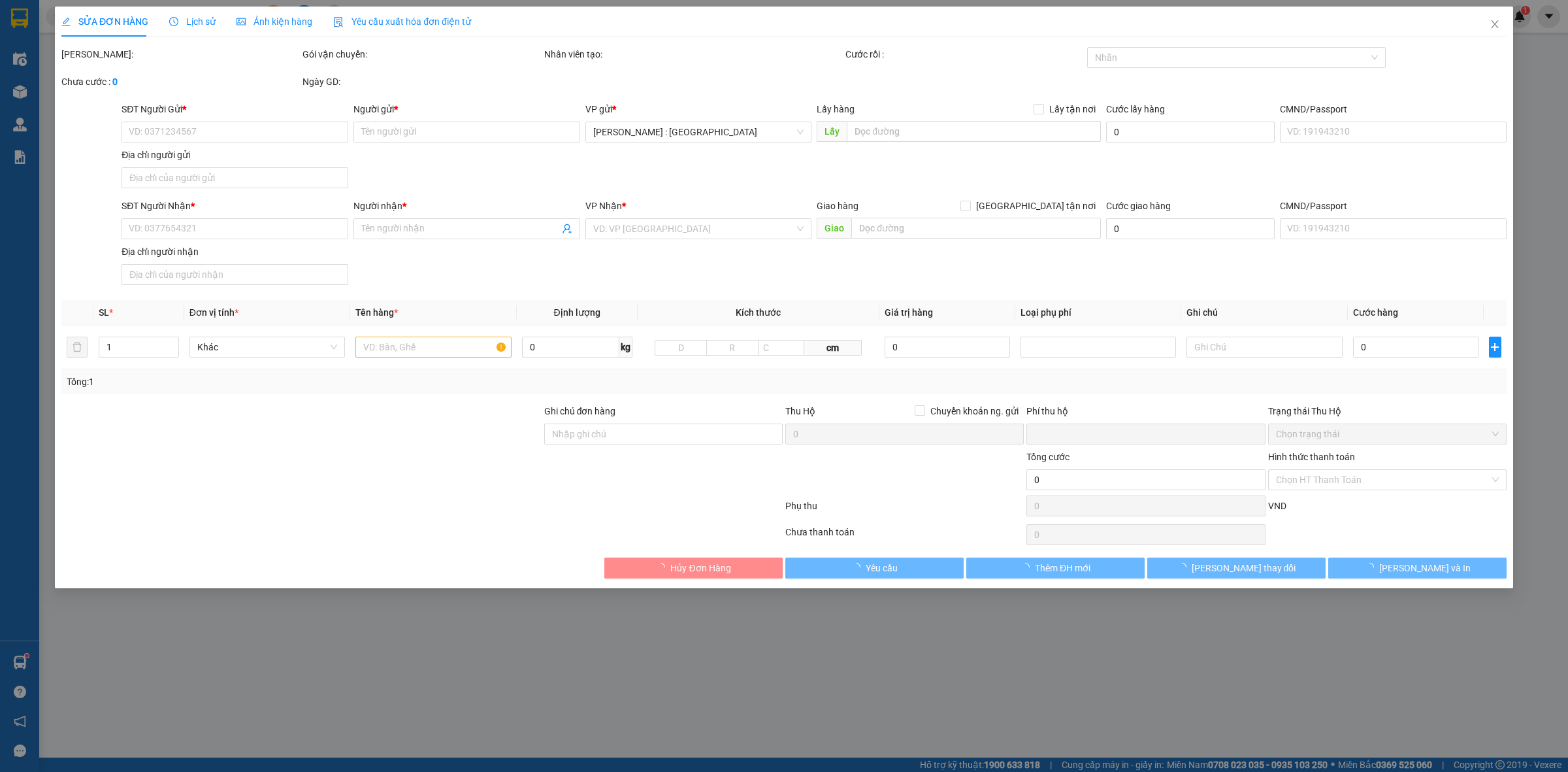
type input "230.000"
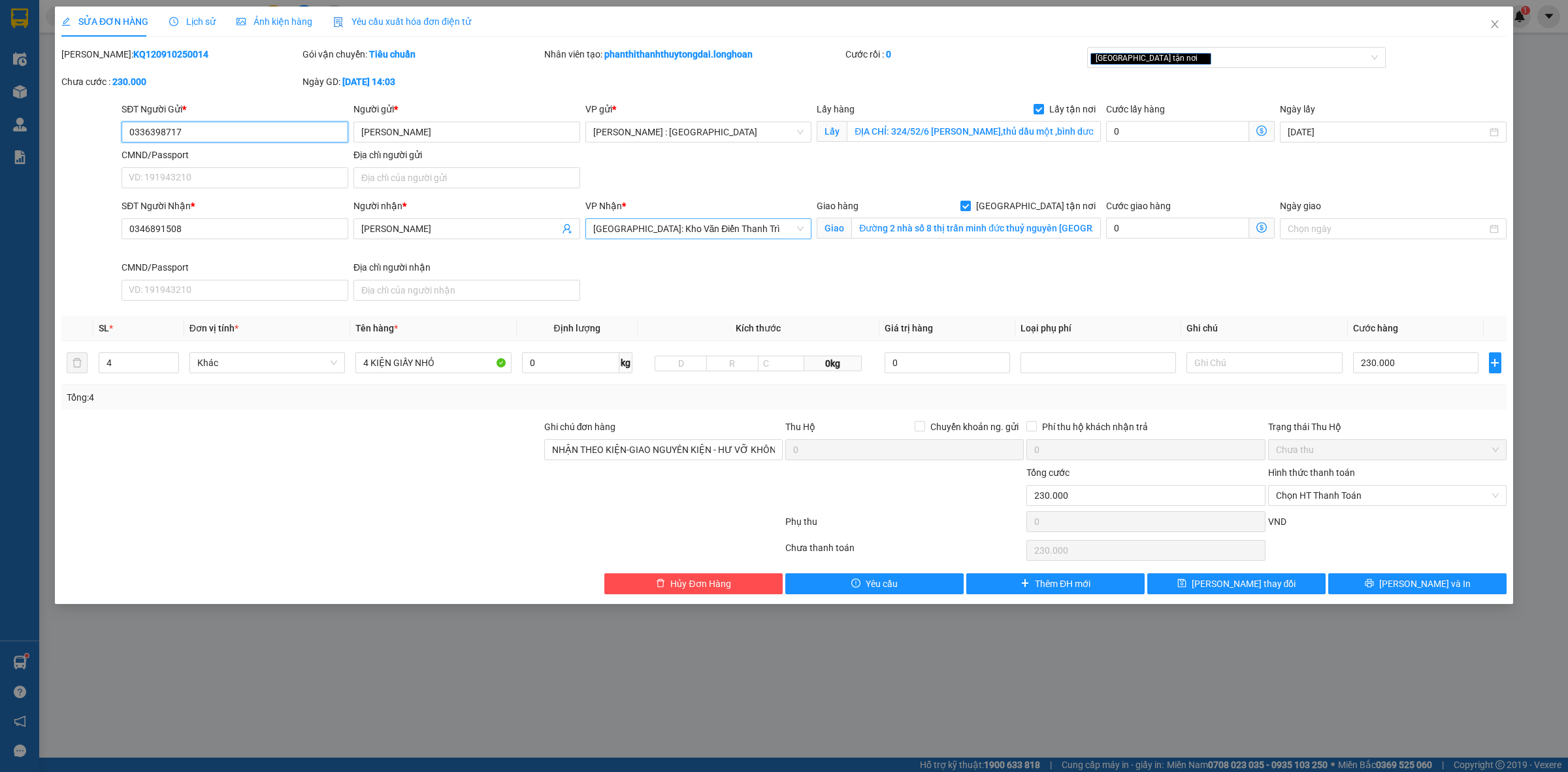
click at [747, 234] on span "[GEOGRAPHIC_DATA]: Kho Văn Điển Thanh Trì" at bounding box center [699, 229] width 211 height 20
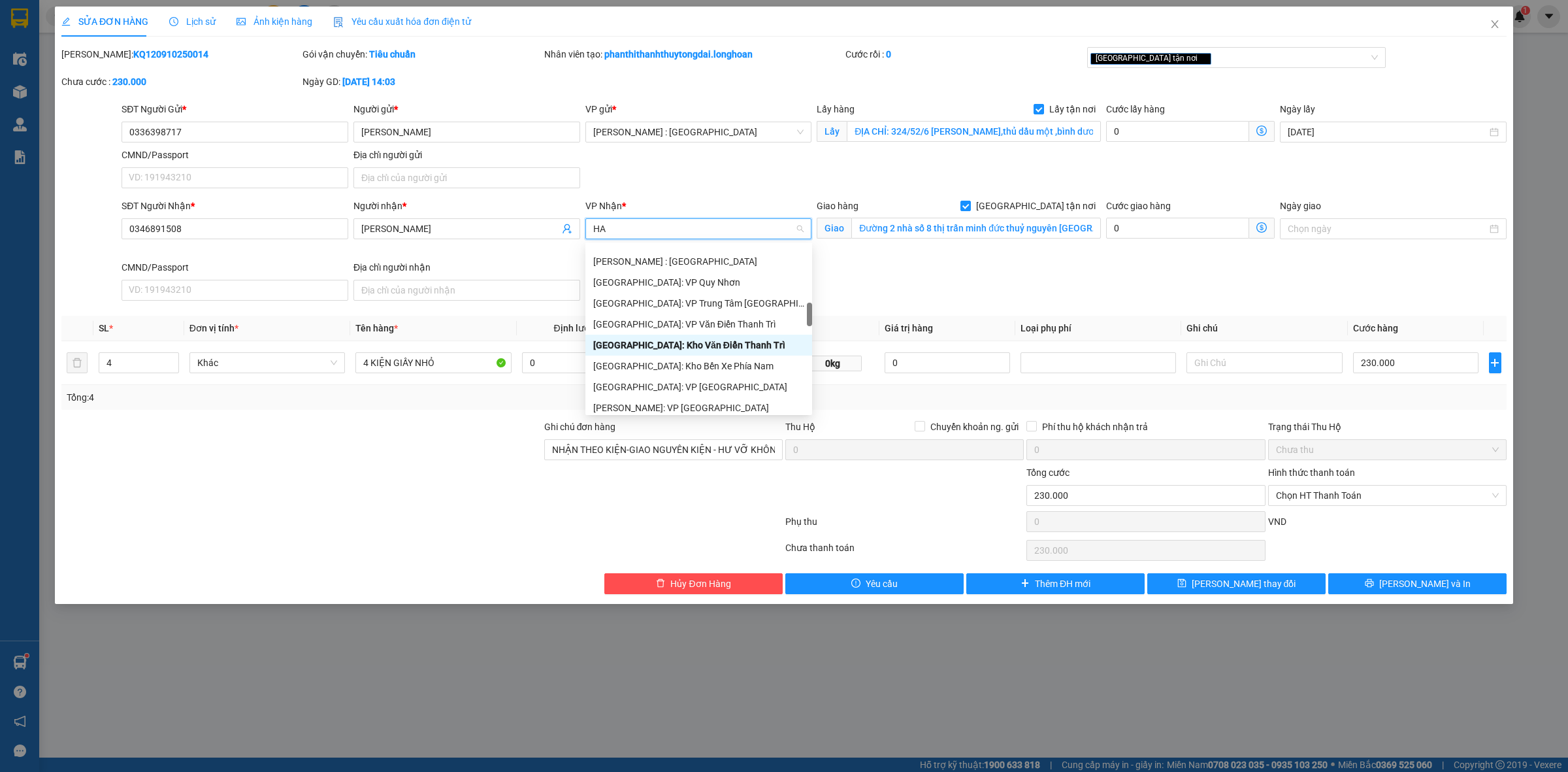
scroll to position [283, 0]
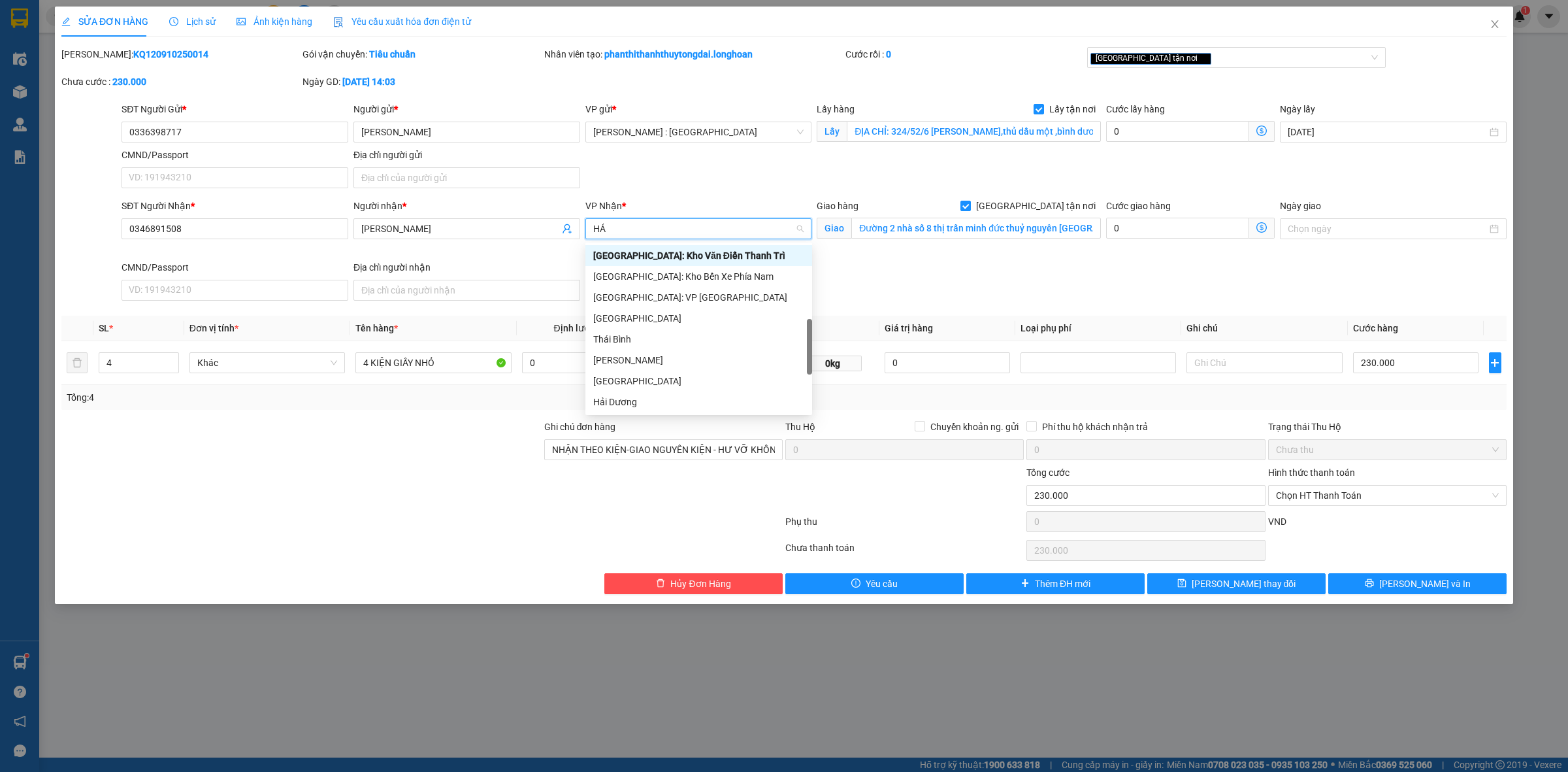
type input "HẢI"
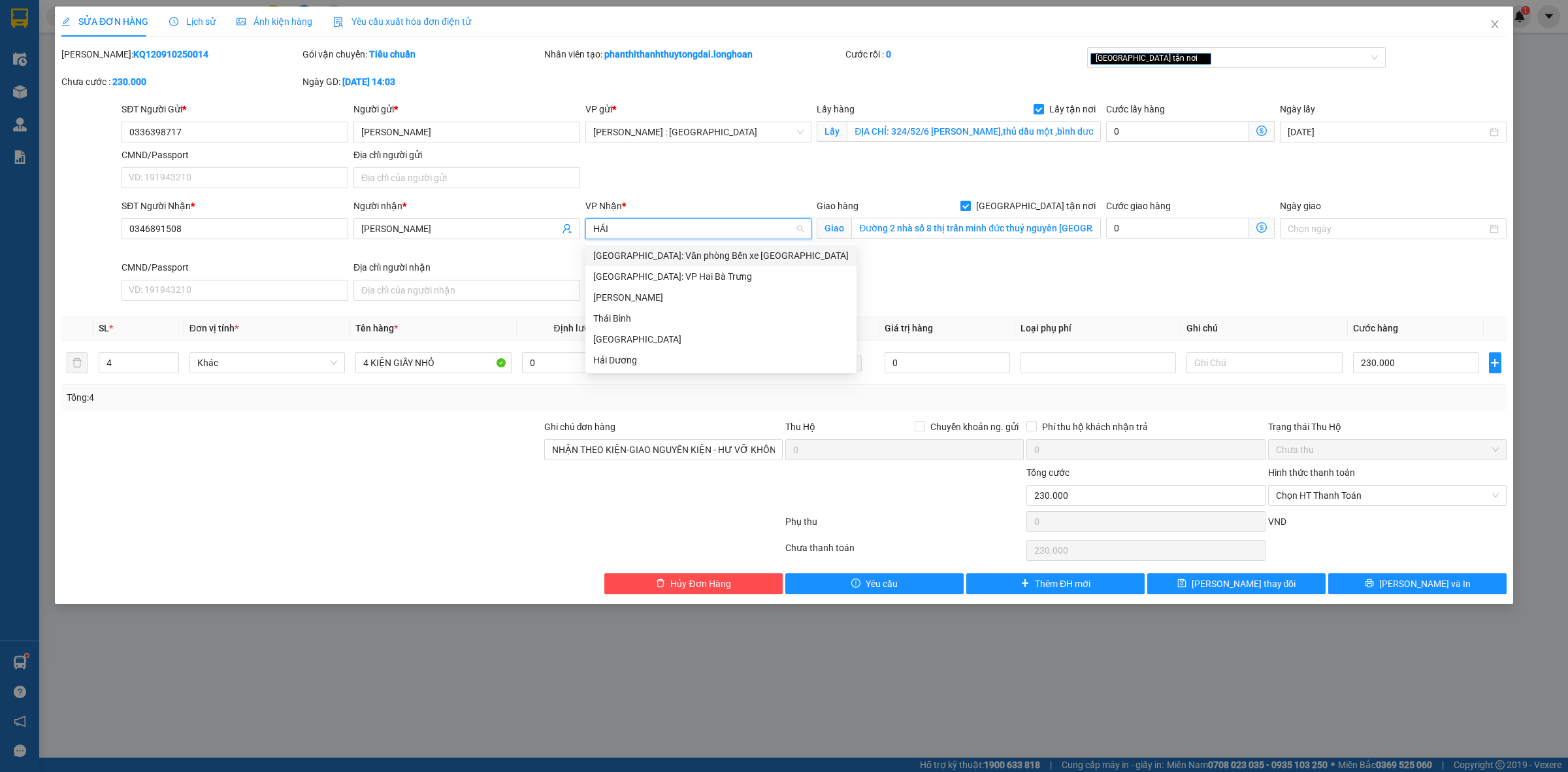
click at [732, 259] on div "[GEOGRAPHIC_DATA]: Văn phòng Bến xe [GEOGRAPHIC_DATA]" at bounding box center [721, 256] width 256 height 14
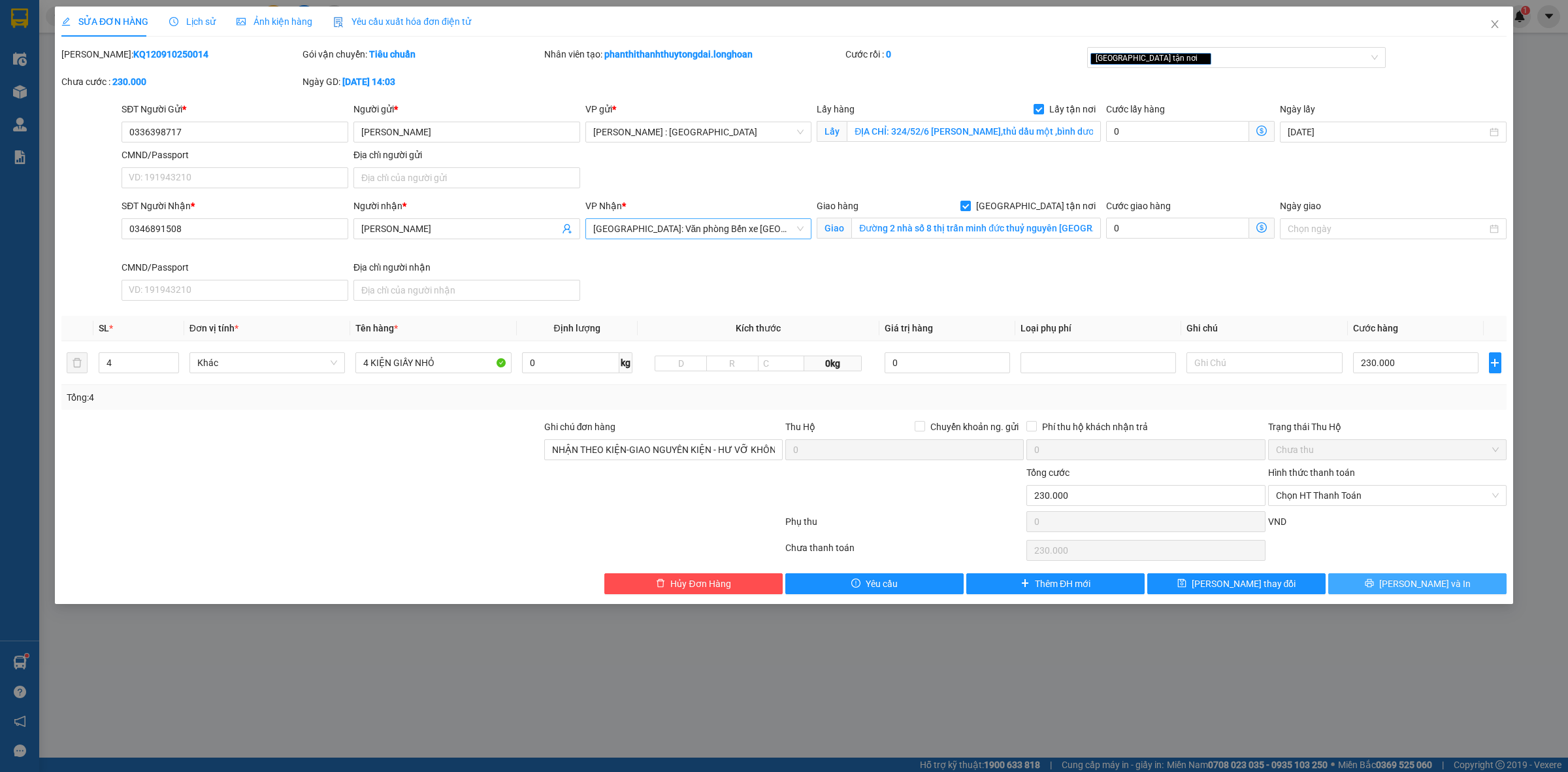
click at [1405, 589] on button "[PERSON_NAME] và In" at bounding box center [1418, 584] width 178 height 21
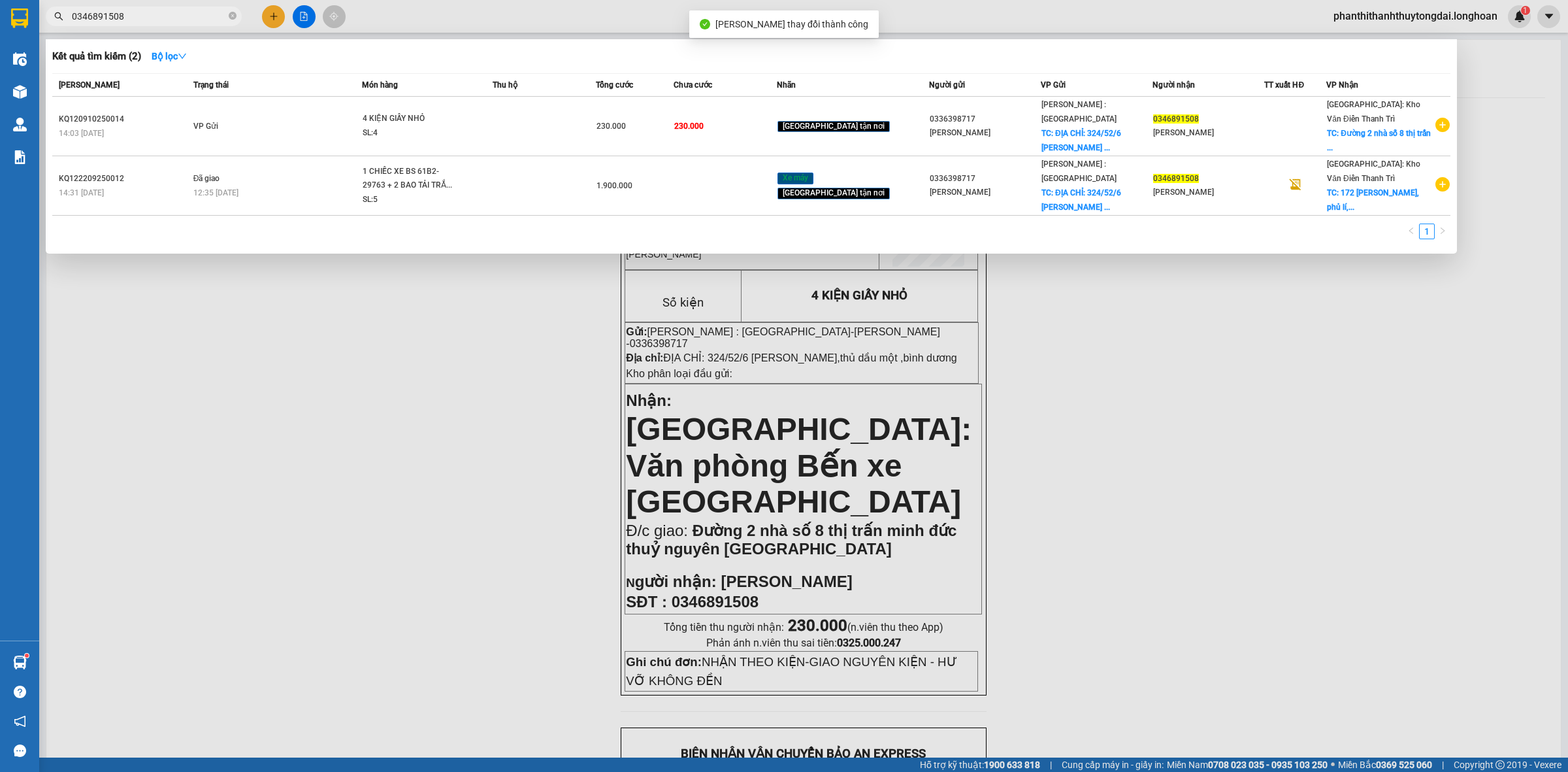
click at [132, 21] on input "0346891508" at bounding box center [149, 16] width 154 height 14
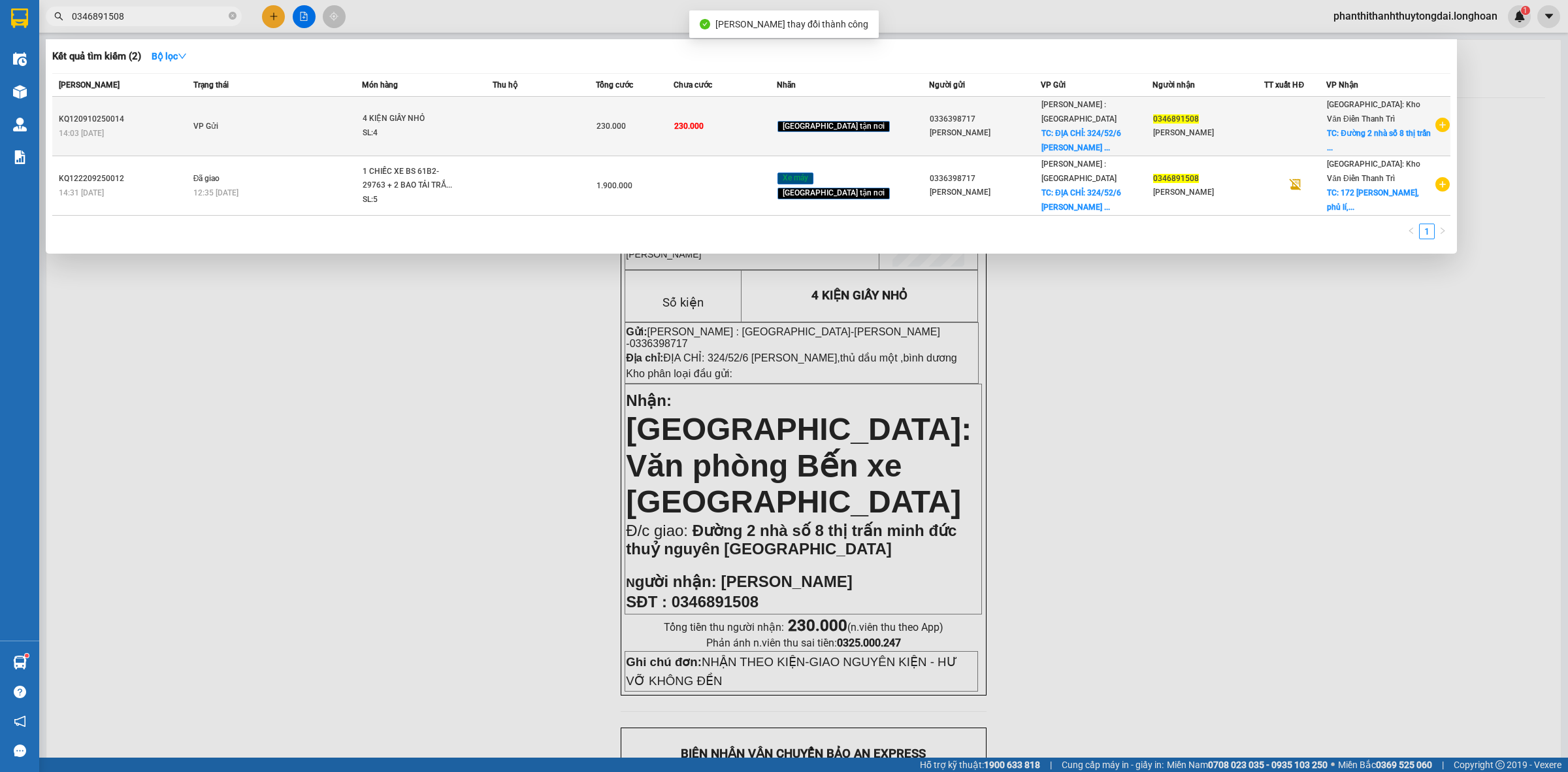
click at [304, 103] on td "VP Gửi" at bounding box center [275, 127] width 172 height 59
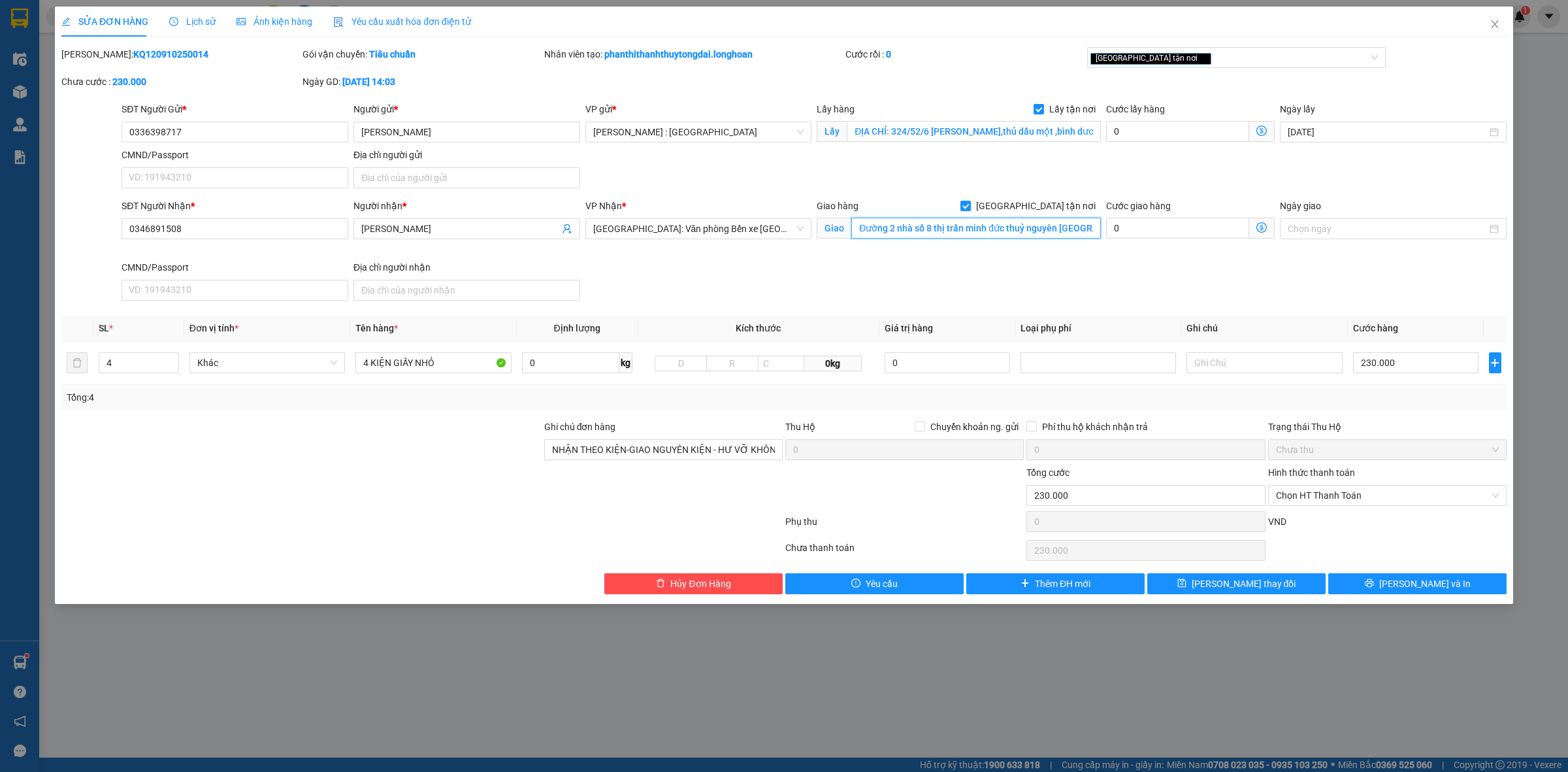
click at [979, 232] on input "Đường 2 nhà số 8 thị trấn minh đức thuỷ nguyên [GEOGRAPHIC_DATA]" at bounding box center [976, 228] width 249 height 21
click at [1422, 366] on input "230.000" at bounding box center [1416, 363] width 125 height 21
type input "2"
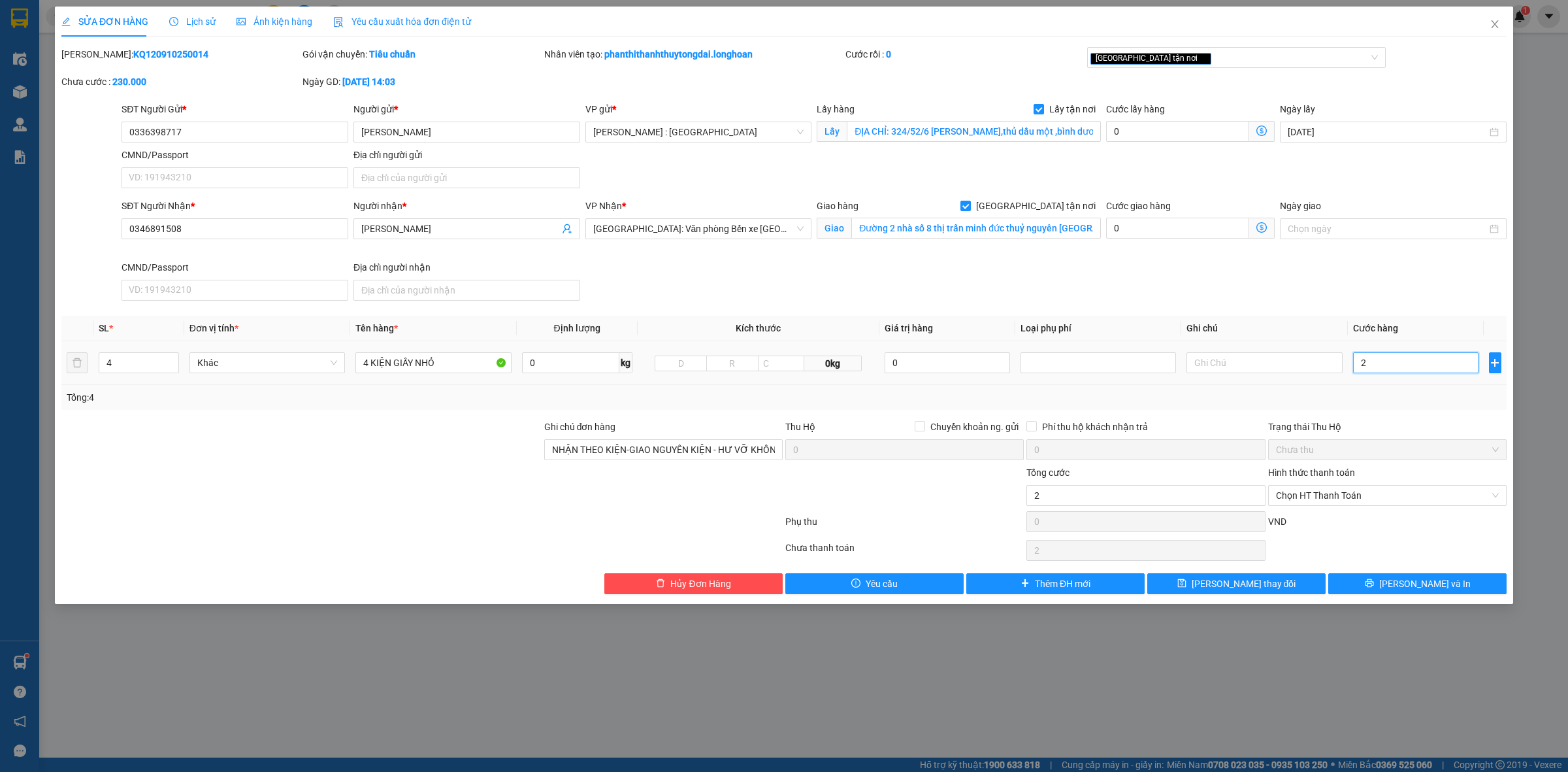
type input "25"
type input "250"
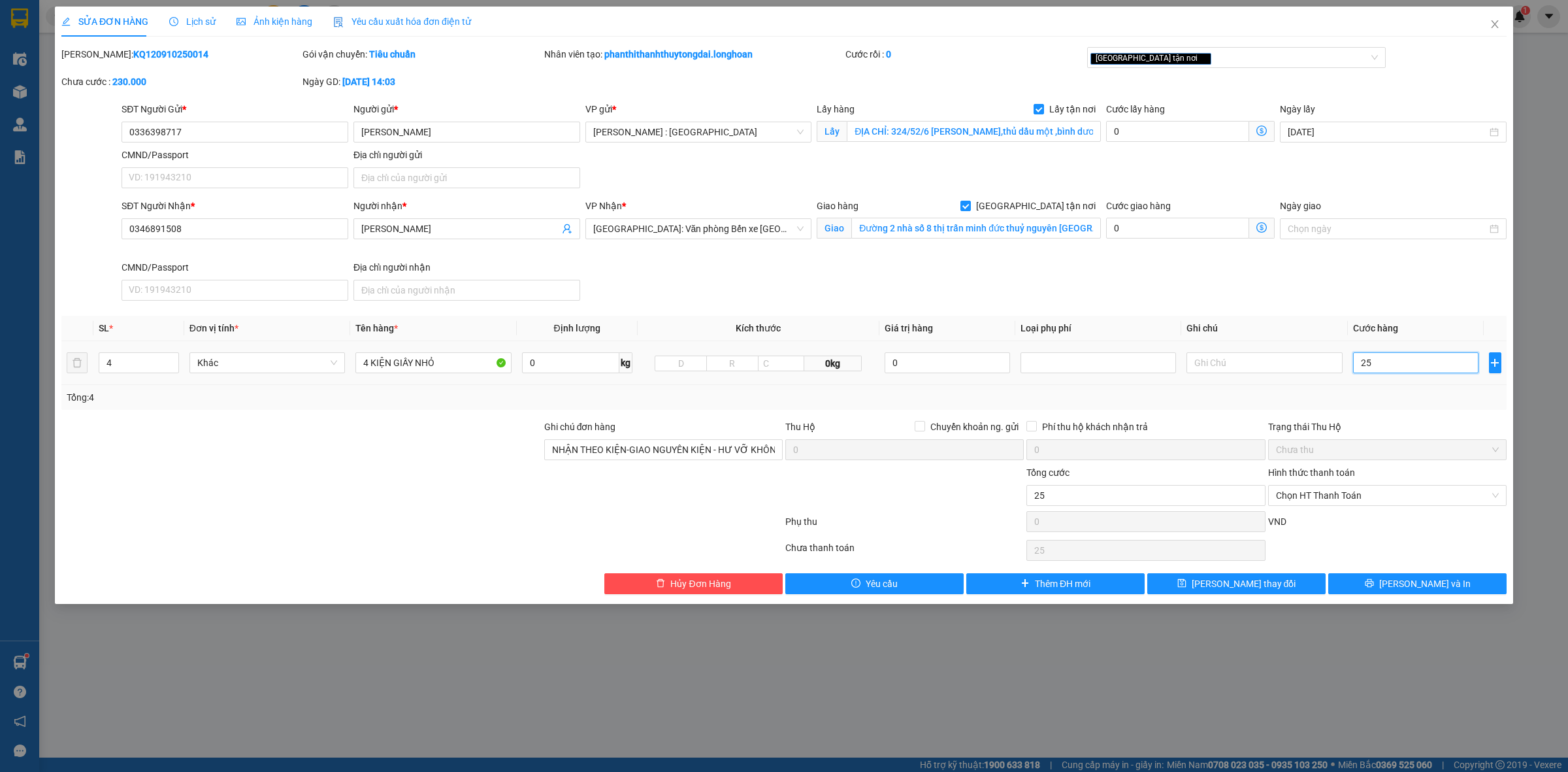
type input "250"
type input "250.000"
click at [1415, 553] on div "Chọn HT Thanh Toán" at bounding box center [1387, 550] width 241 height 26
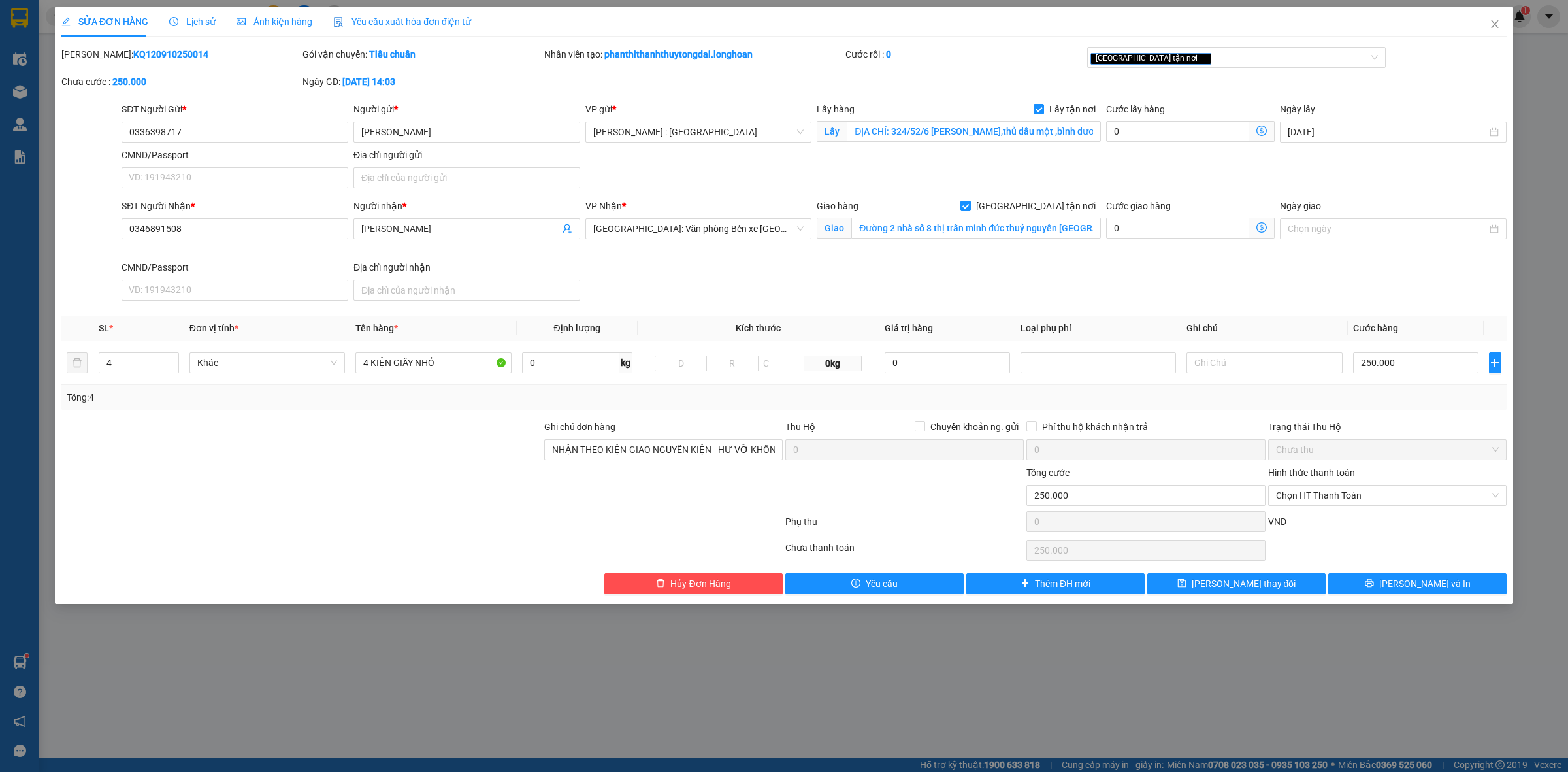
drag, startPoint x: 1416, startPoint y: 596, endPoint x: 1409, endPoint y: 630, distance: 34.7
click at [1409, 630] on div "SỬA ĐƠN HÀNG Lịch sử Ảnh kiện hàng Yêu cầu xuất hóa đơn điện tử Total Paid Fee …" at bounding box center [784, 386] width 1568 height 772
click at [1441, 370] on input "250.000" at bounding box center [1416, 363] width 125 height 21
type input "2"
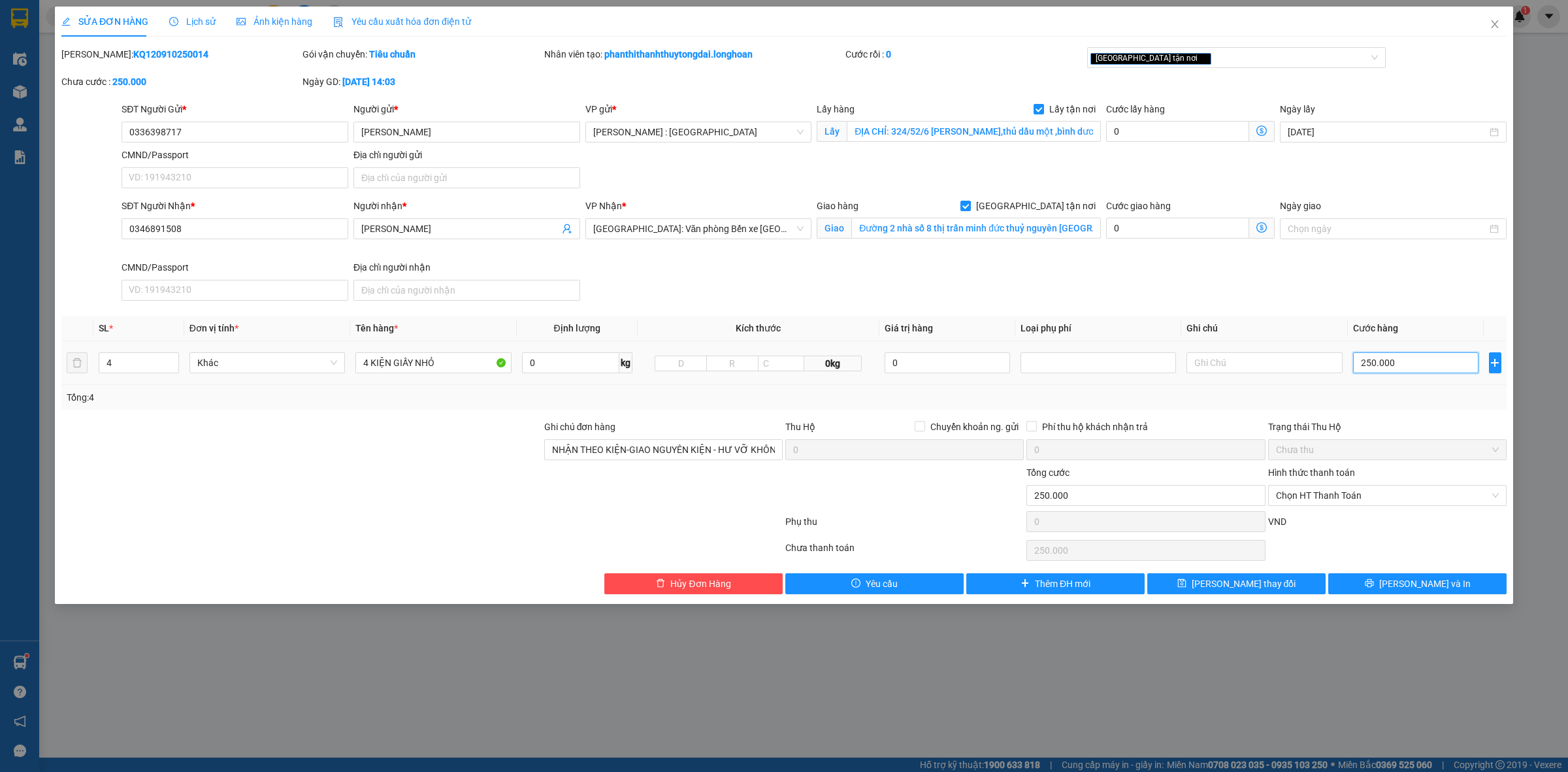
type input "2"
type input "24"
type input "240"
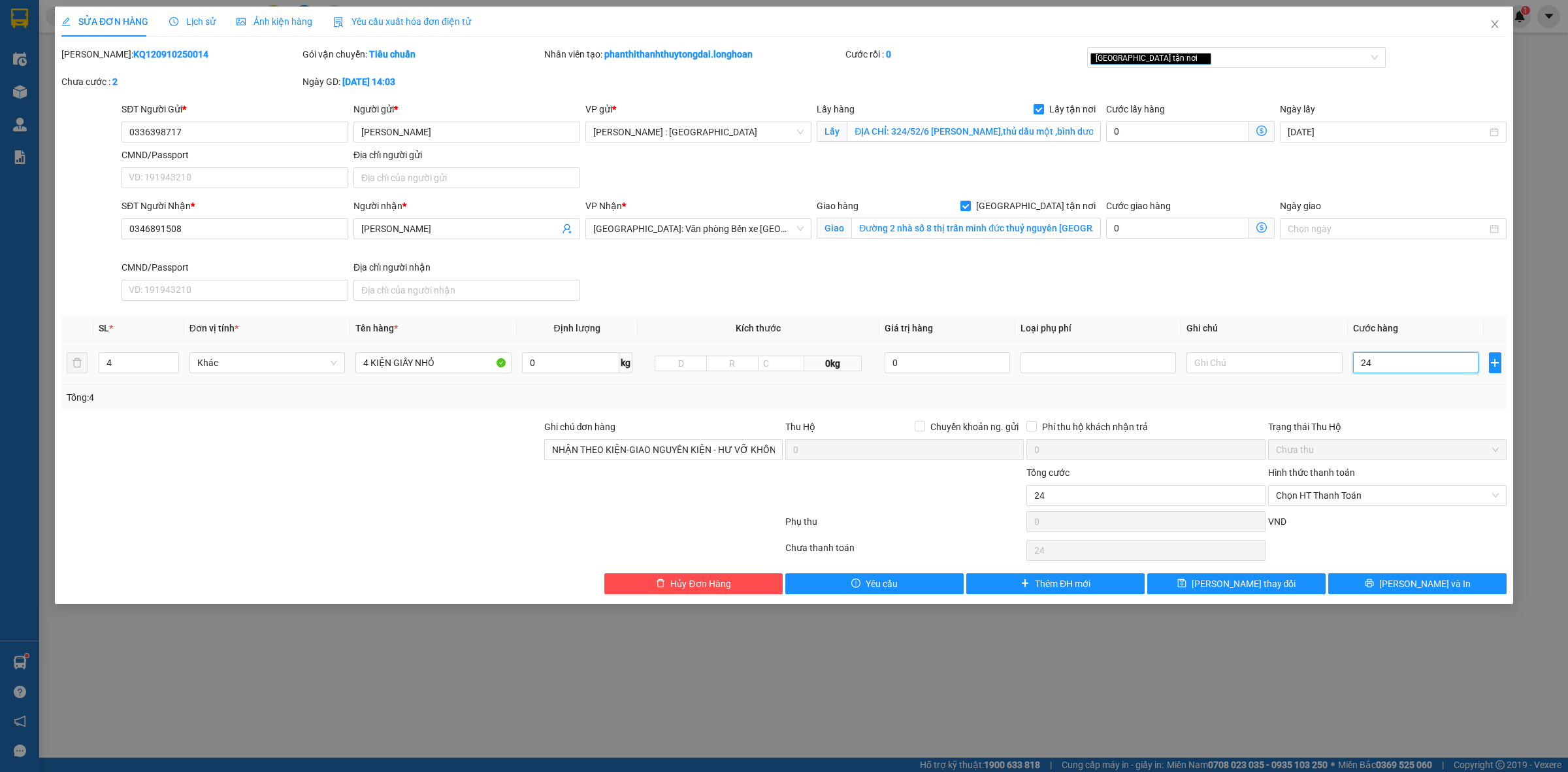
type input "240"
click at [1387, 358] on input "240" at bounding box center [1416, 363] width 125 height 21
click at [1389, 358] on input "240" at bounding box center [1416, 363] width 125 height 21
click at [1416, 488] on span "Chọn HT Thanh Toán" at bounding box center [1387, 496] width 223 height 20
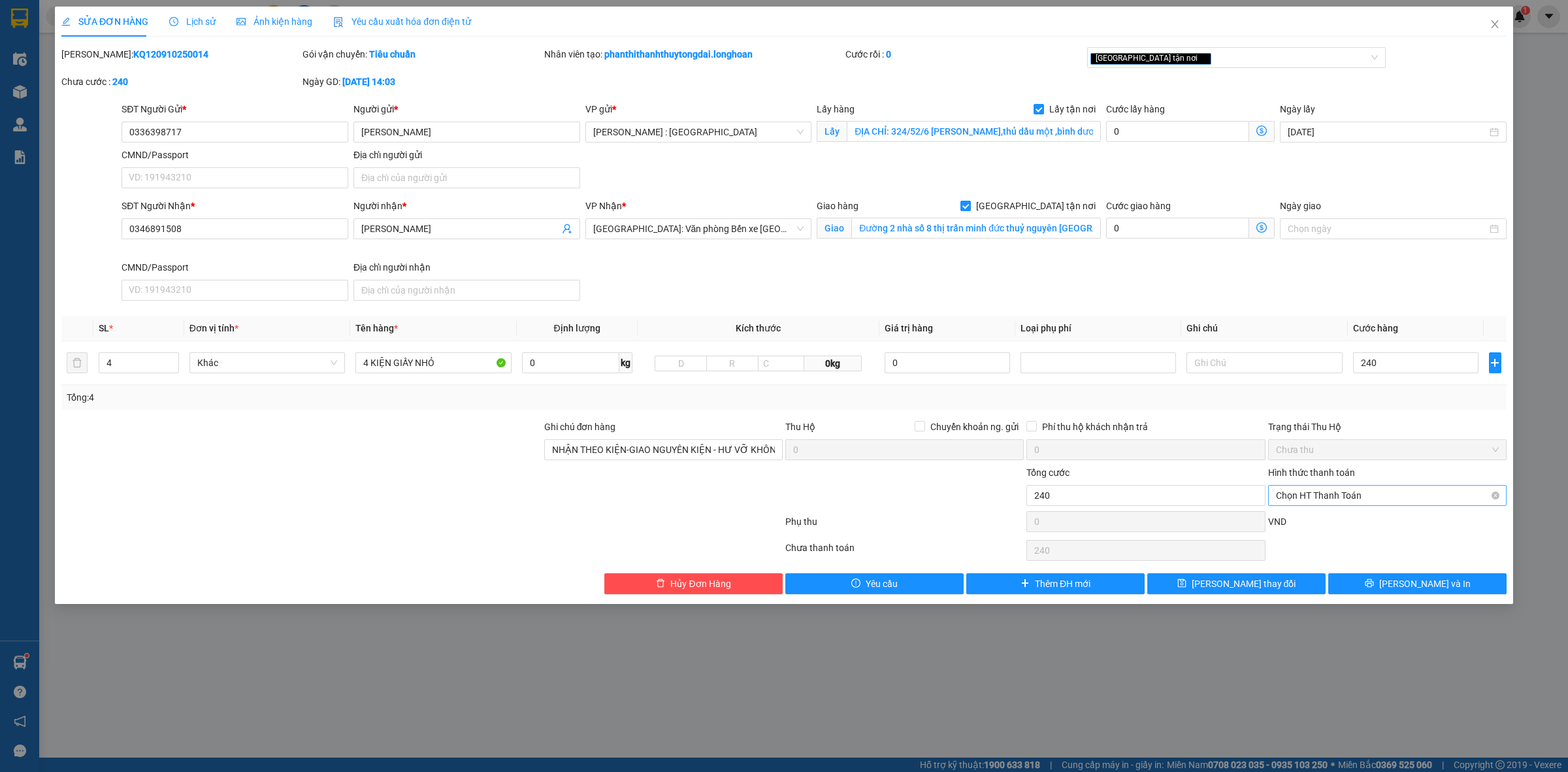
type input "240.000"
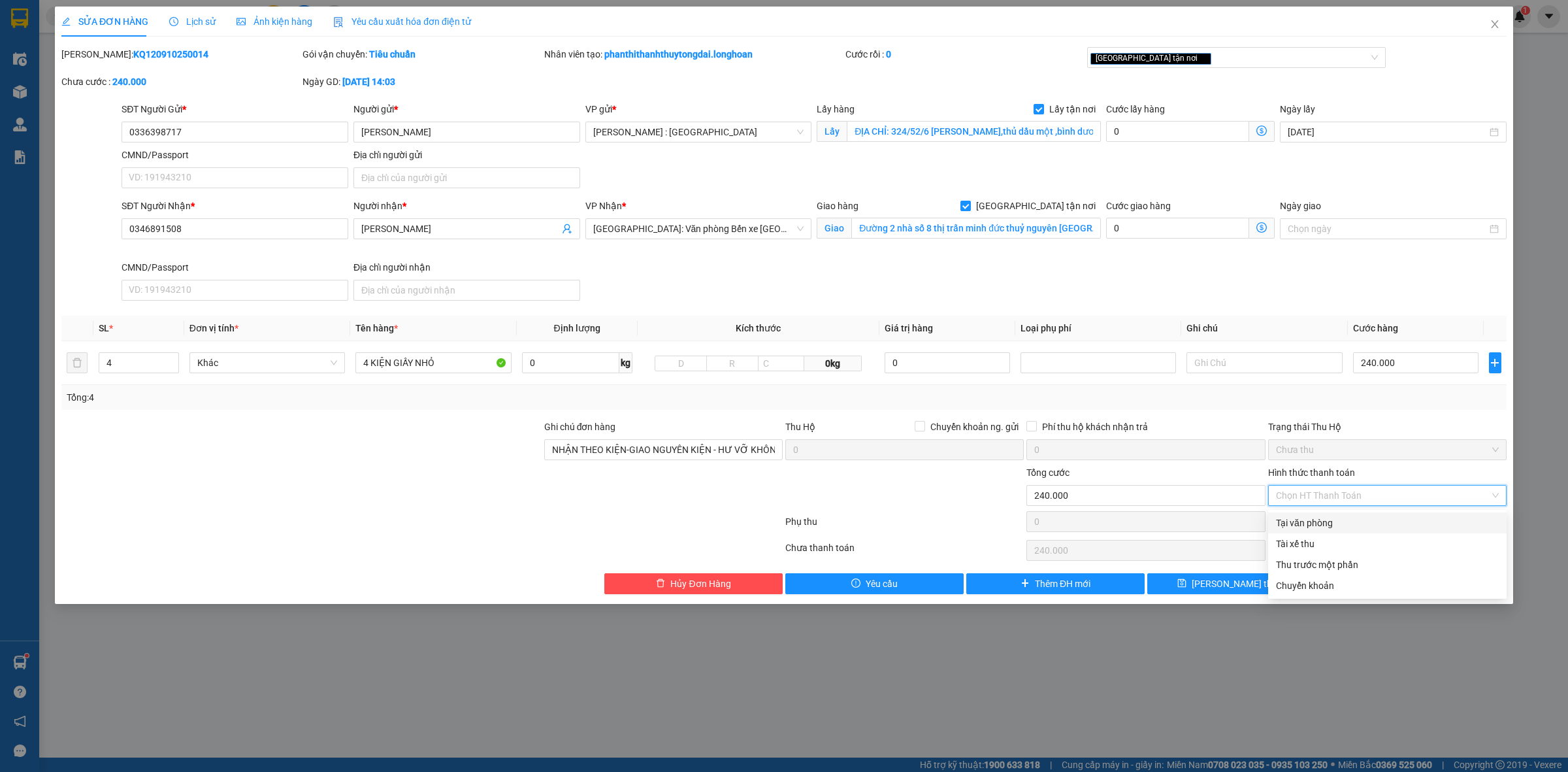
click at [1416, 464] on div "Trạng thái Thu Hộ Chưa thu" at bounding box center [1387, 442] width 239 height 46
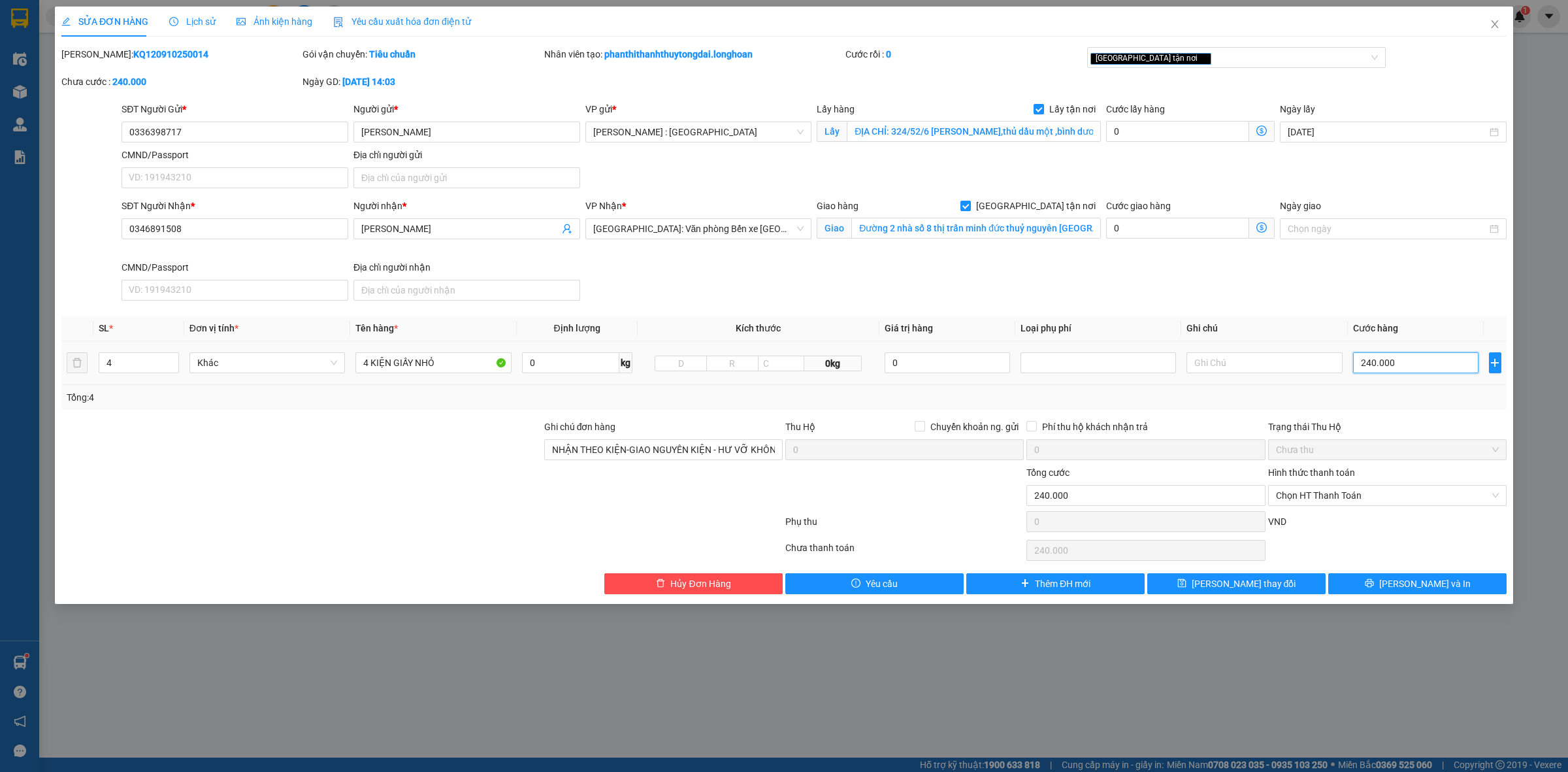
click at [1373, 356] on input "240.000" at bounding box center [1416, 363] width 125 height 21
type input "2"
type input "20"
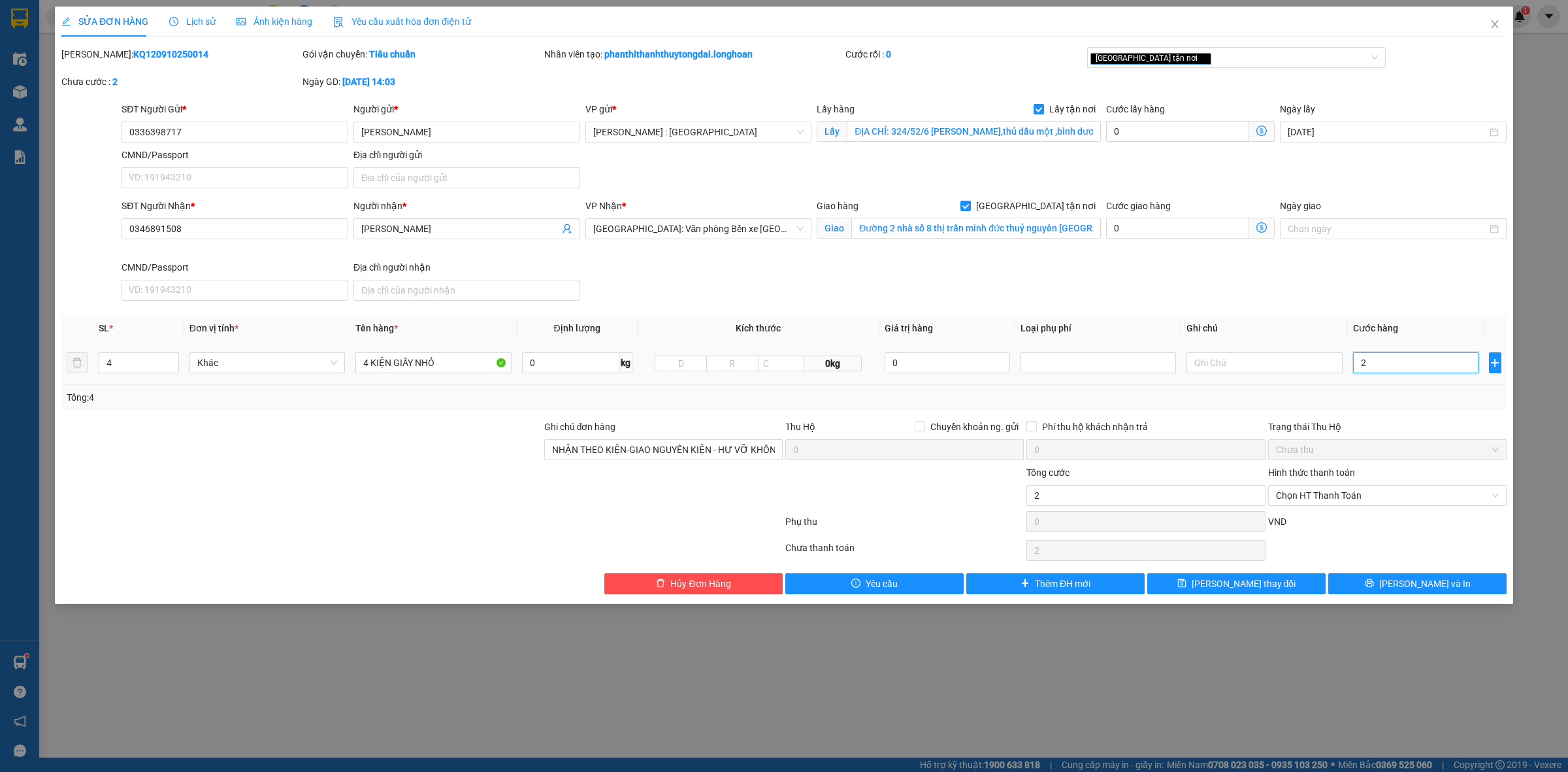
type input "20"
type input "2"
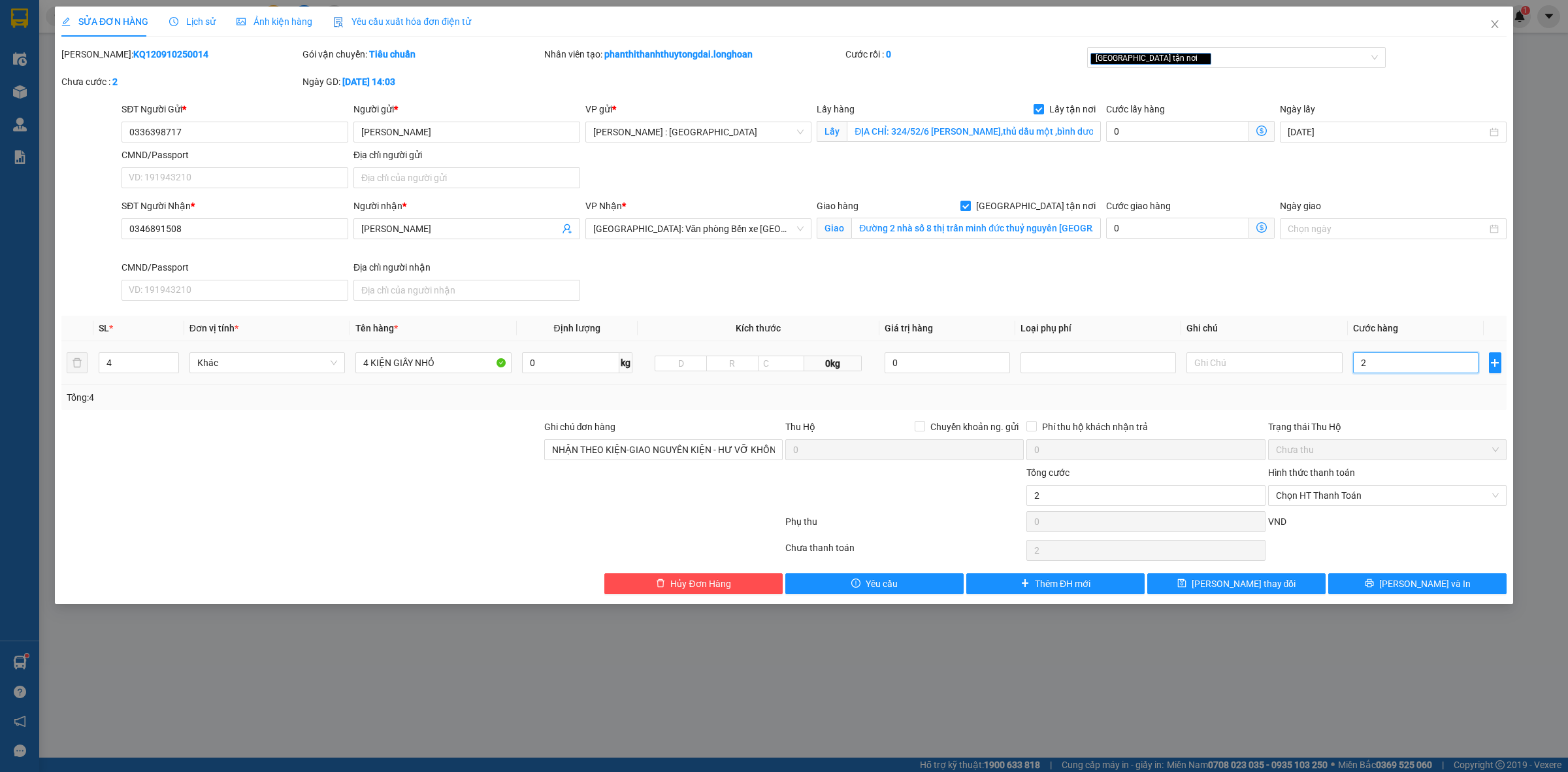
type input "25"
type input "250"
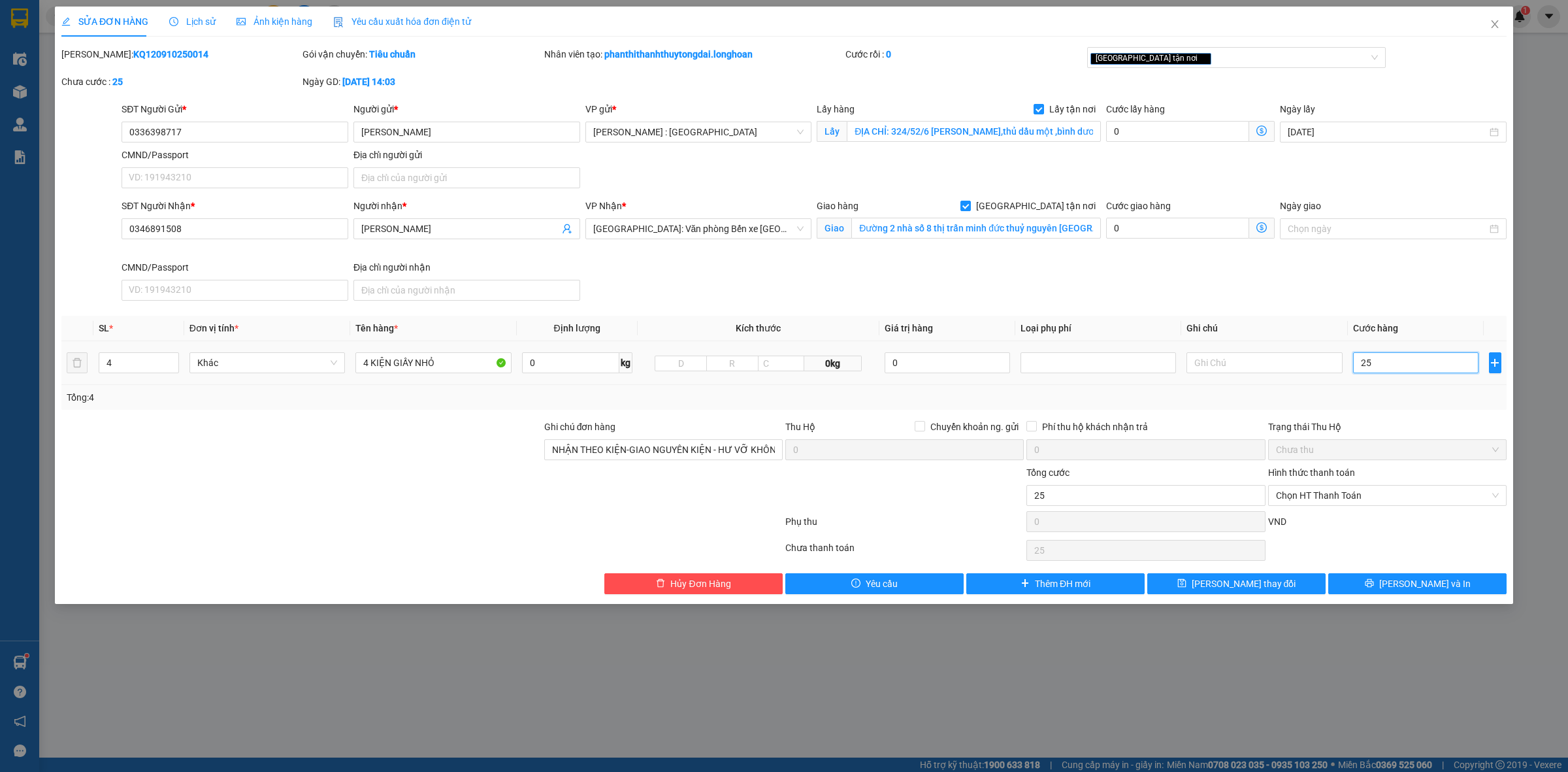
type input "250"
type input "250.000"
click at [1440, 581] on span "[PERSON_NAME] và In" at bounding box center [1425, 584] width 91 height 14
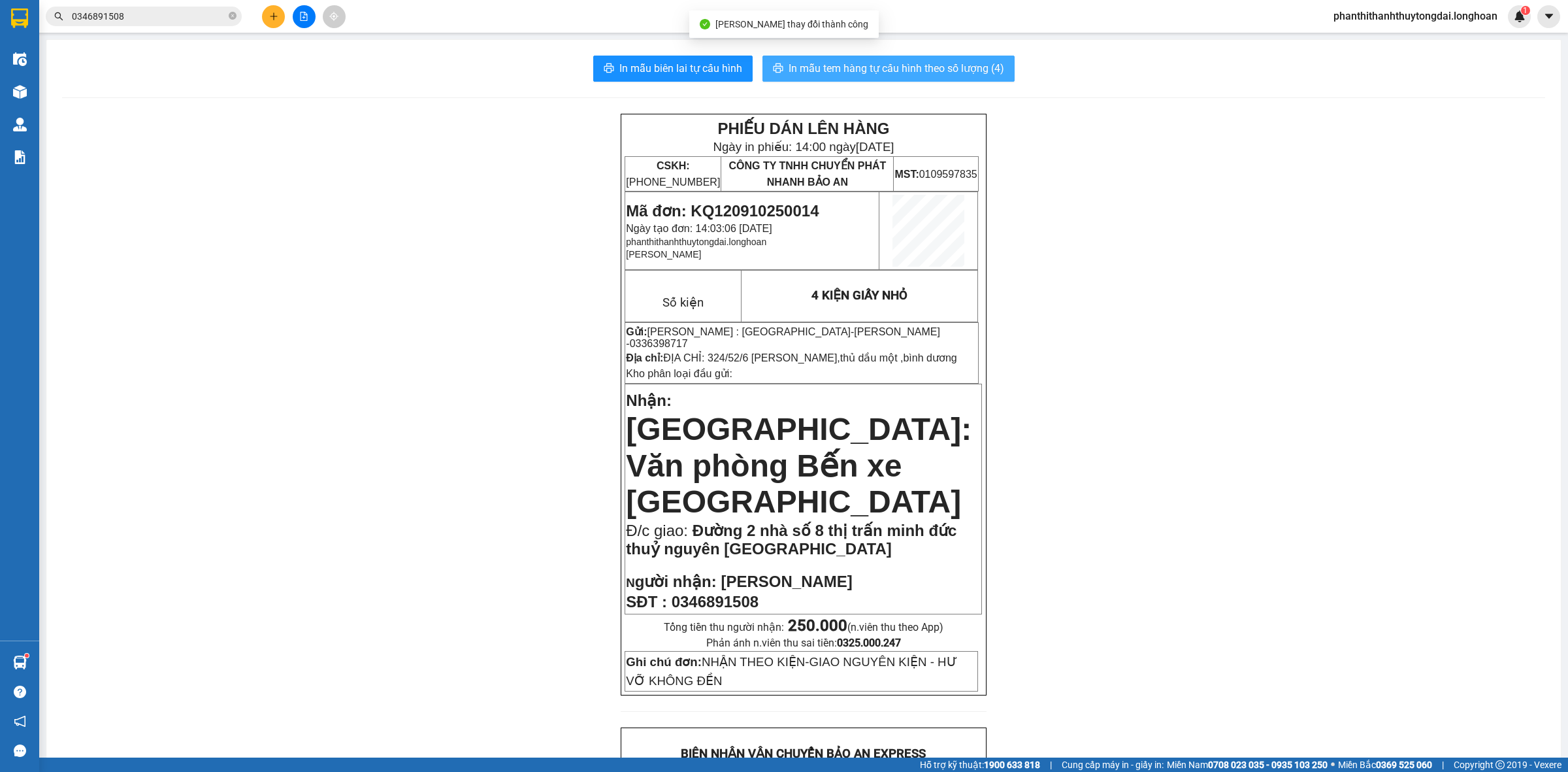
click at [906, 63] on span "In mẫu tem hàng tự cấu hình theo số lượng (4)" at bounding box center [897, 68] width 215 height 16
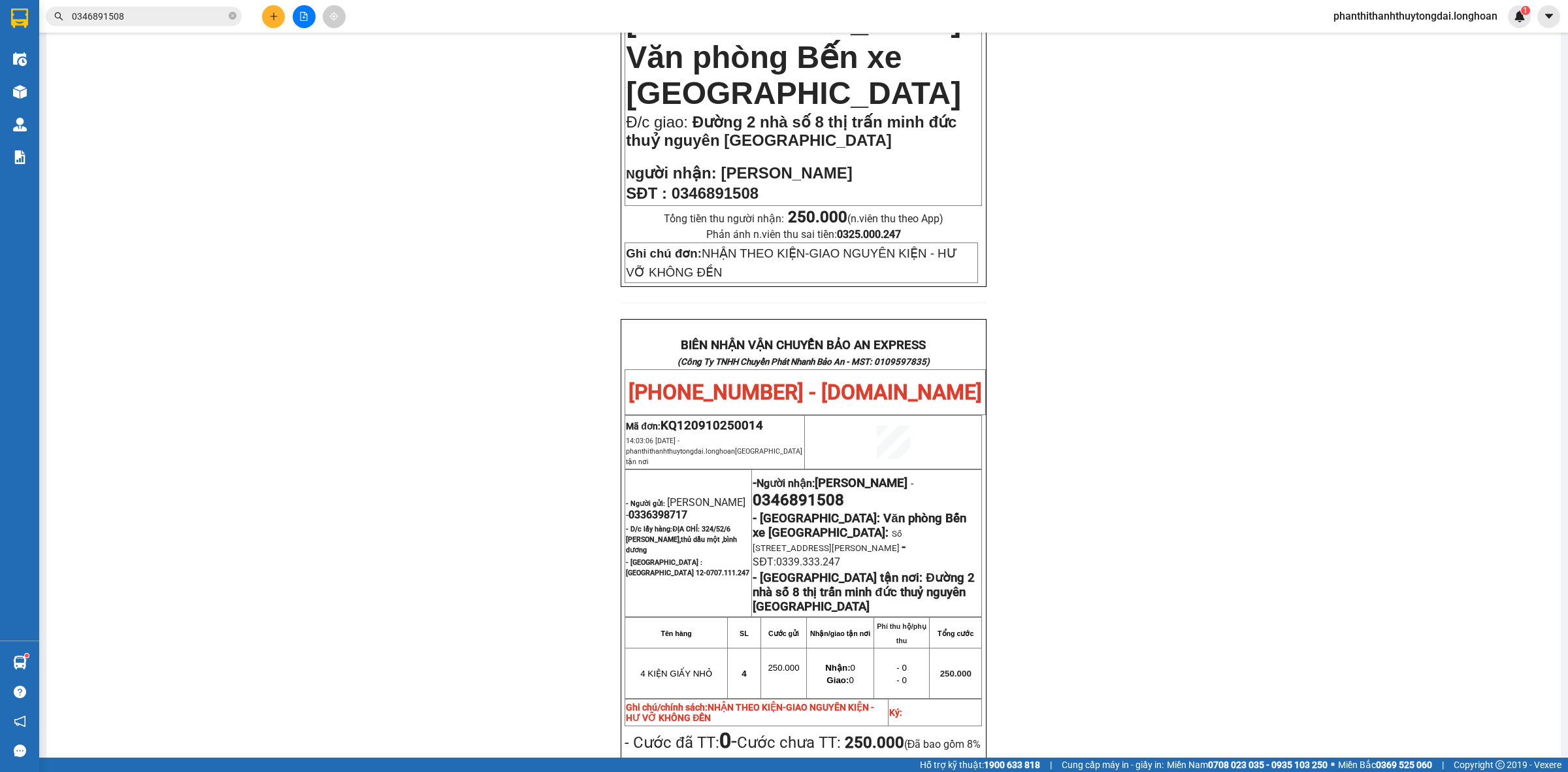
scroll to position [747, 0]
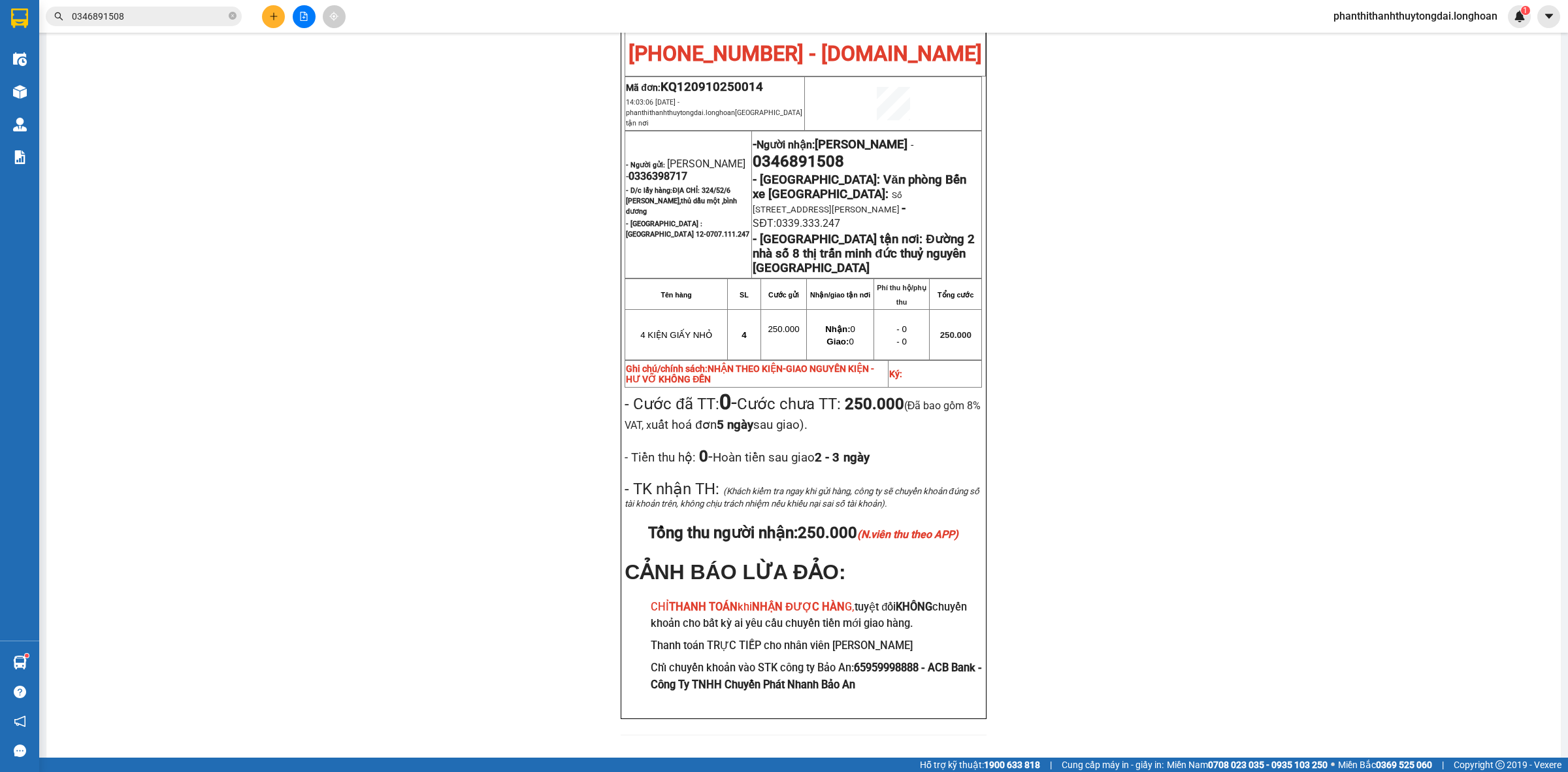
click at [1154, 416] on div "PHIẾU DÁN LÊN HÀNG Ngày in phiếu: 14:00 [DATE] CSKH: [PHONE_NUMBER] CÔNG TY TNH…" at bounding box center [804, 59] width 1483 height 1384
click at [1089, 608] on div "PHIẾU DÁN LÊN HÀNG Ngày in phiếu: 14:00 [DATE] CSKH: [PHONE_NUMBER] CÔNG TY TNH…" at bounding box center [804, 59] width 1483 height 1384
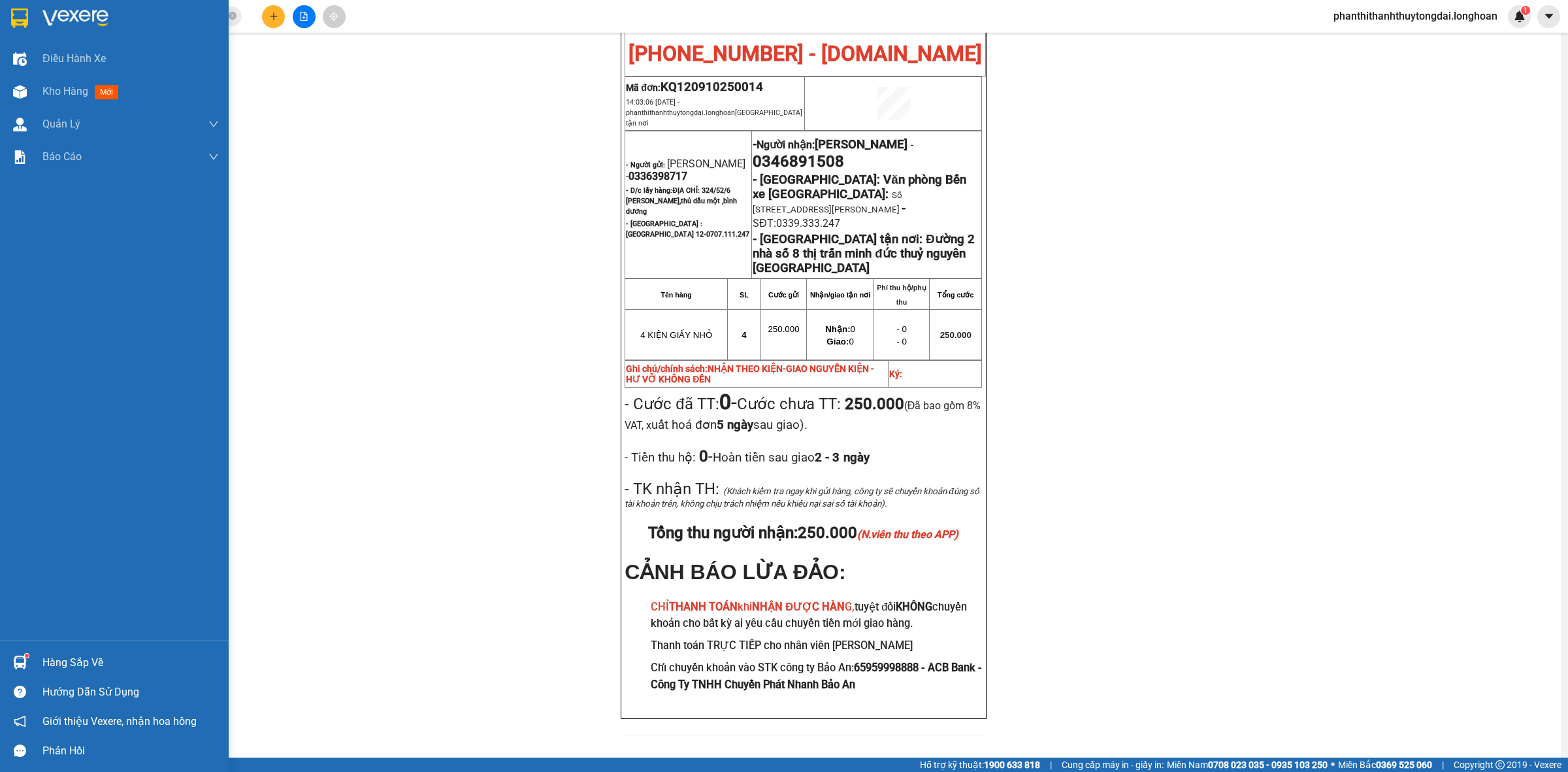
click at [14, 34] on div at bounding box center [114, 21] width 229 height 42
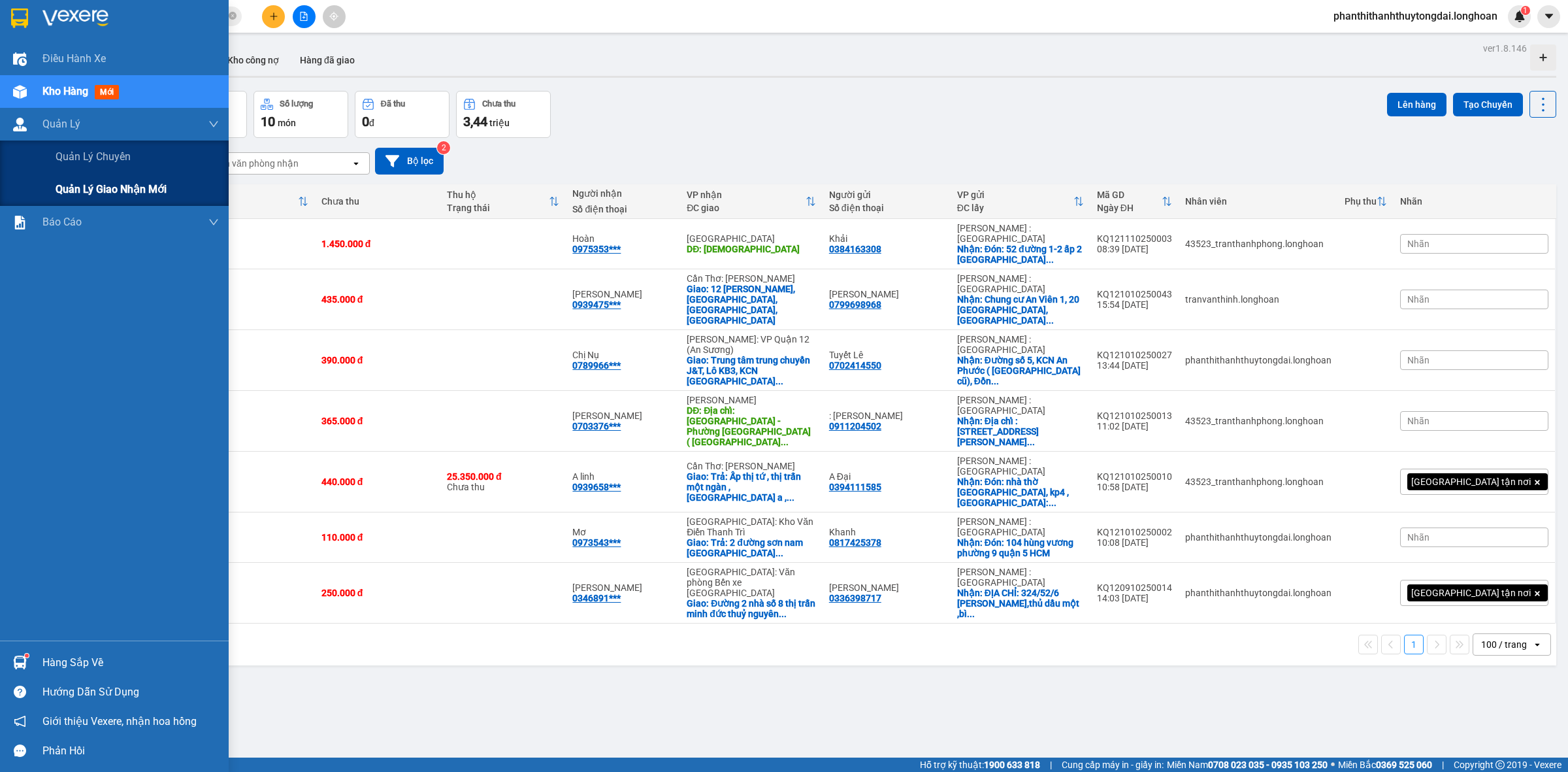
click at [79, 183] on span "Quản lý giao nhận mới" at bounding box center [110, 189] width 111 height 16
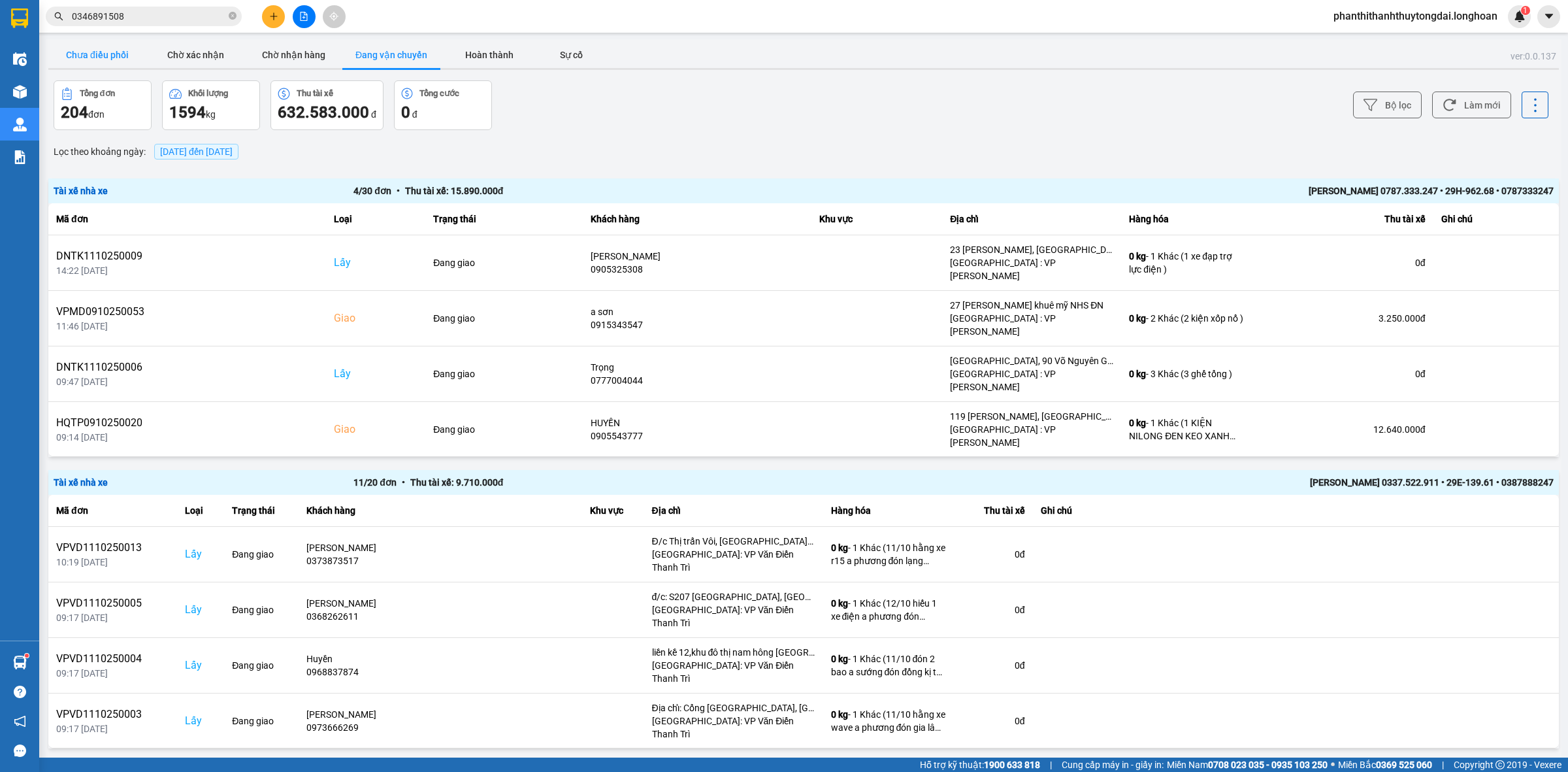
click at [96, 45] on button "Chưa điều phối" at bounding box center [97, 55] width 98 height 26
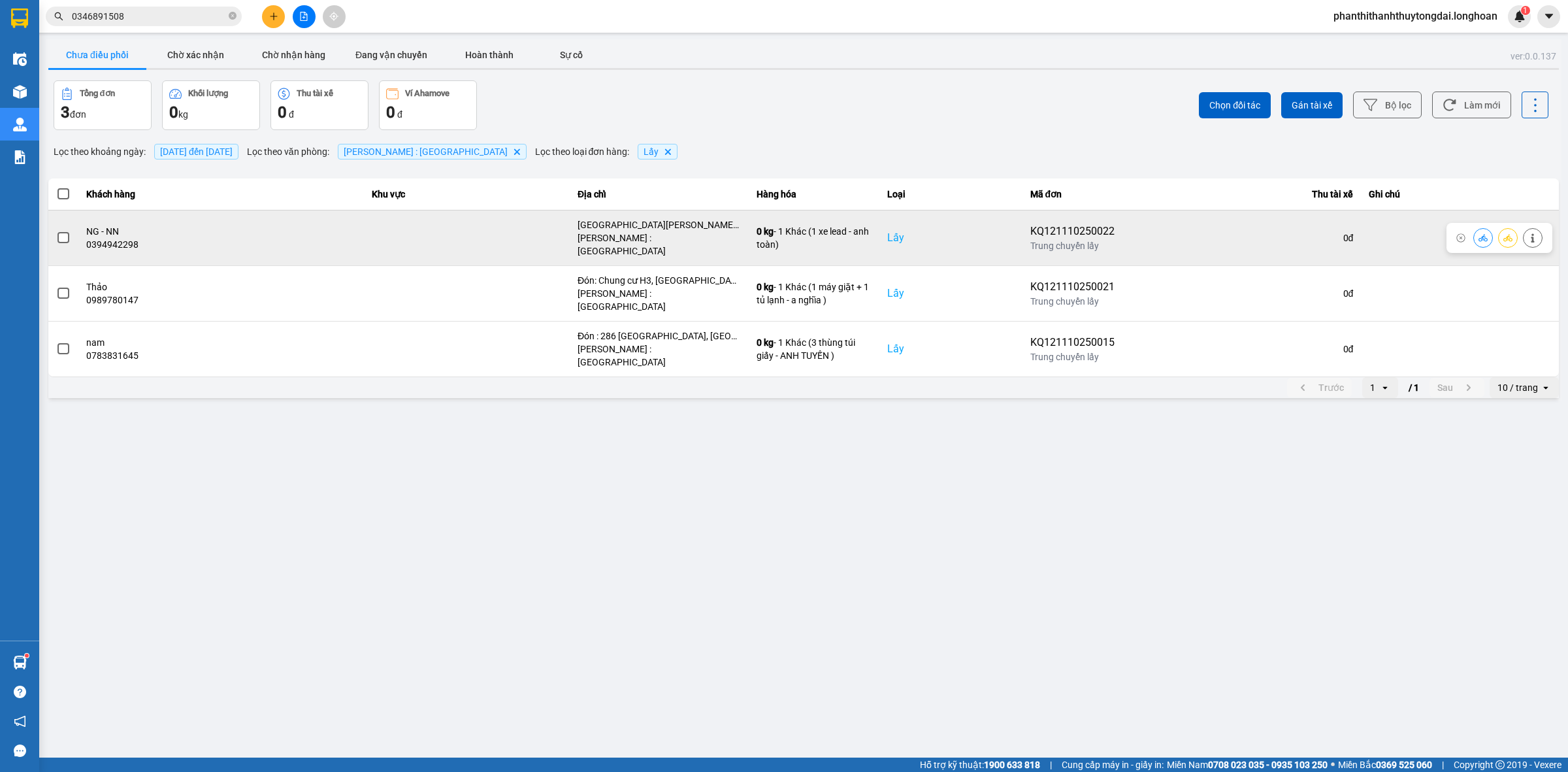
click at [67, 232] on span at bounding box center [63, 238] width 12 height 12
click at [56, 231] on input "checkbox" at bounding box center [56, 231] width 0 height 0
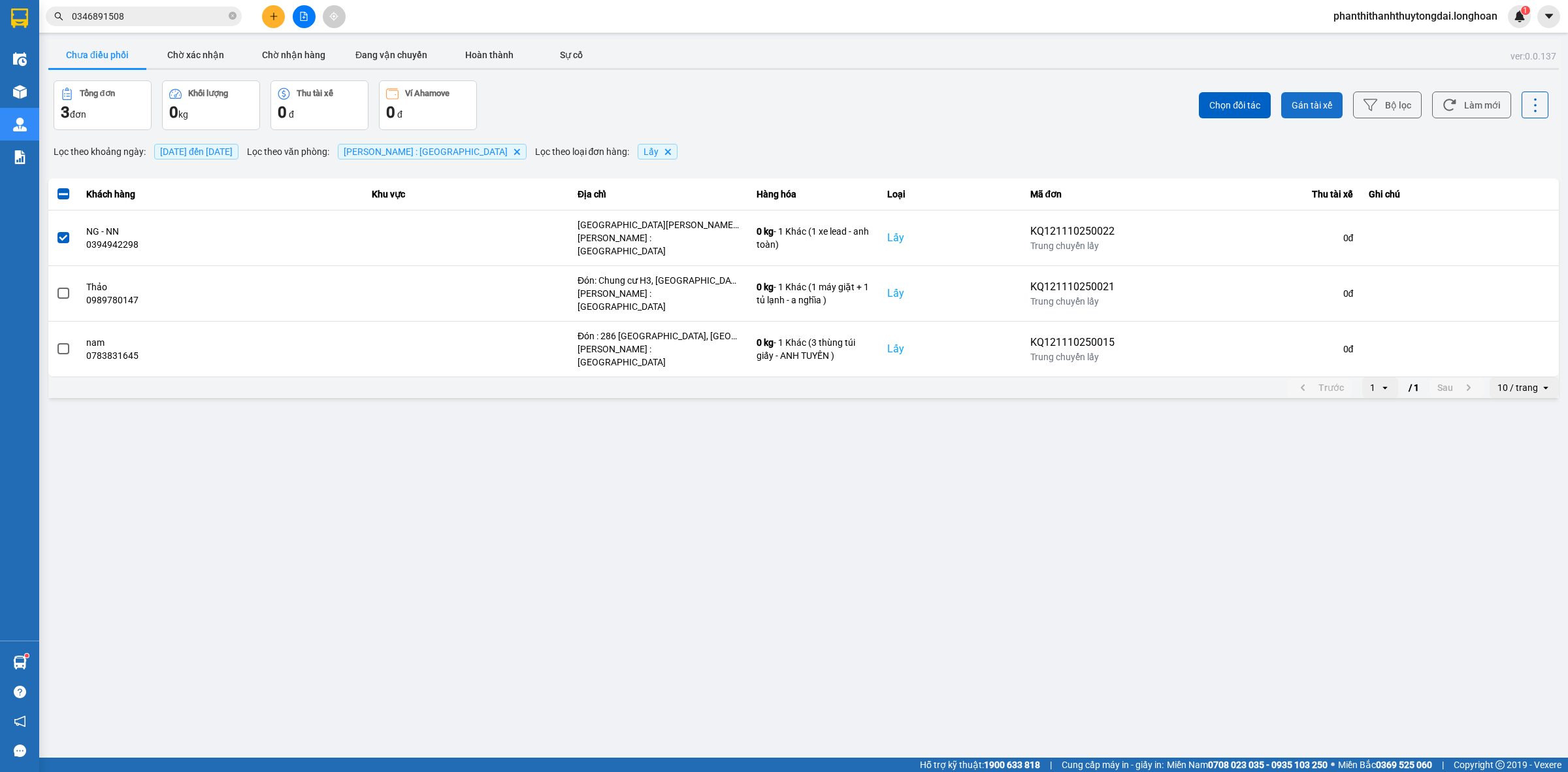
click at [1305, 103] on span "Gán tài xế" at bounding box center [1312, 105] width 40 height 13
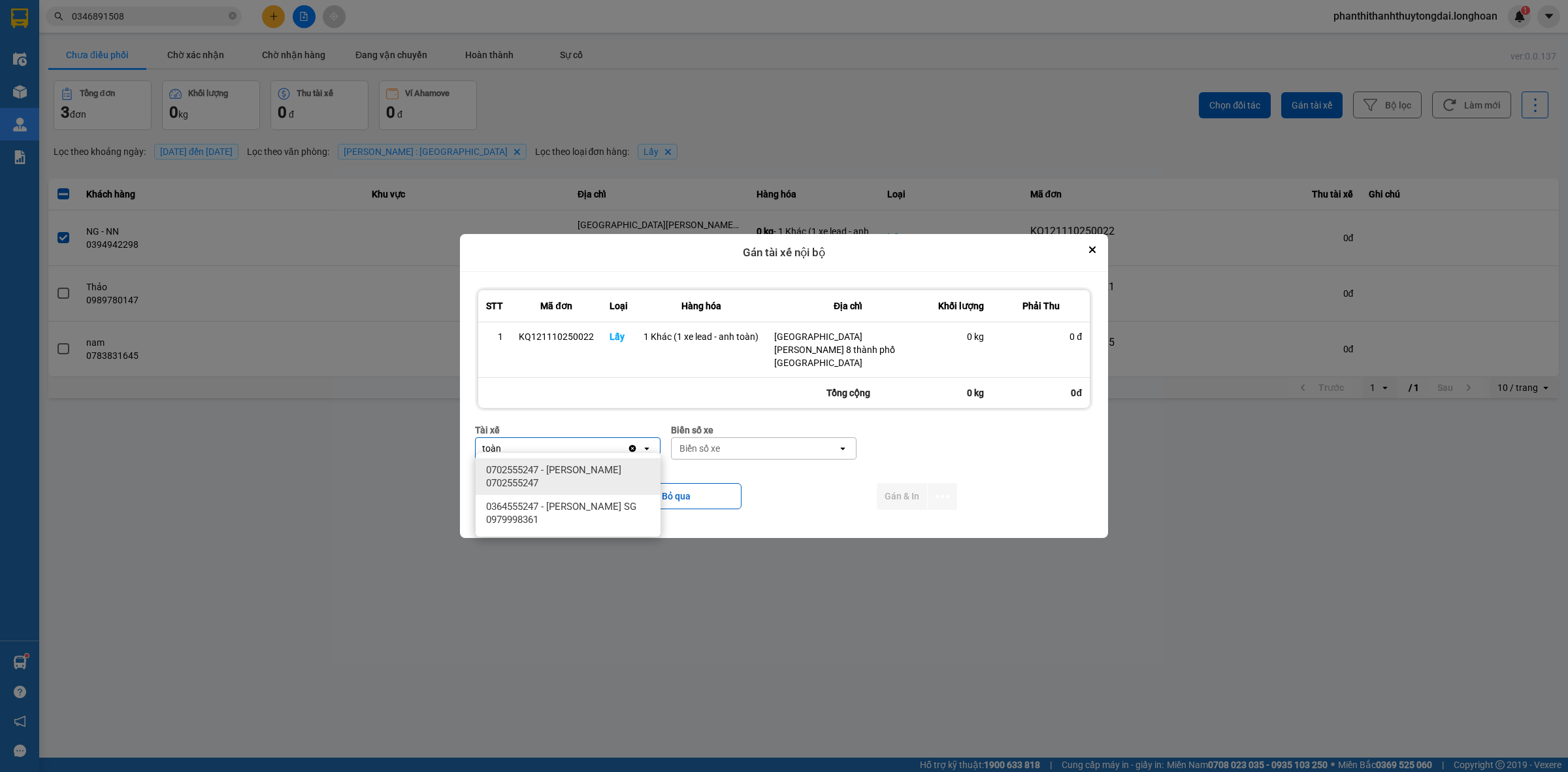
type input "toàn"
click at [562, 484] on span "0702555247 - [PERSON_NAME] 0702555247" at bounding box center [570, 476] width 169 height 26
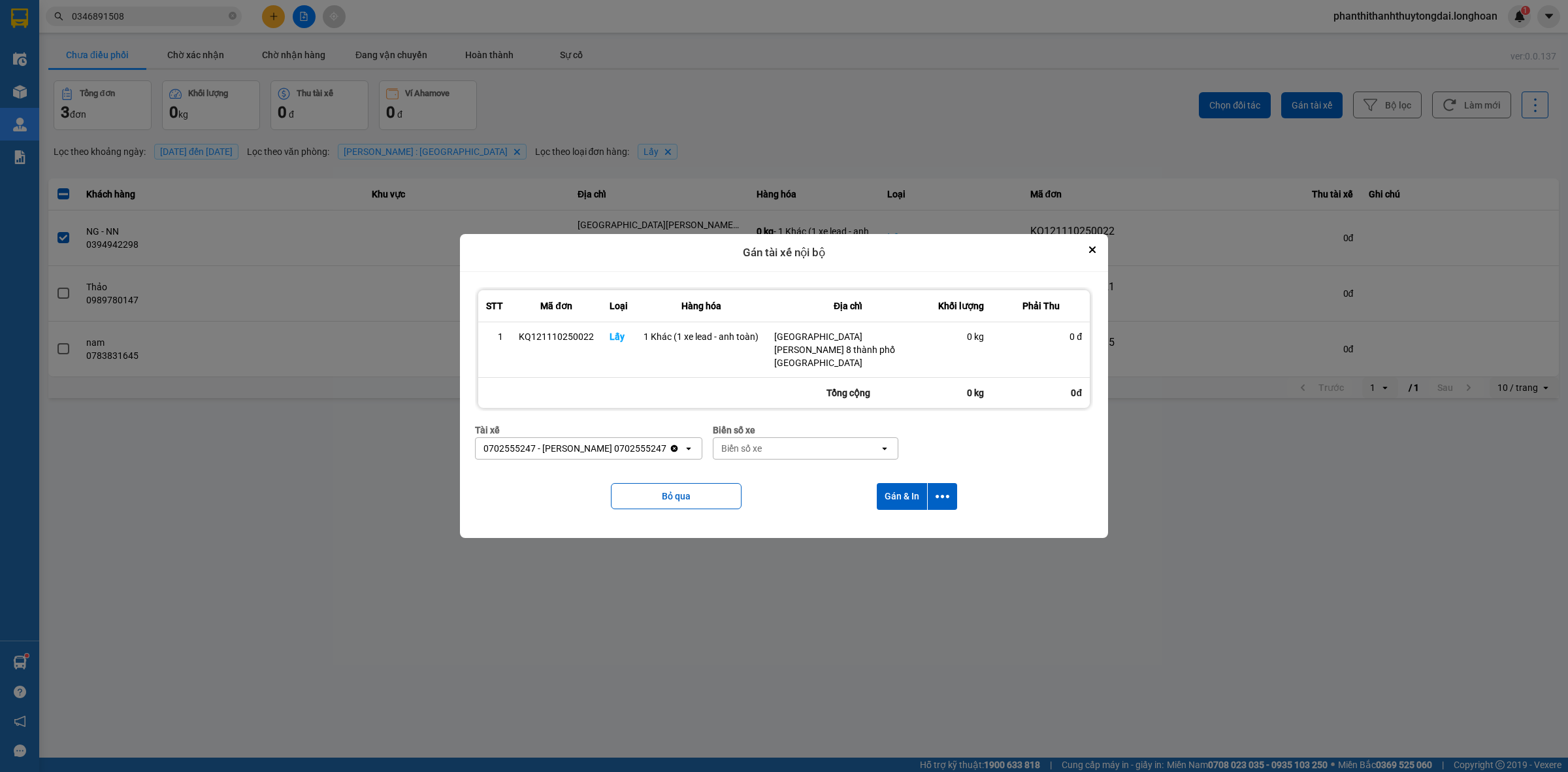
click at [746, 445] on div "Biển số xe" at bounding box center [742, 448] width 40 height 13
type input "54"
click at [778, 511] on span "29H-960.54" at bounding box center [754, 517] width 49 height 13
click at [899, 474] on div "Bỏ qua Gán & In" at bounding box center [784, 496] width 618 height 53
click at [899, 483] on button "Gán & In" at bounding box center [902, 496] width 50 height 27
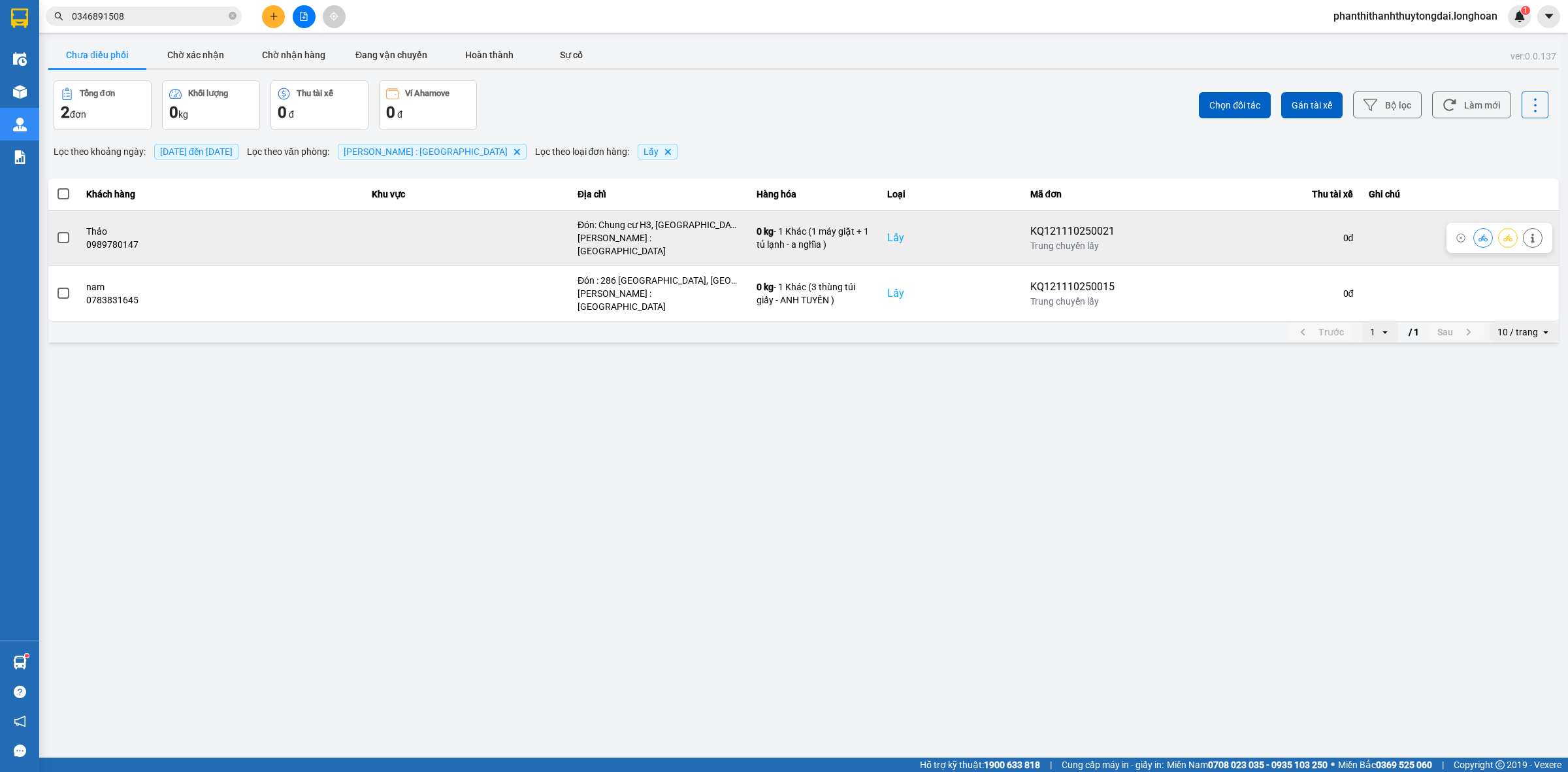
click at [63, 228] on div at bounding box center [63, 238] width 14 height 20
click at [63, 232] on span at bounding box center [63, 238] width 12 height 12
click at [56, 231] on input "checkbox" at bounding box center [56, 231] width 0 height 0
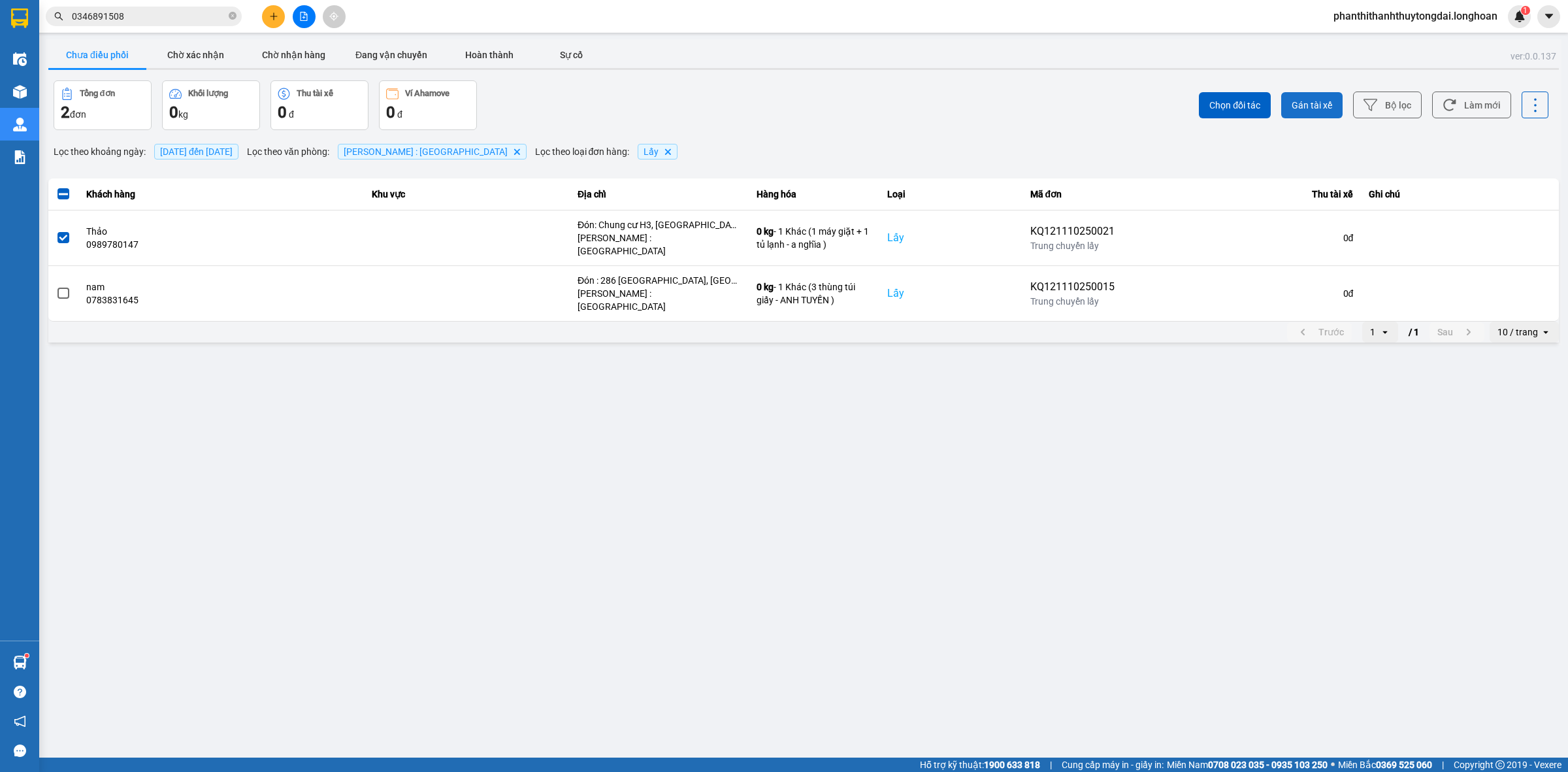
click at [1331, 105] on span "Gán tài xế" at bounding box center [1312, 105] width 40 height 13
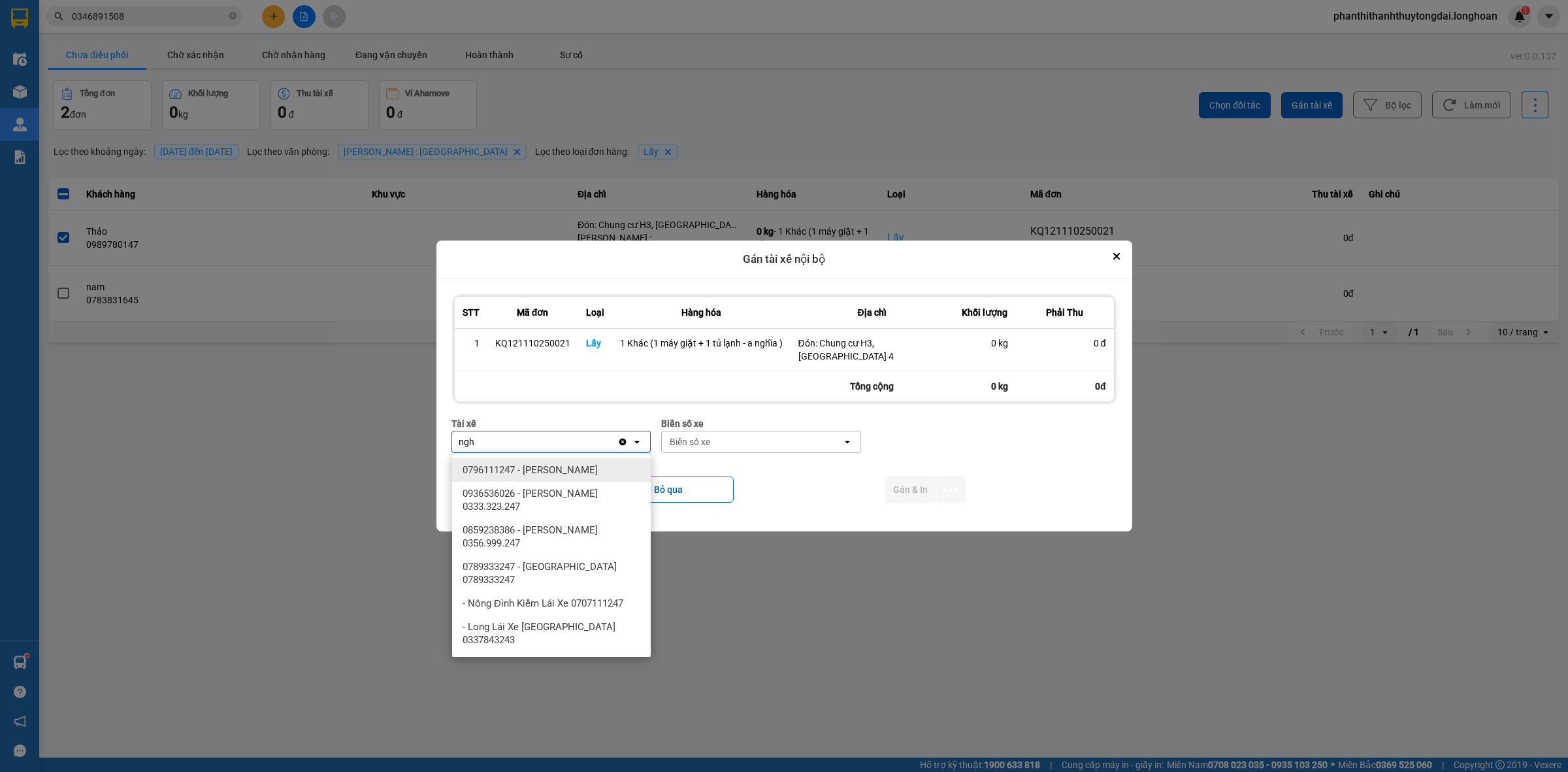
type input "ngh"
click at [588, 475] on span "0796111247 - [PERSON_NAME]" at bounding box center [530, 470] width 135 height 13
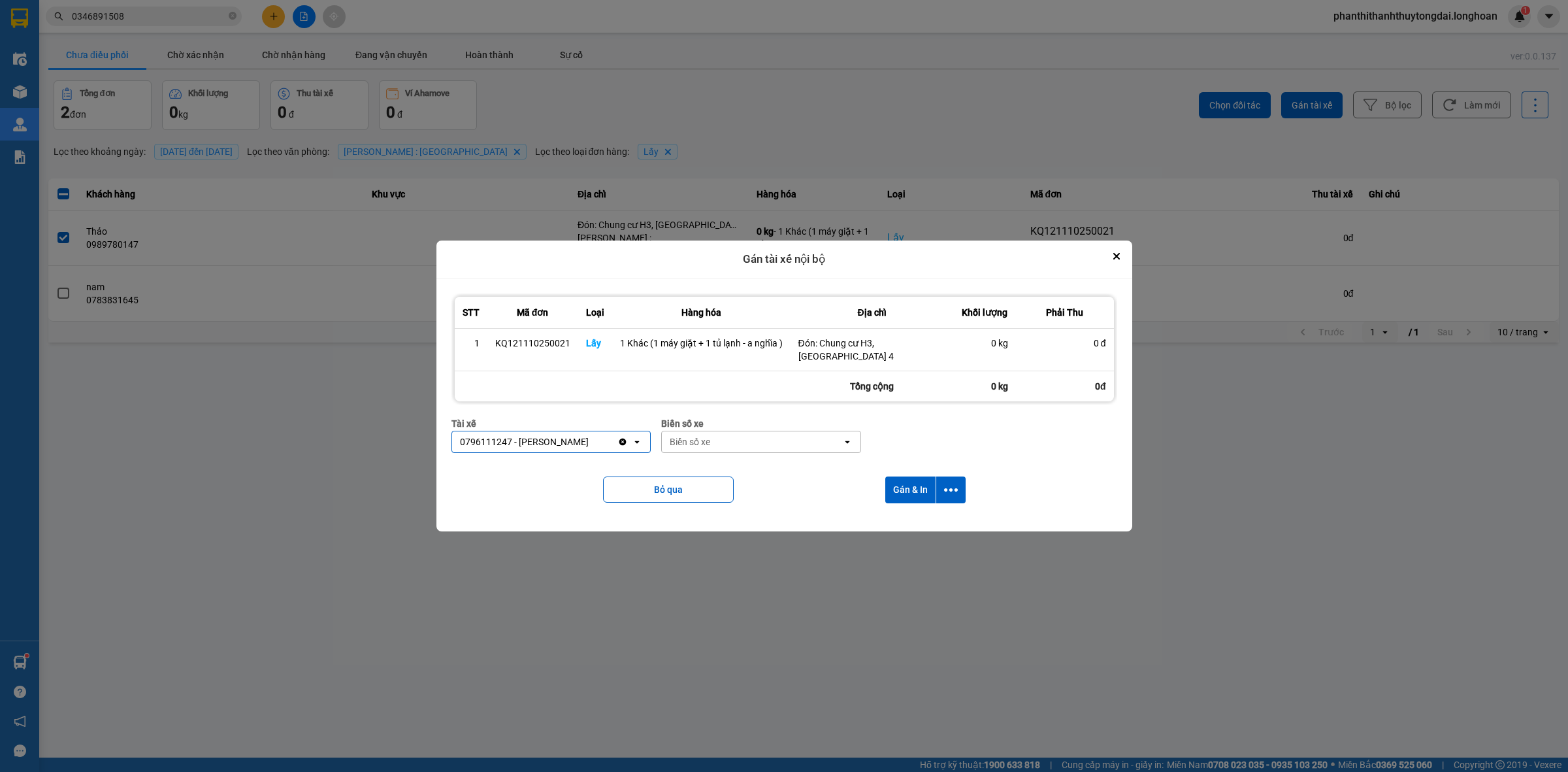
click at [829, 425] on div "Biển số xe" at bounding box center [761, 424] width 200 height 14
click at [815, 428] on div "Biển số xe" at bounding box center [761, 424] width 200 height 14
click at [834, 442] on div "Biển số xe" at bounding box center [752, 442] width 181 height 21
type input "67"
click at [715, 516] on span "29E-080.67" at bounding box center [695, 517] width 47 height 13
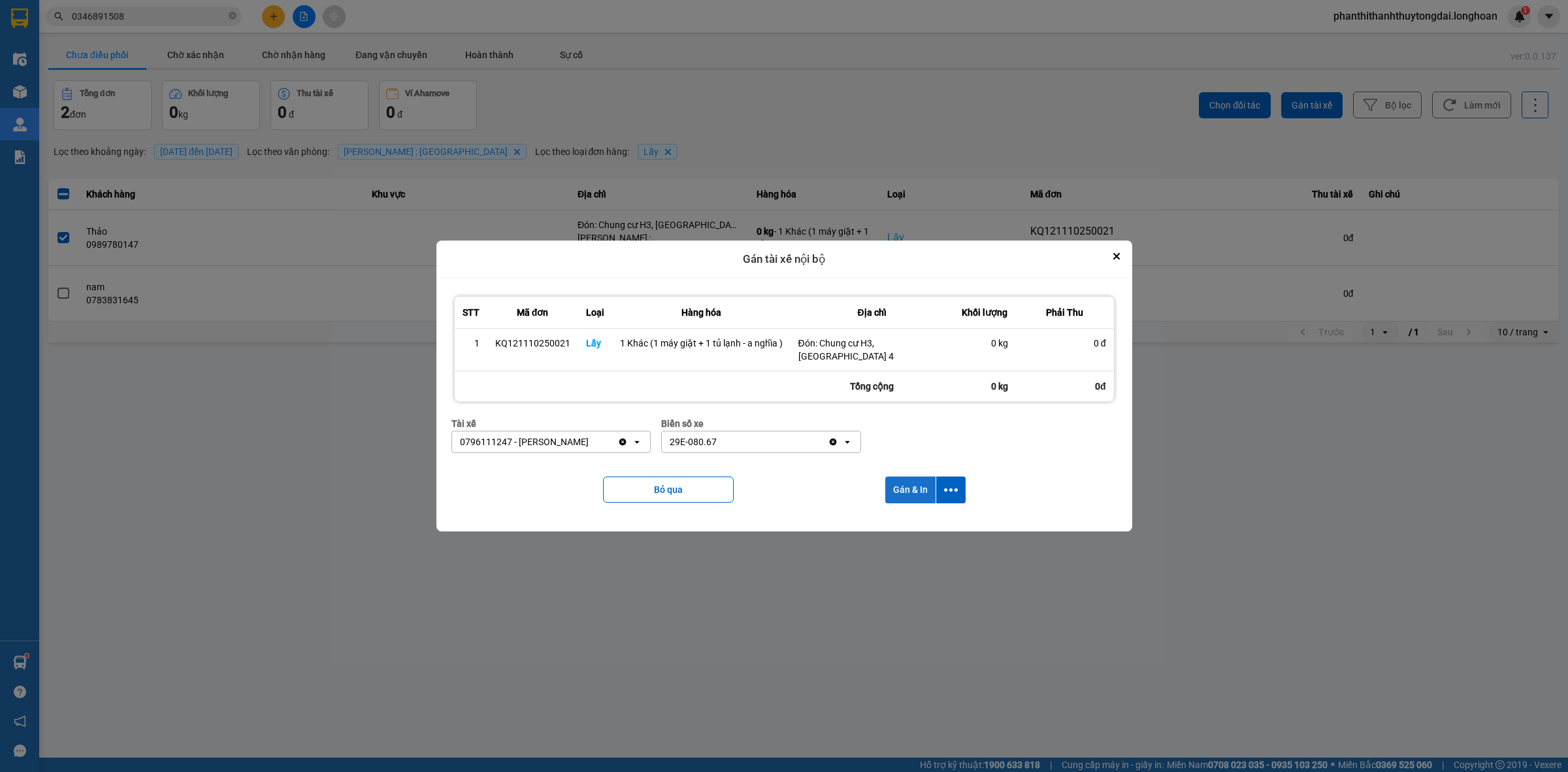
click at [909, 503] on div "Bỏ qua Gán & In" at bounding box center [785, 489] width 666 height 53
click at [904, 497] on button "Gán & In" at bounding box center [910, 490] width 50 height 27
